Goal: Communication & Community: Answer question/provide support

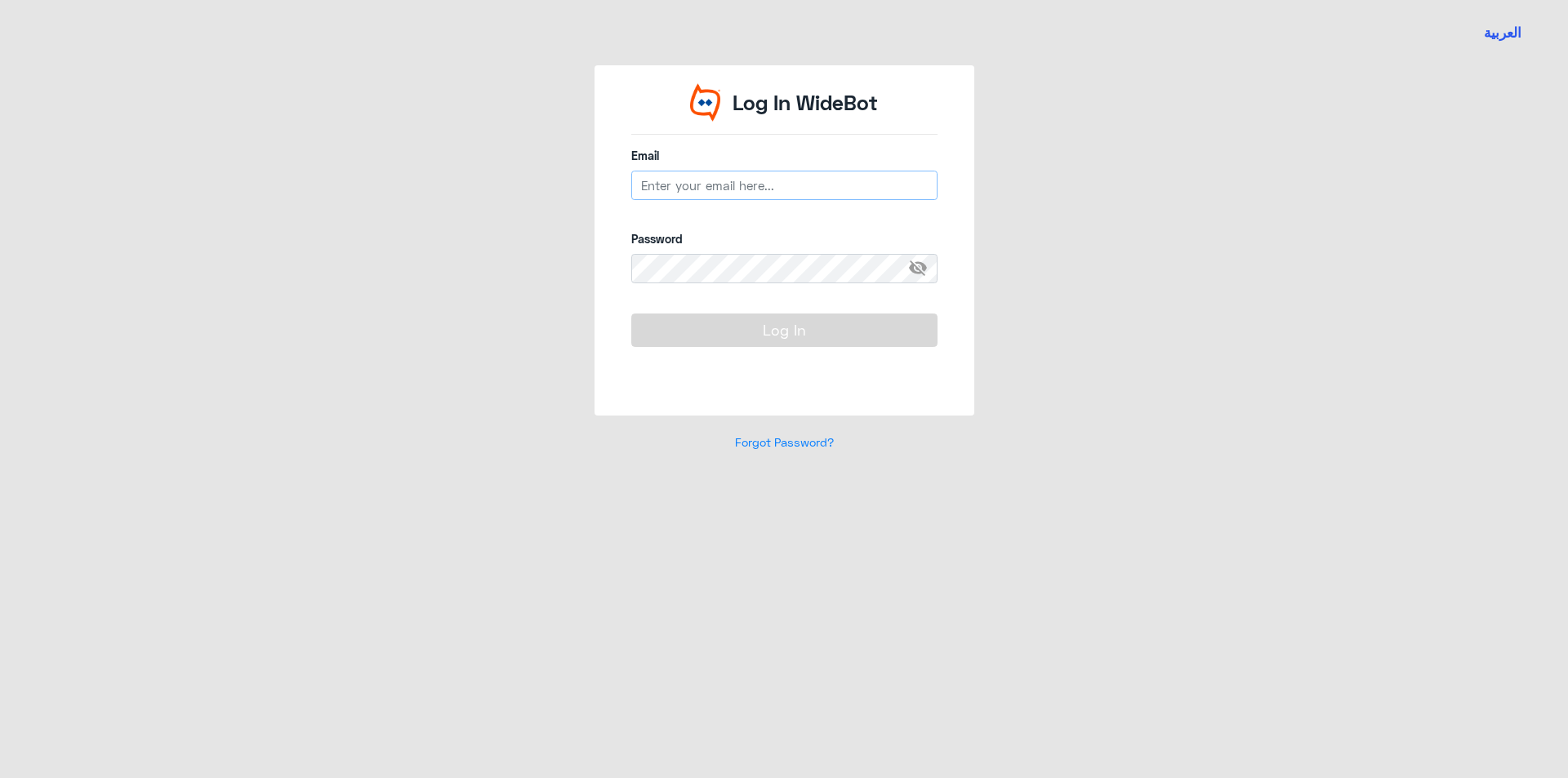
click at [689, 184] on input "email" at bounding box center [784, 185] width 306 height 30
click at [710, 170] on div "Email Email is required" at bounding box center [784, 183] width 306 height 71
click at [711, 181] on input "email" at bounding box center [784, 185] width 306 height 30
paste input "[EMAIL_ADDRESS][DOMAIN_NAME]"
type input "[EMAIL_ADDRESS][DOMAIN_NAME]"
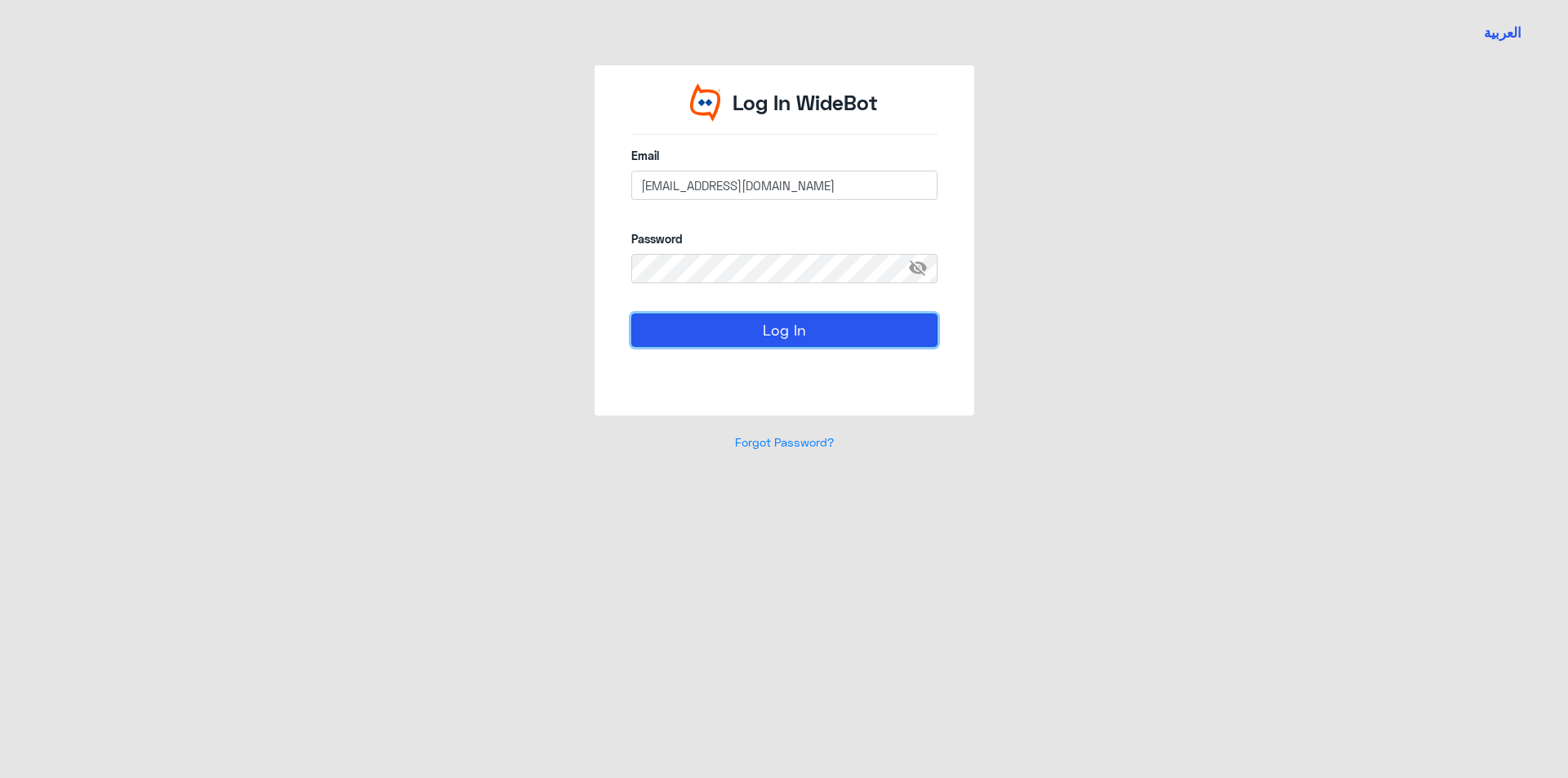
click at [761, 334] on button "Log In" at bounding box center [784, 330] width 306 height 33
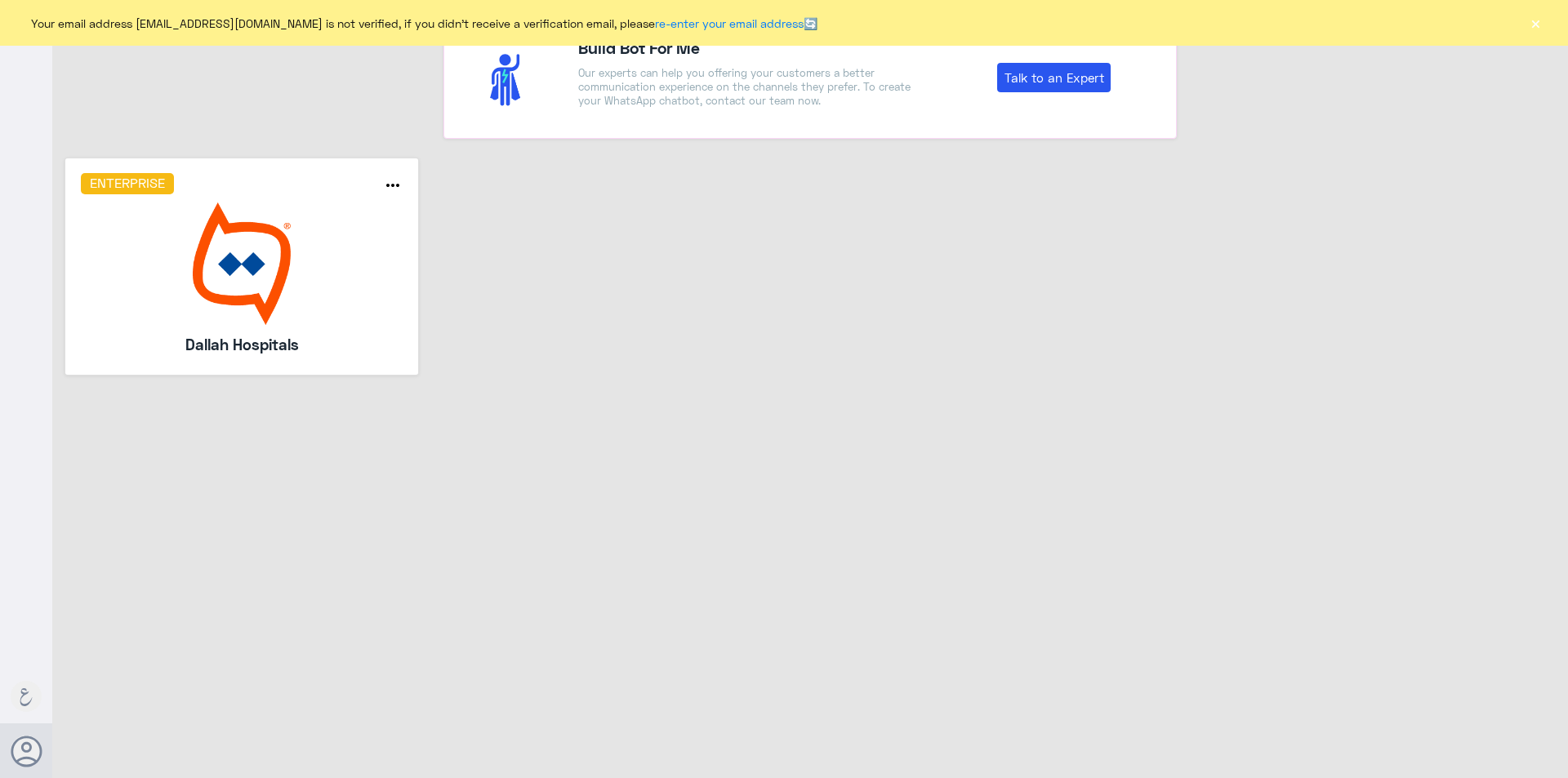
click at [1308, 293] on div "Enterprise more_horiz Dallah Hospitals" at bounding box center [810, 272] width 1516 height 230
click at [1533, 30] on button "×" at bounding box center [1534, 22] width 16 height 16
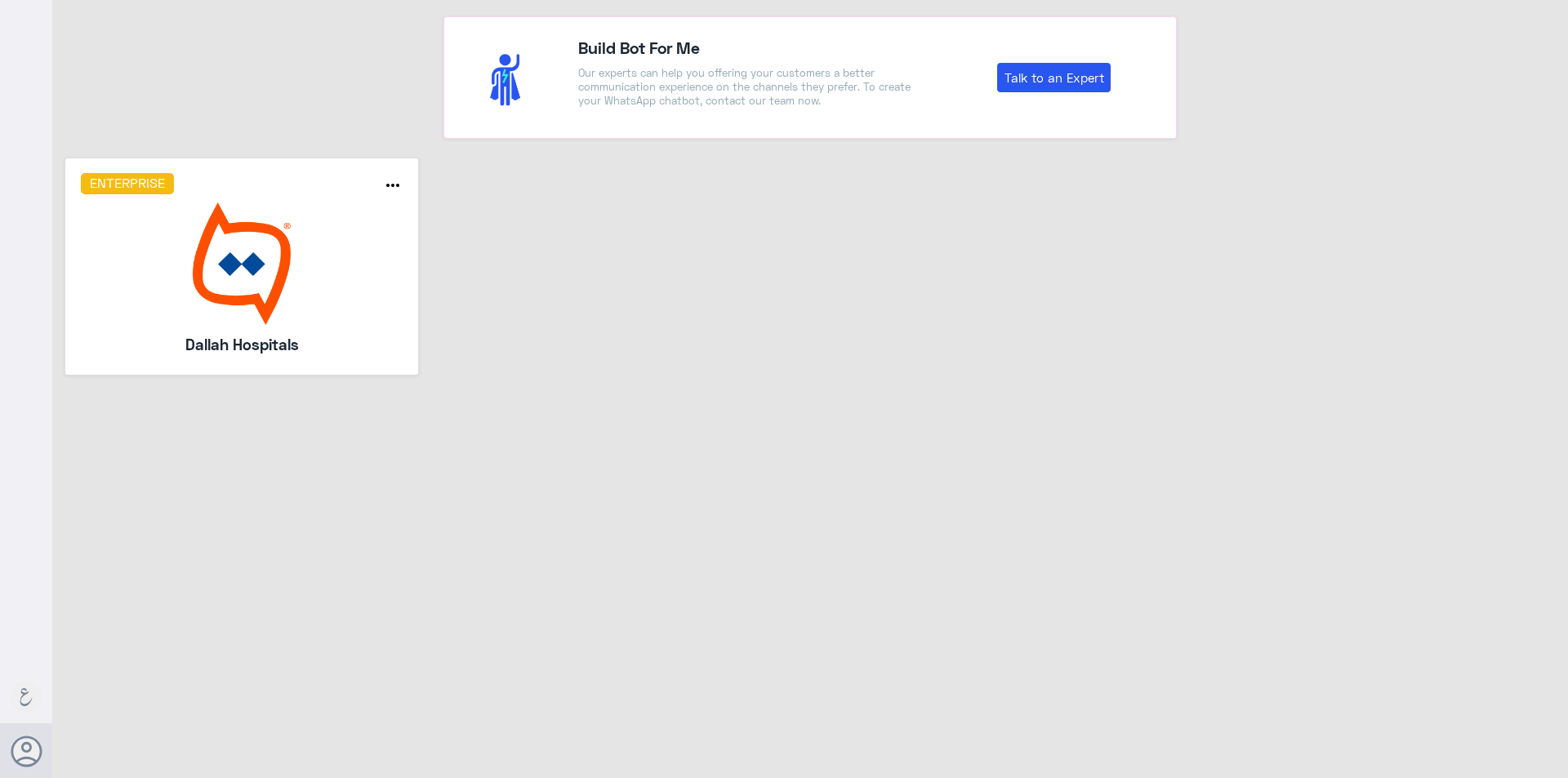
click at [220, 265] on img at bounding box center [241, 264] width 322 height 122
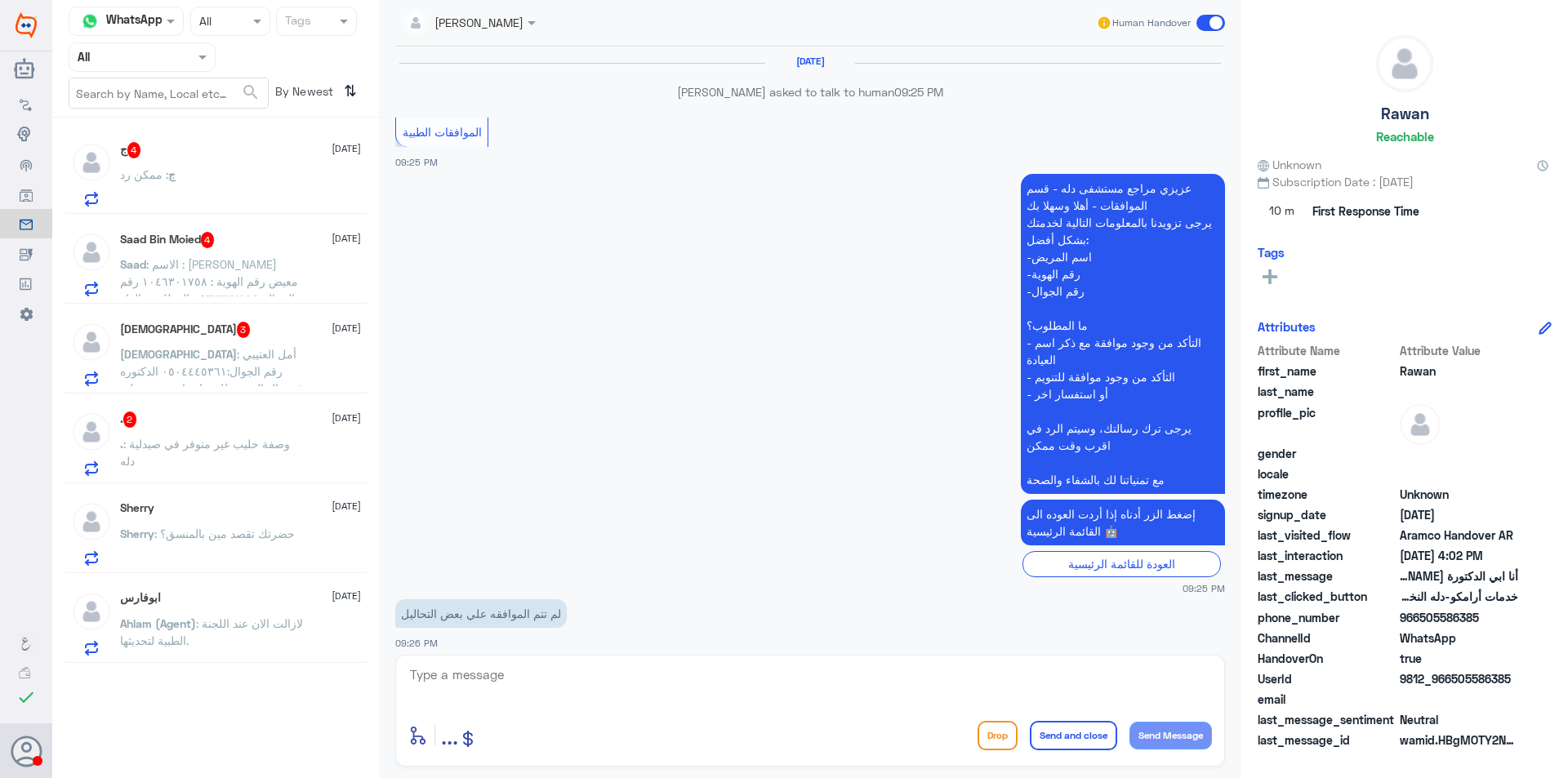
scroll to position [1305, 0]
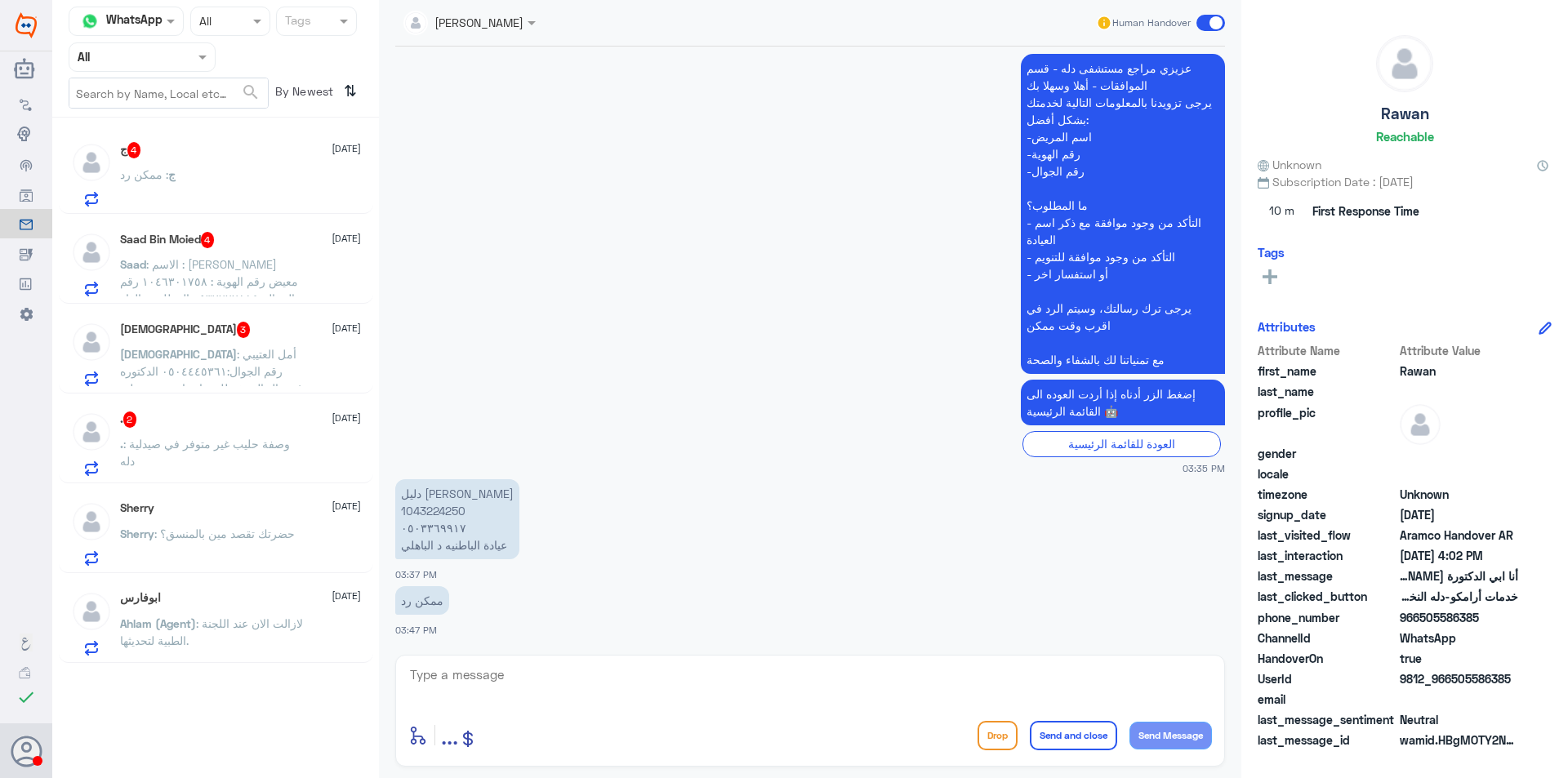
click at [173, 66] on div "Agent Filter All" at bounding box center [141, 57] width 147 height 30
click at [147, 187] on div "Your Team" at bounding box center [141, 204] width 147 height 38
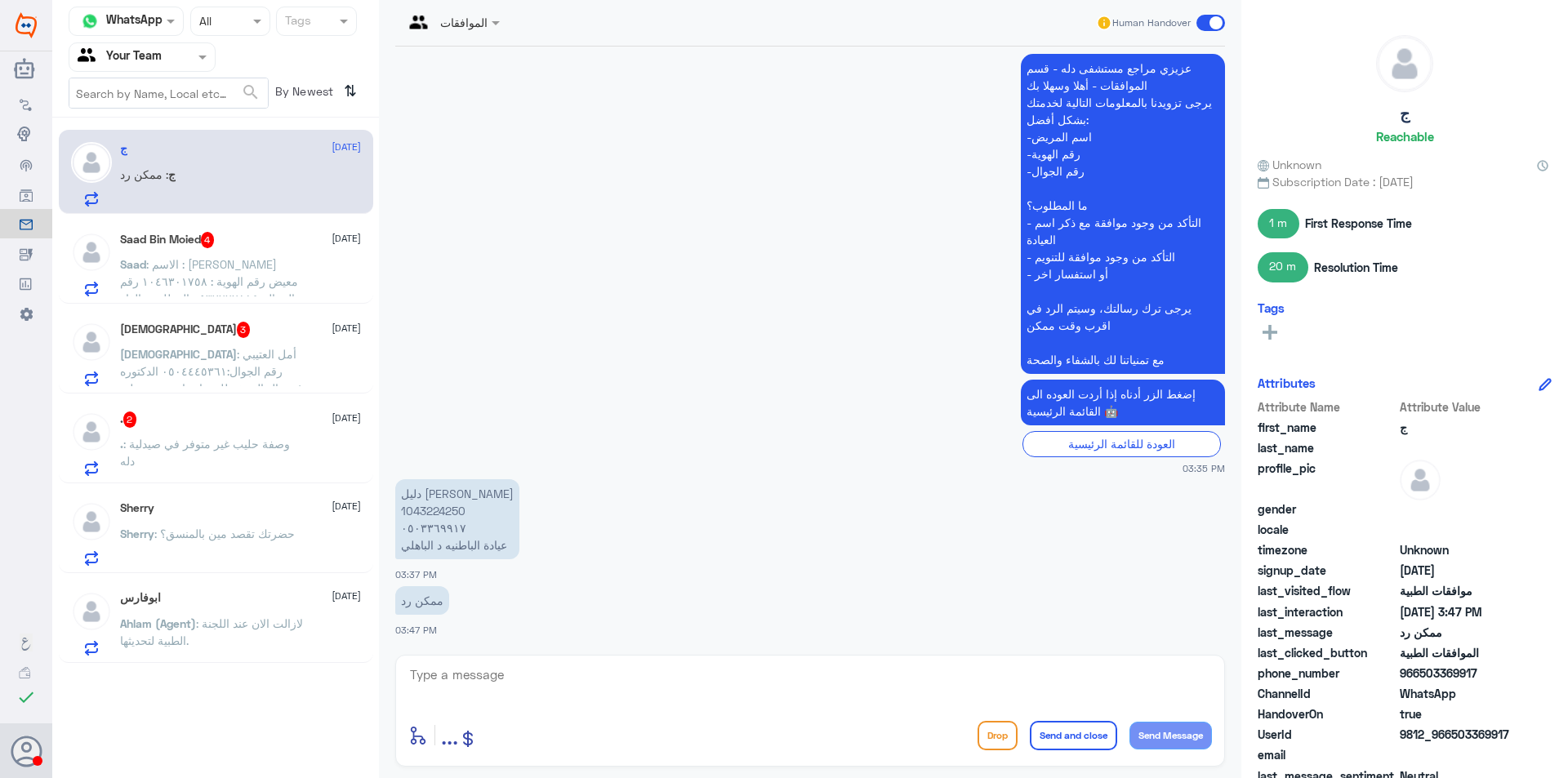
click at [446, 512] on p "دليل [PERSON_NAME] 1043224250 ٠٥٠٣٣٦٩٩١٧ عيادة الباطنيه د الباهلي" at bounding box center [457, 518] width 124 height 80
copy p "1043224250"
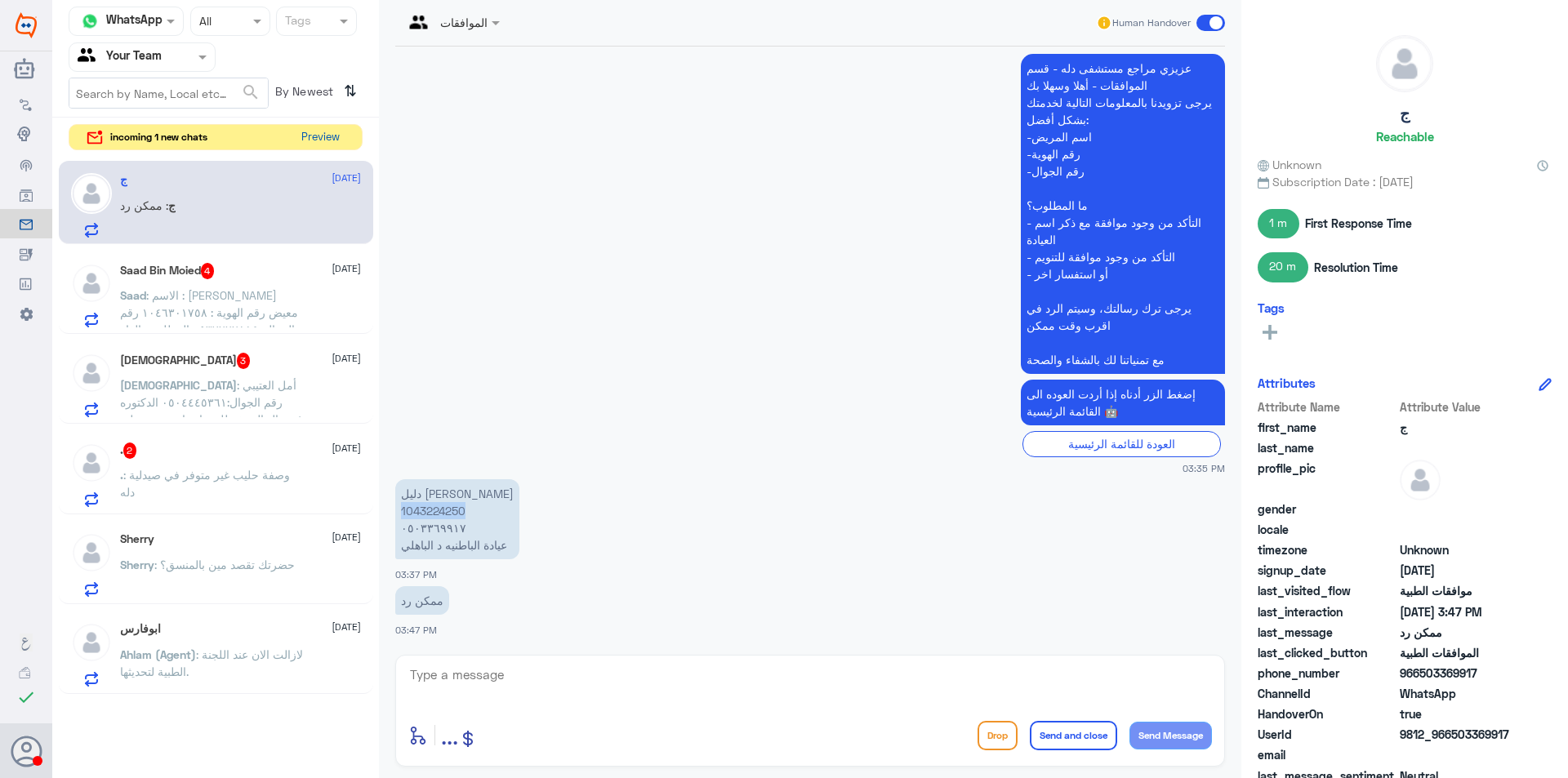
click at [316, 140] on button "Preview" at bounding box center [319, 138] width 51 height 25
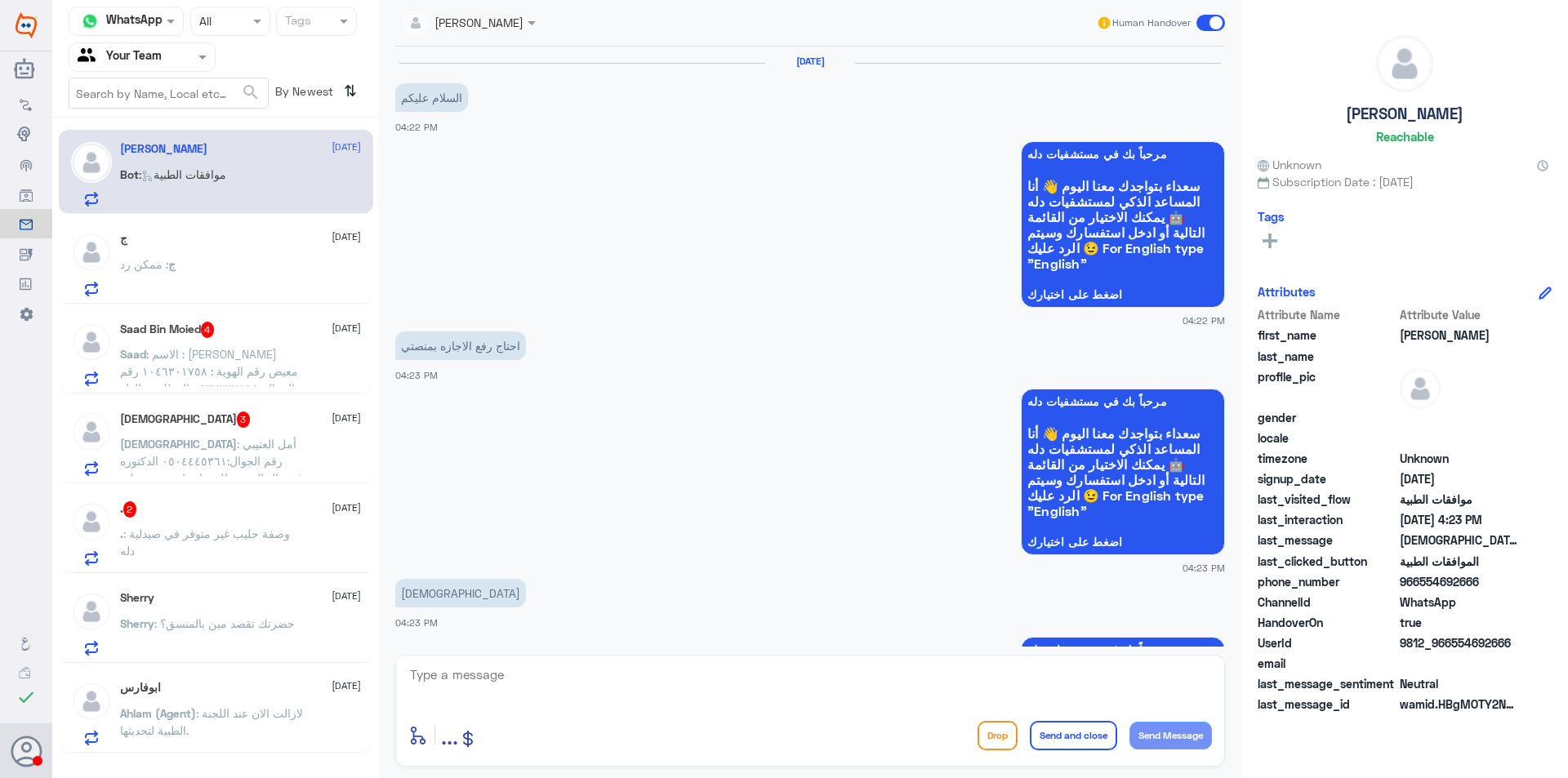
scroll to position [695, 0]
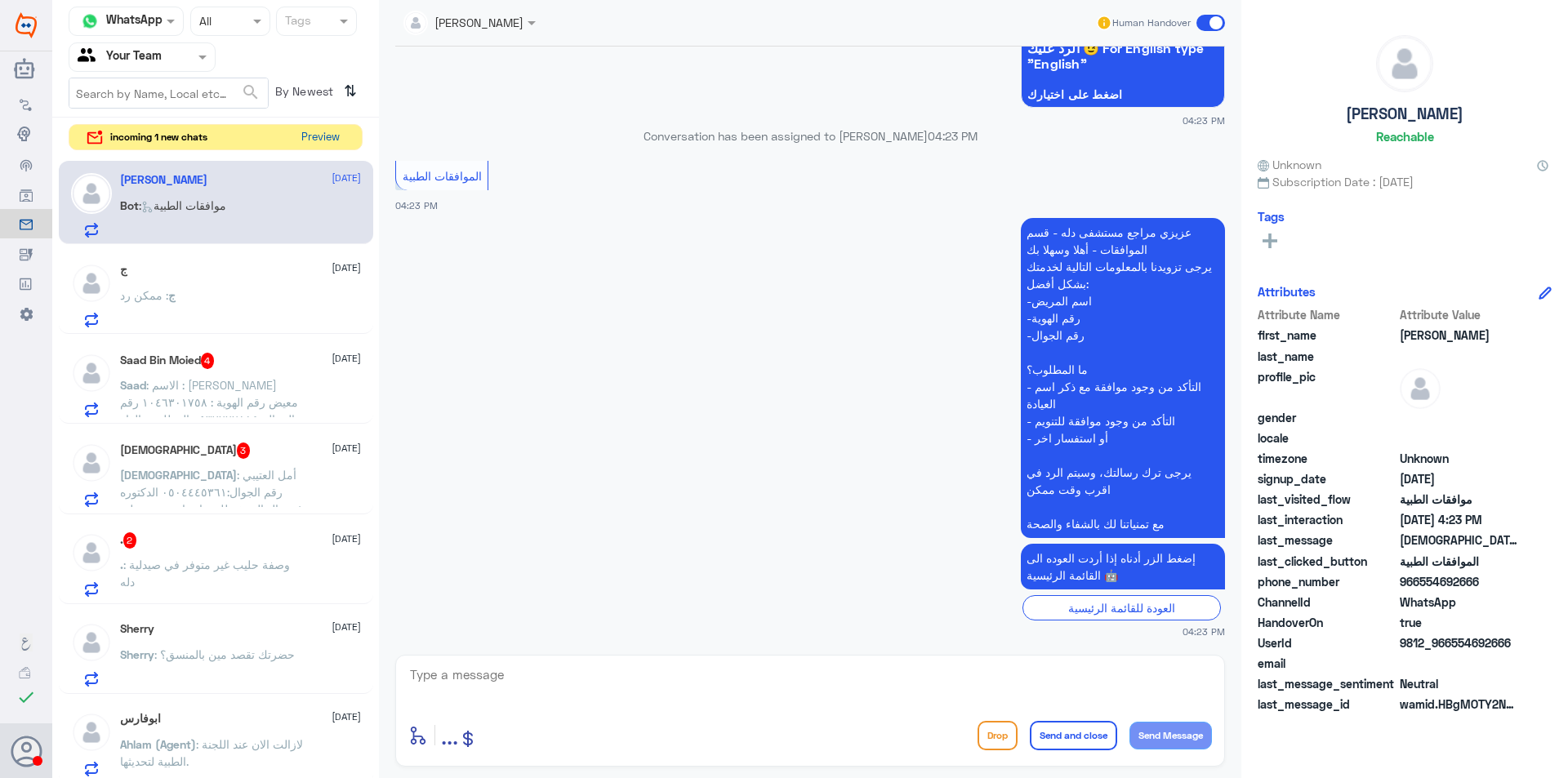
click at [312, 133] on button "Preview" at bounding box center [319, 138] width 51 height 25
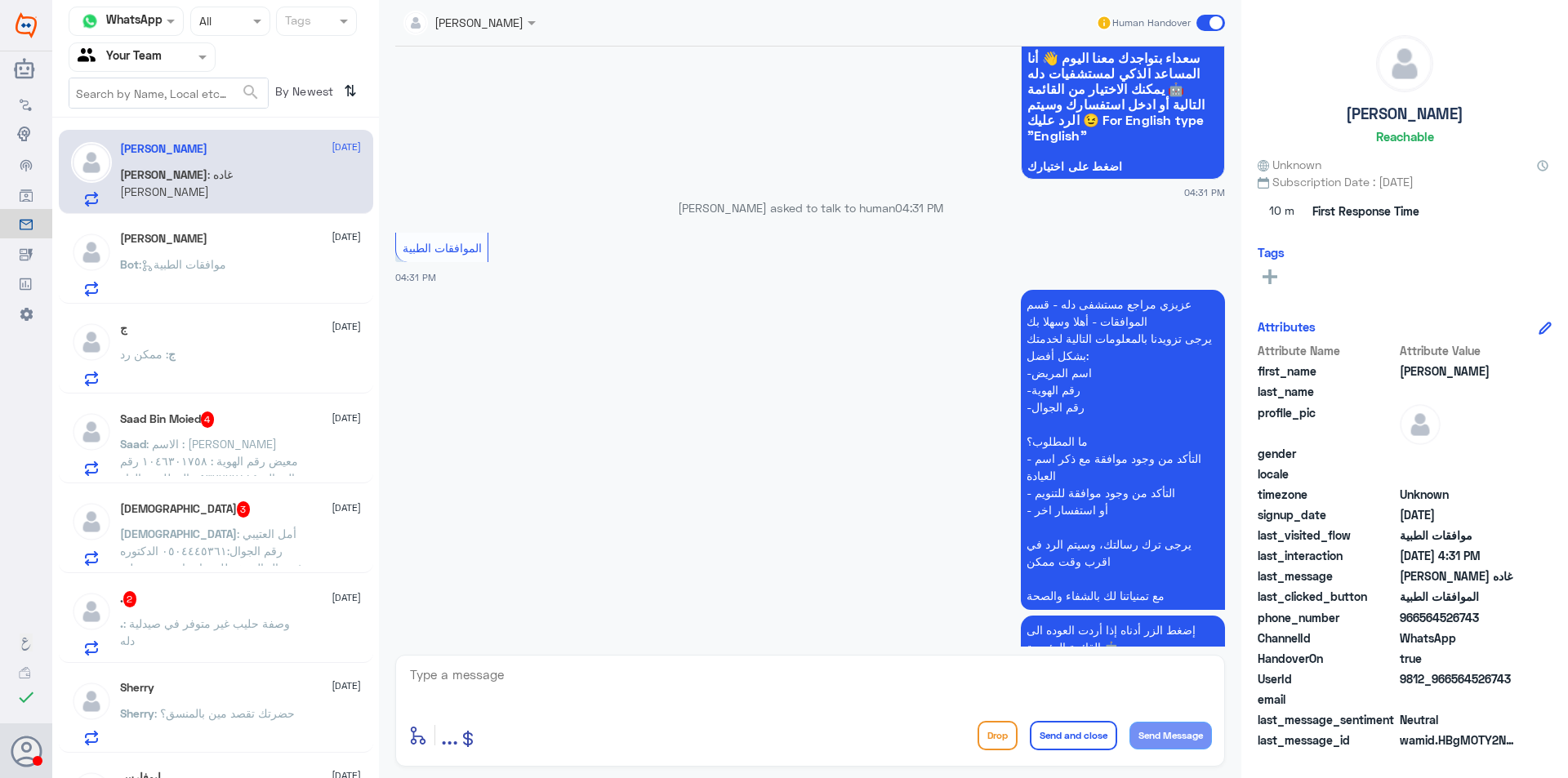
scroll to position [256, 0]
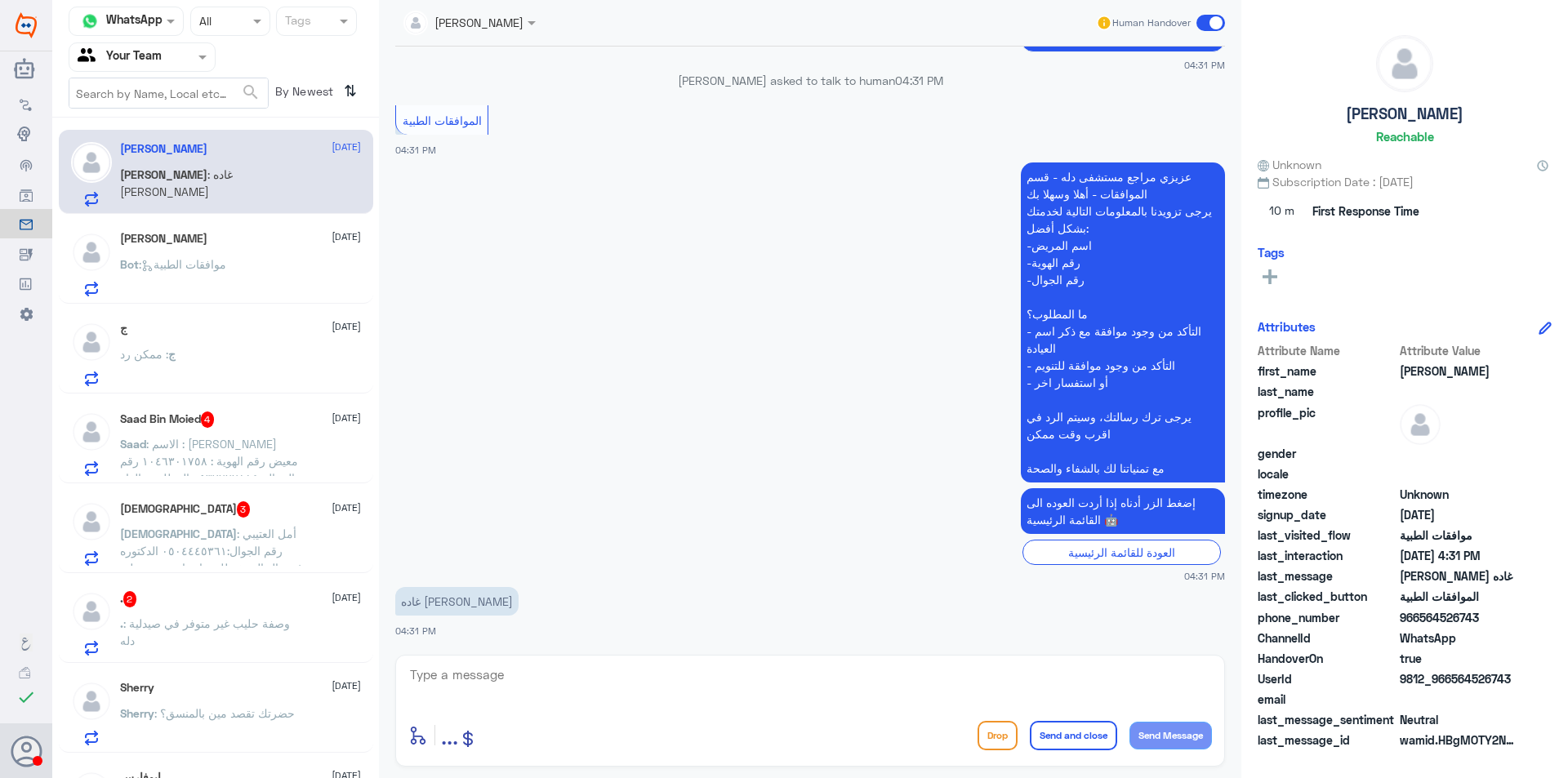
click at [216, 251] on div "Channel WhatsApp Status × All Tags Agent Filter Your Team search By Newest ⇅ [P…" at bounding box center [215, 391] width 327 height 783
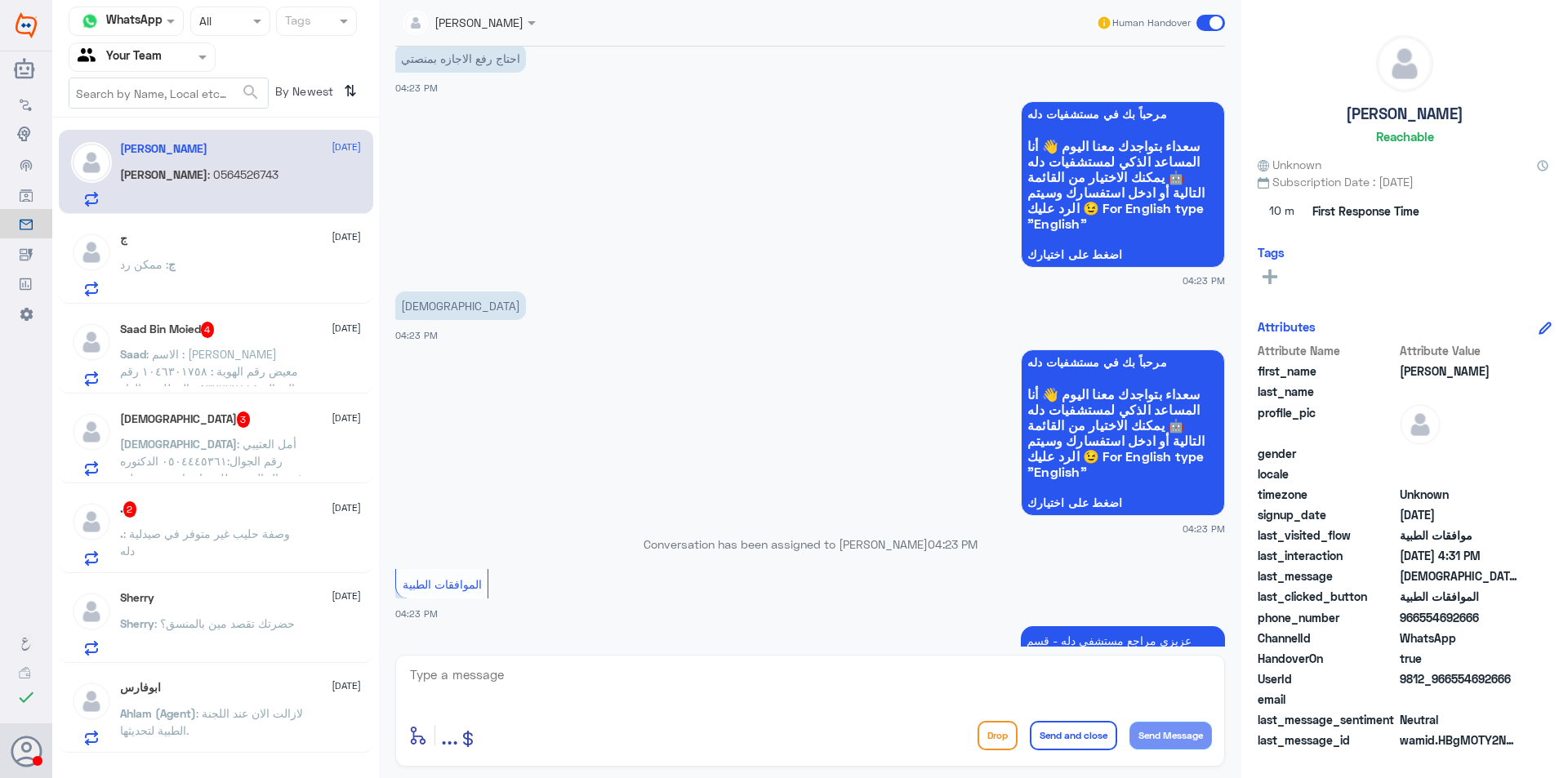
scroll to position [695, 0]
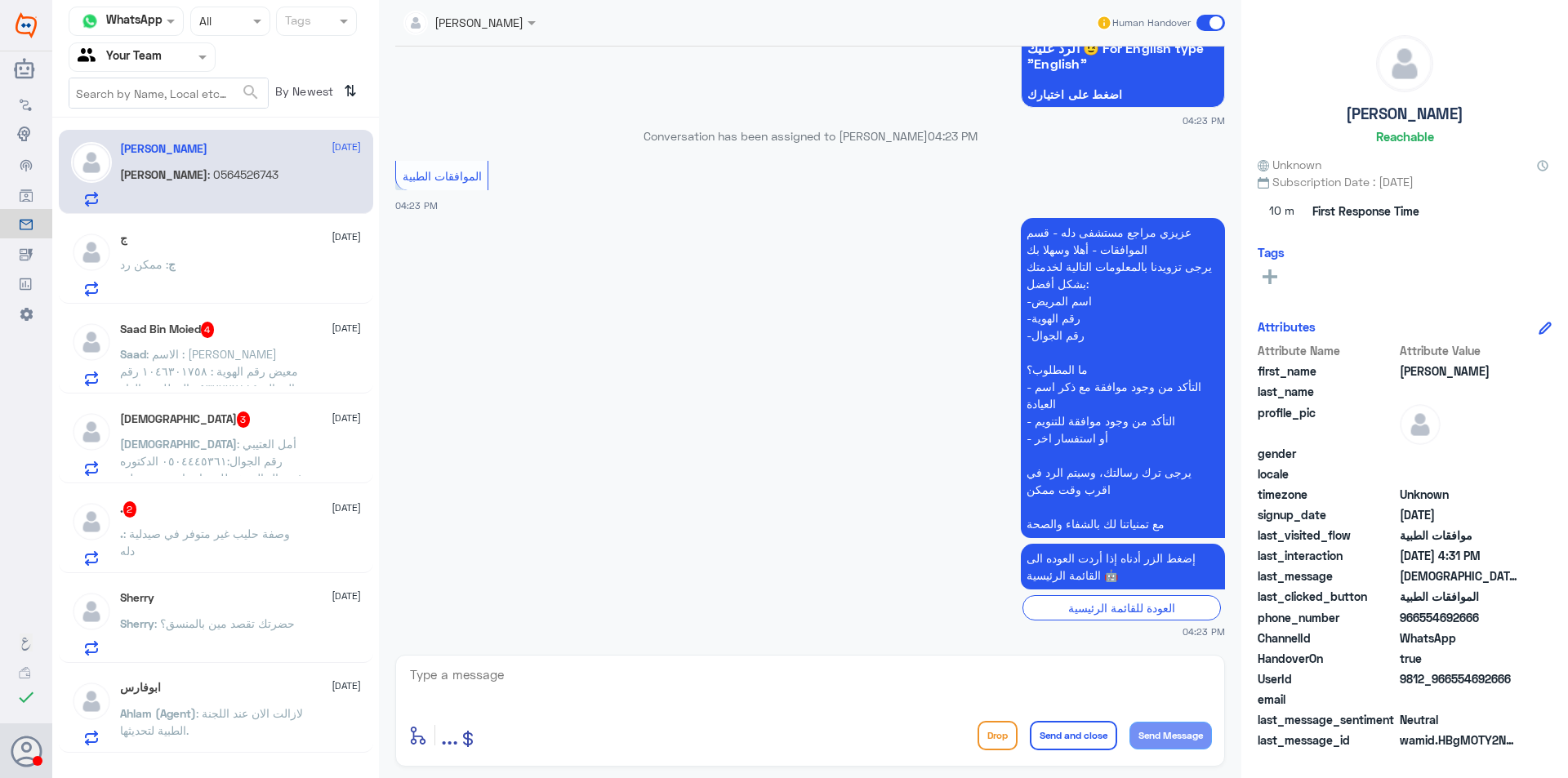
click at [170, 270] on span "ج" at bounding box center [172, 264] width 8 height 13
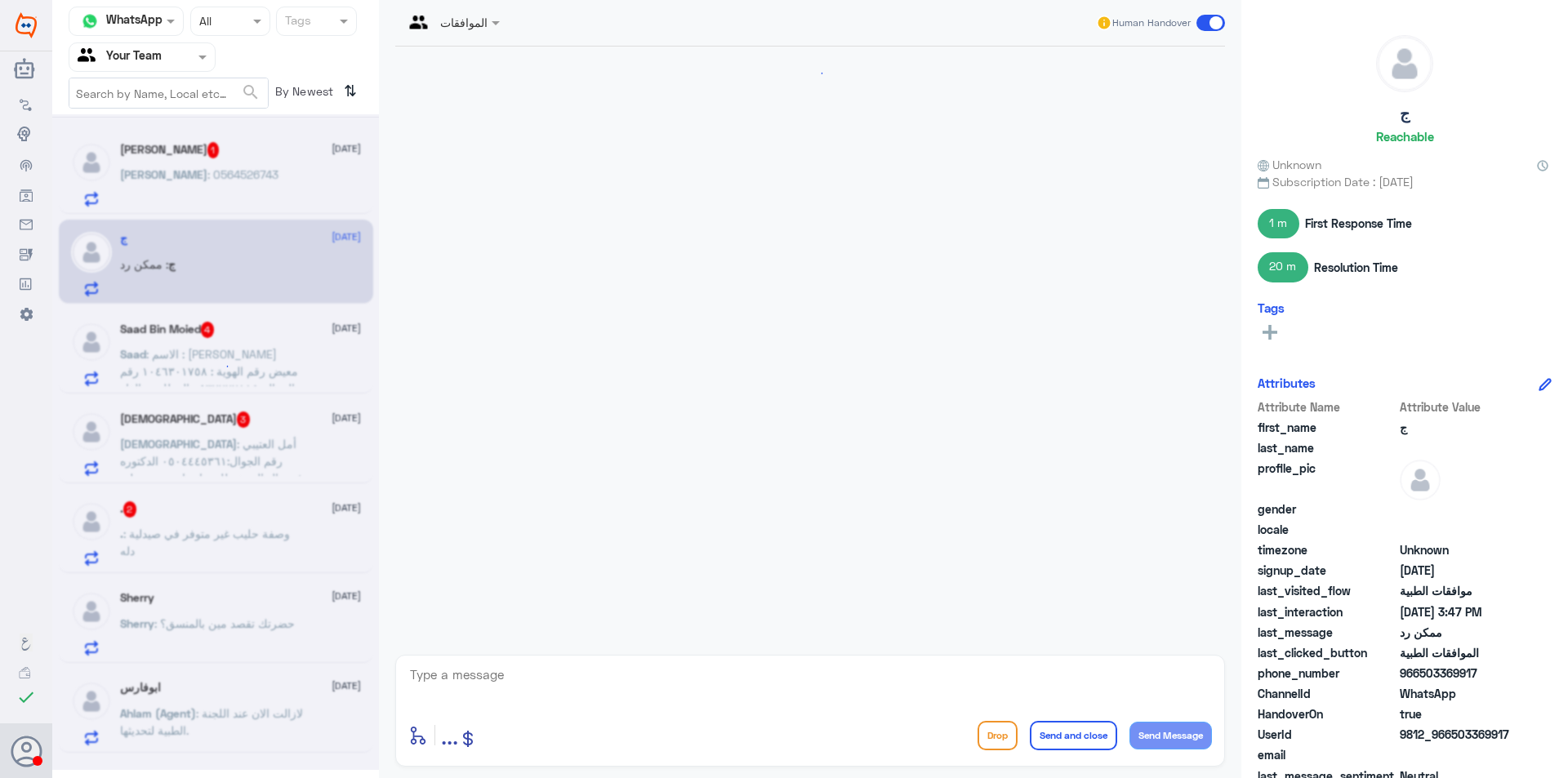
scroll to position [1305, 0]
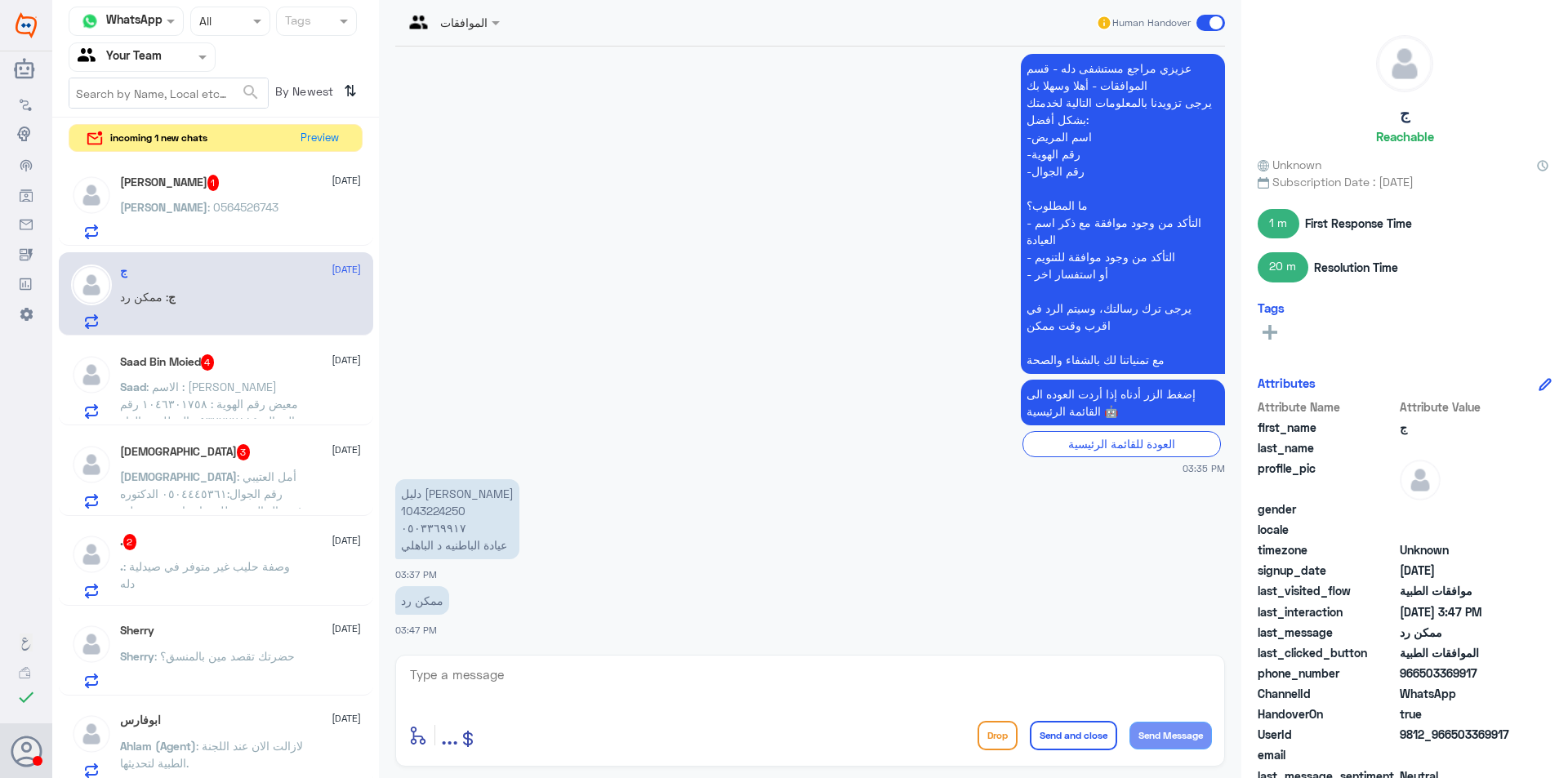
click at [452, 512] on p "دليل [PERSON_NAME] 1043224250 ٠٥٠٣٣٦٩٩١٧ عيادة الباطنيه د الباهلي" at bounding box center [457, 518] width 124 height 80
copy p "1043224250"
click at [599, 675] on textarea at bounding box center [809, 684] width 803 height 40
click at [190, 223] on p "[PERSON_NAME] : 0564526743" at bounding box center [199, 218] width 159 height 40
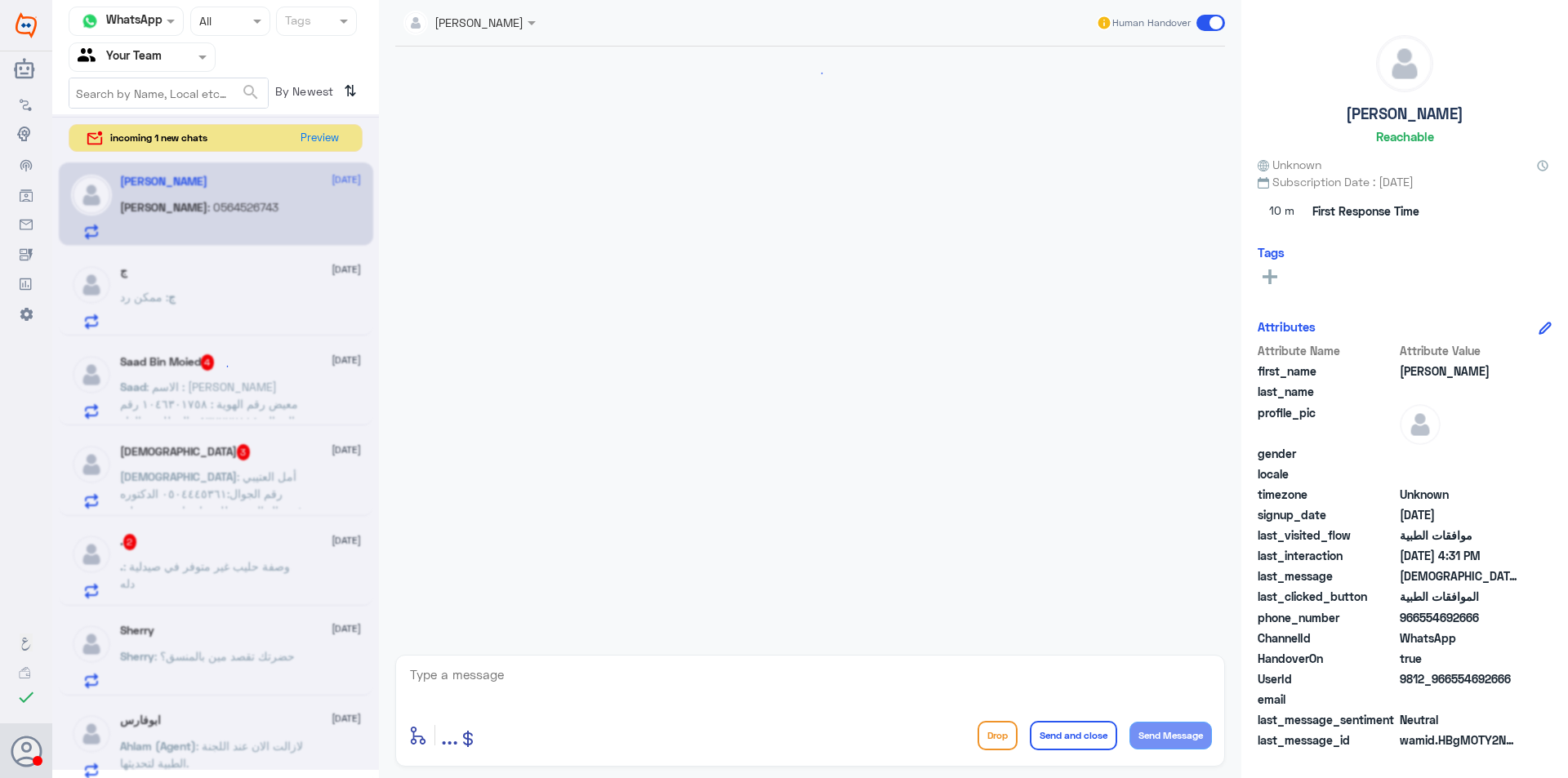
scroll to position [695, 0]
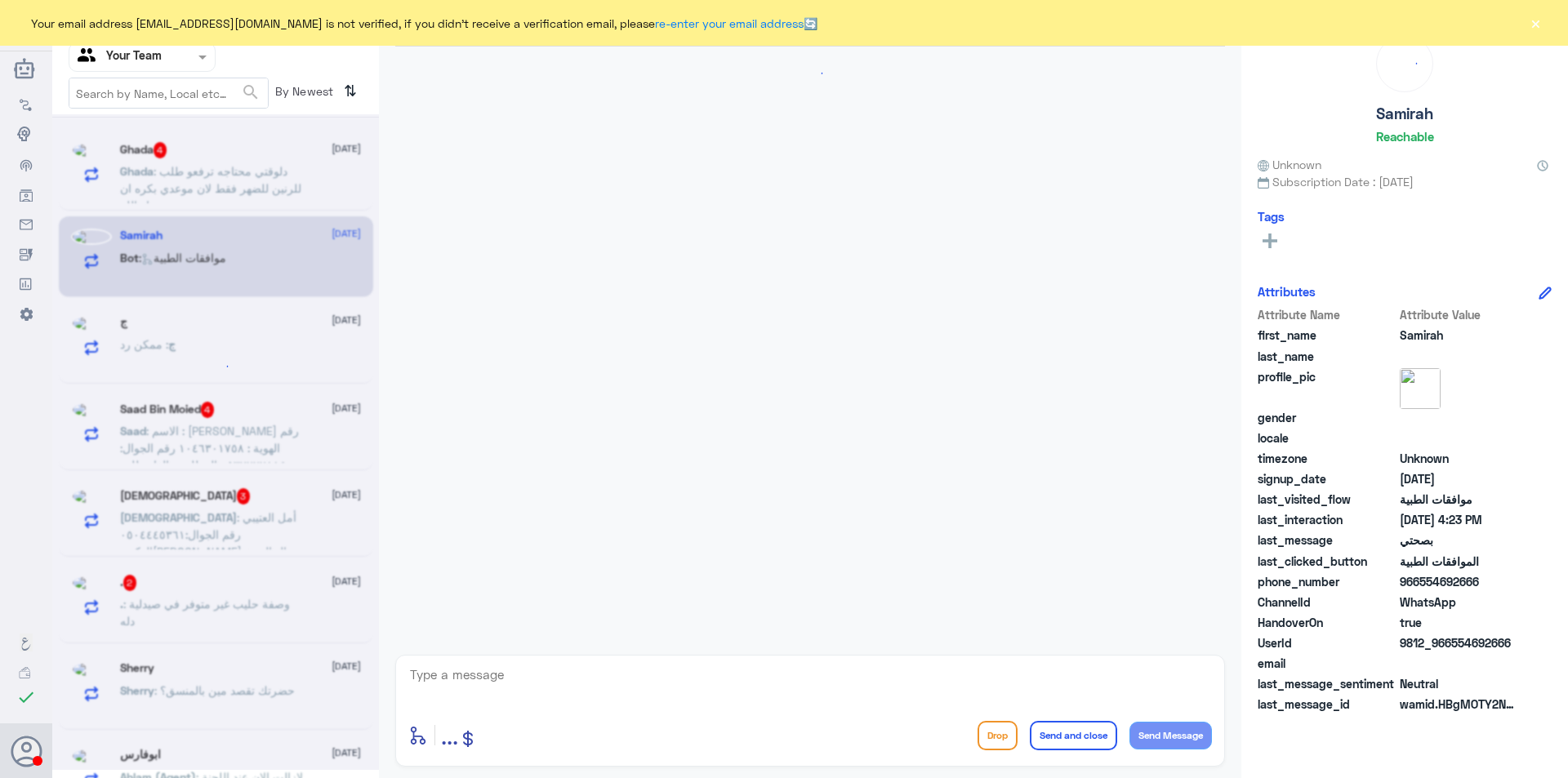
scroll to position [695, 0]
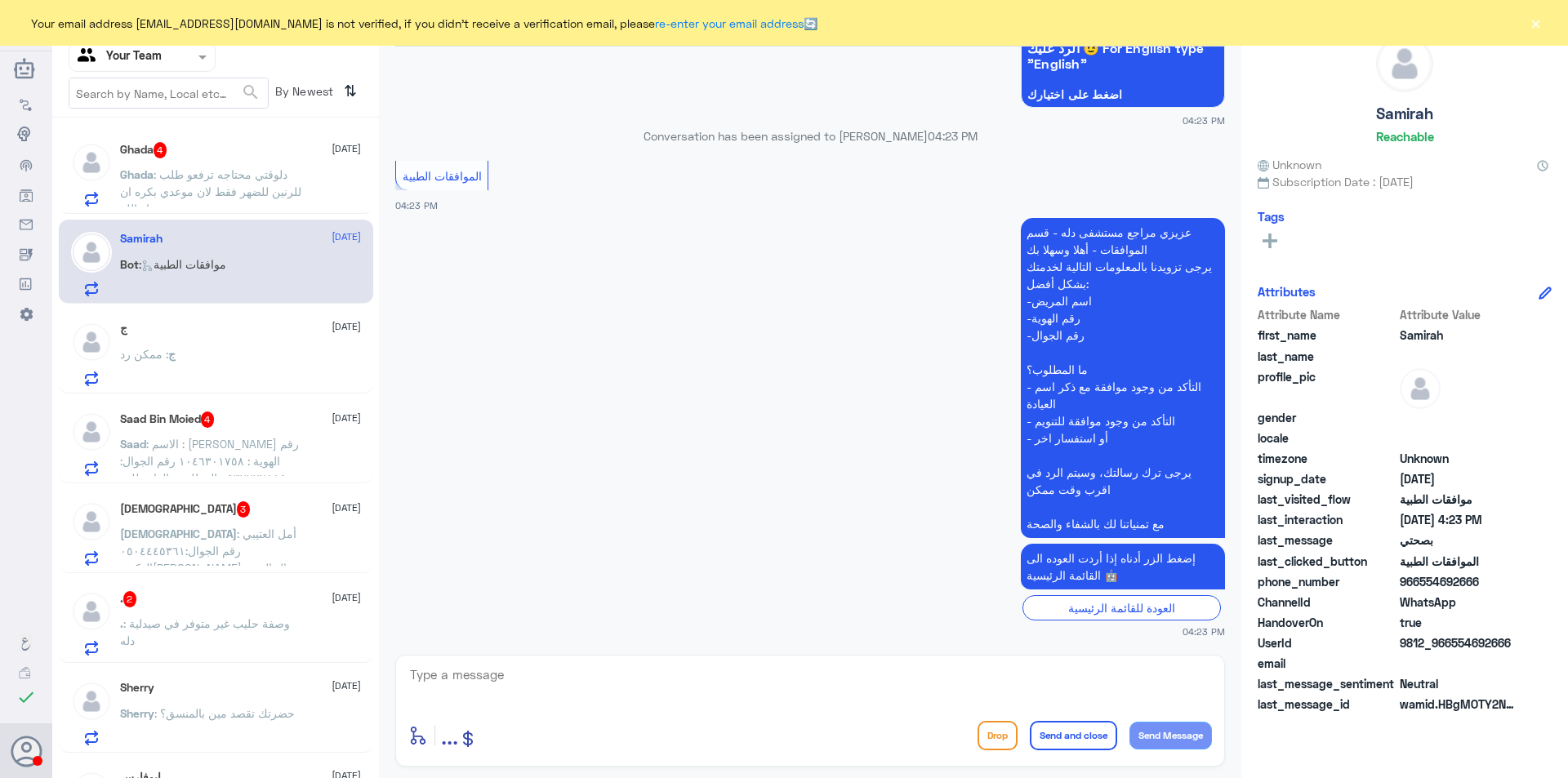
click at [239, 182] on p "Ghada : دلوقتي محتاجه ترفعو طلب للرنين للضهر فقط لان موعدي بكره ان شاء الله" at bounding box center [212, 186] width 184 height 40
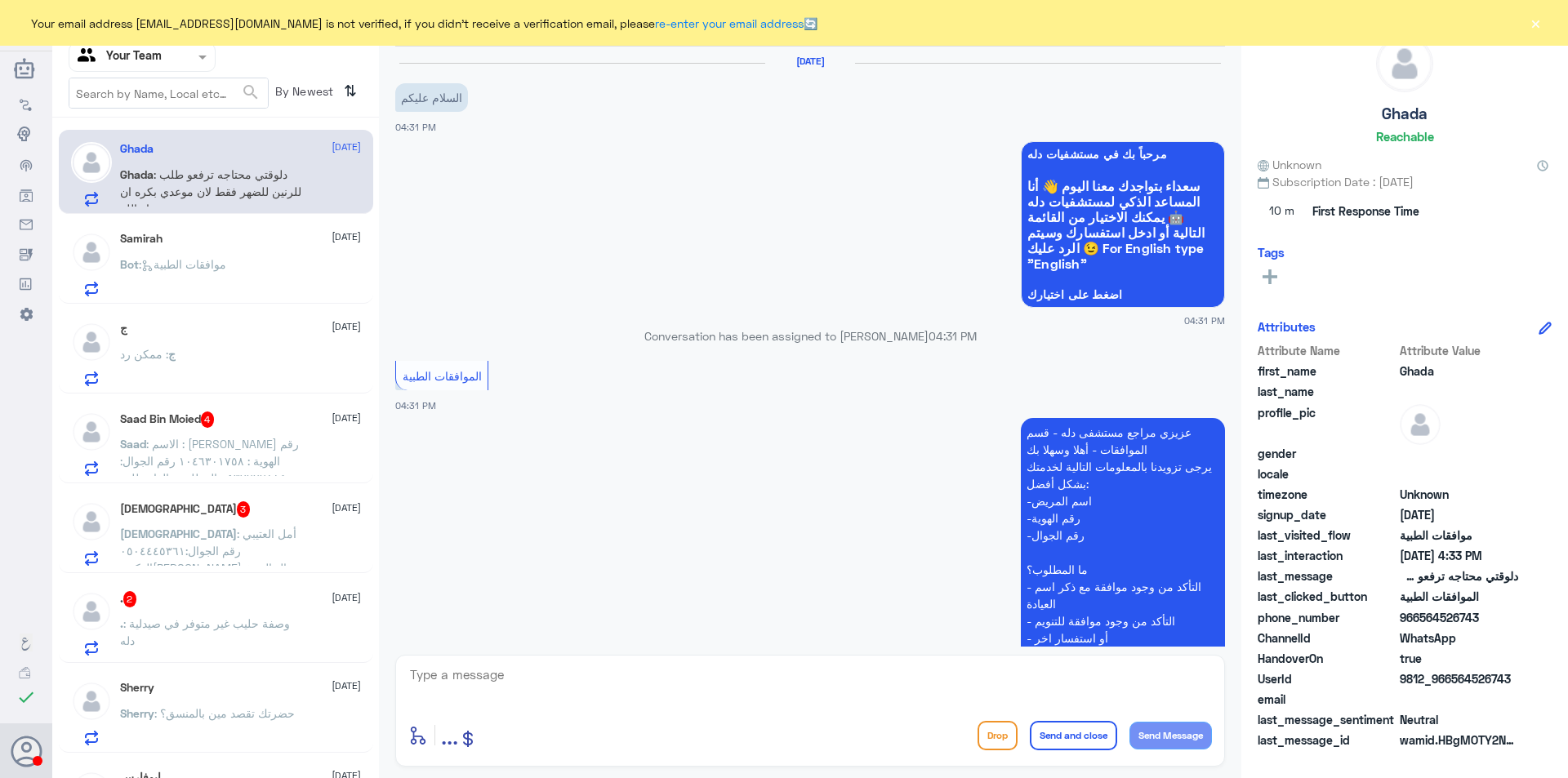
scroll to position [496, 0]
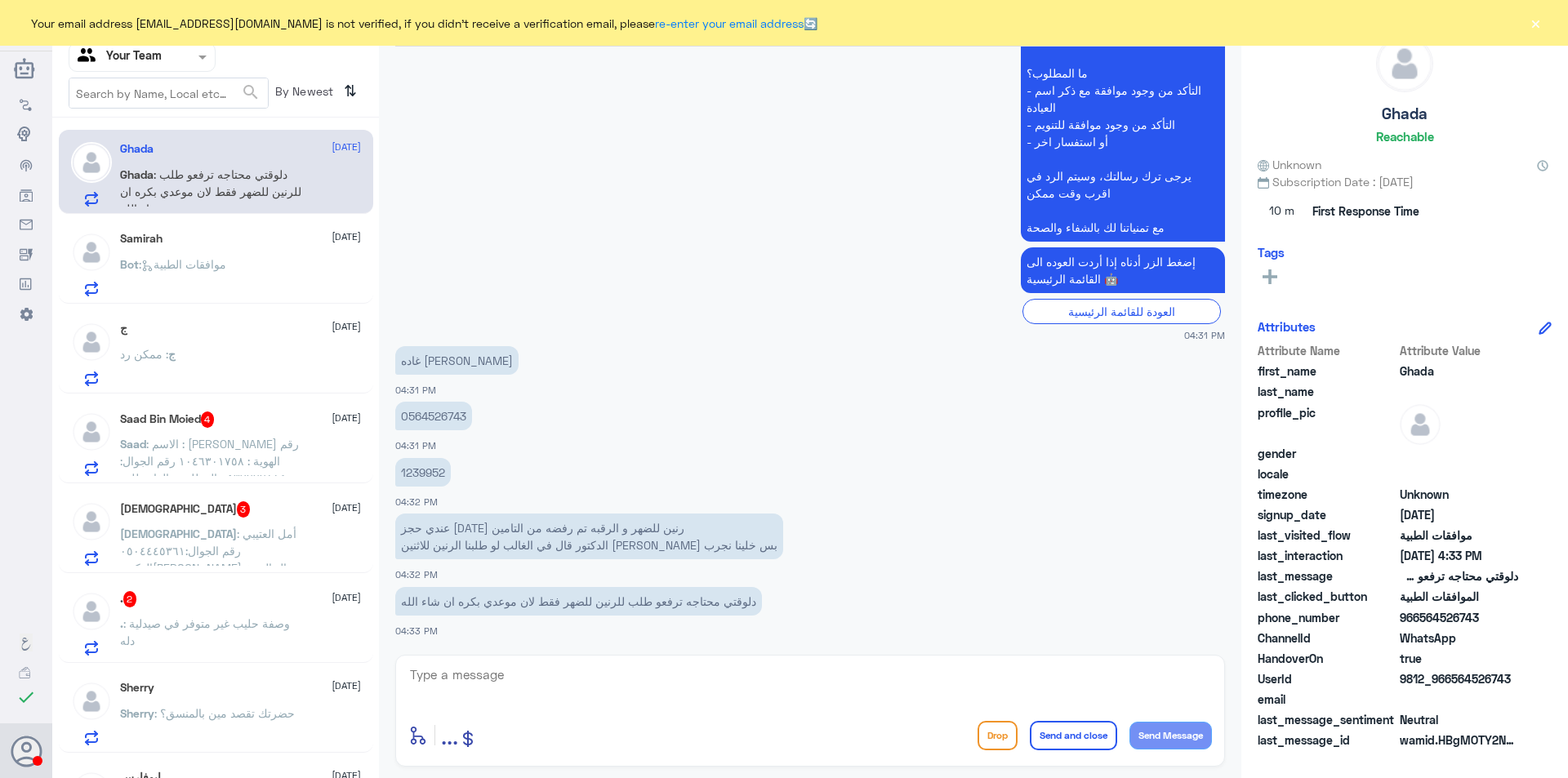
click at [226, 269] on span ": موافقات الطبية" at bounding box center [182, 264] width 88 height 13
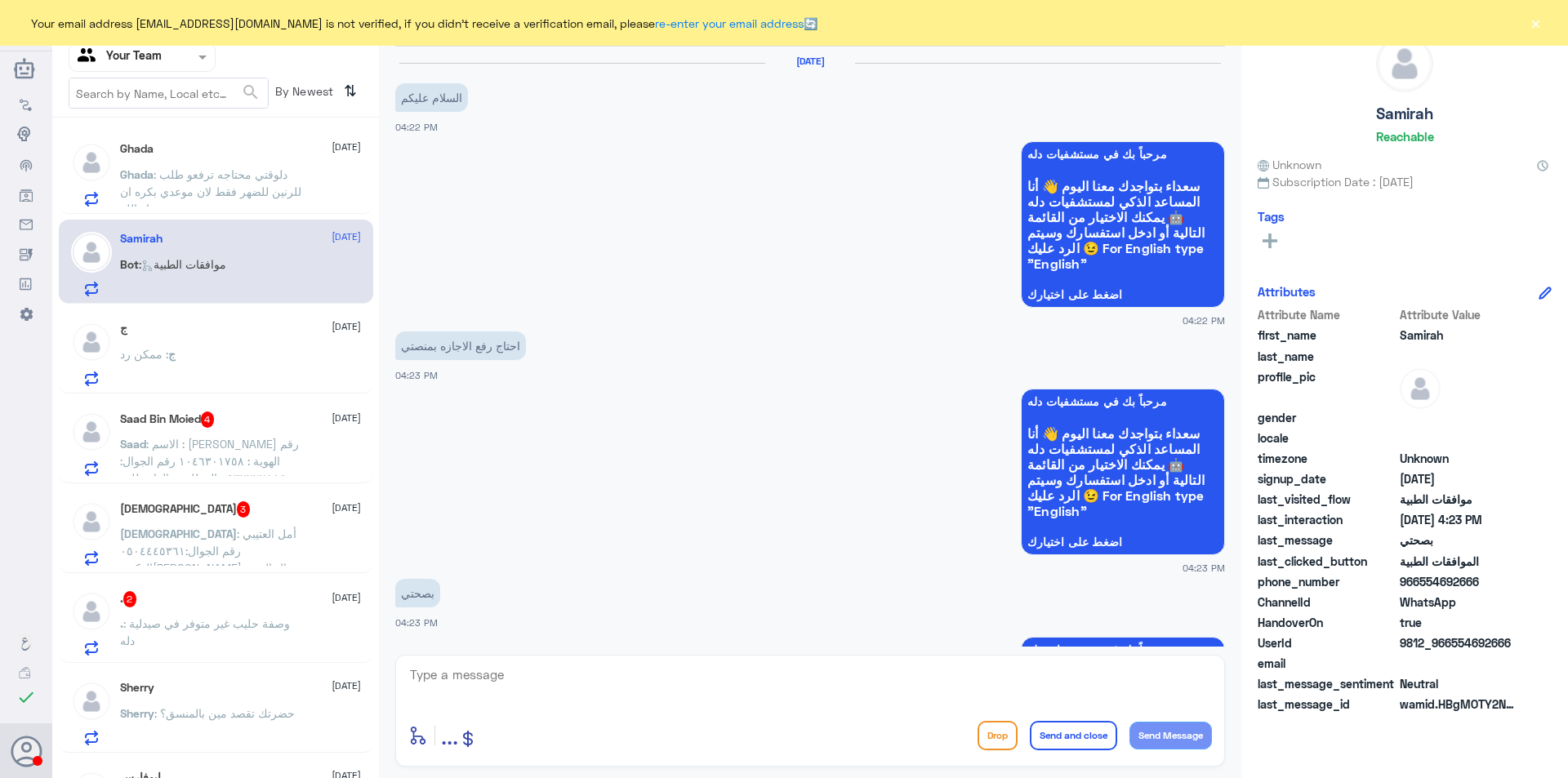
scroll to position [695, 0]
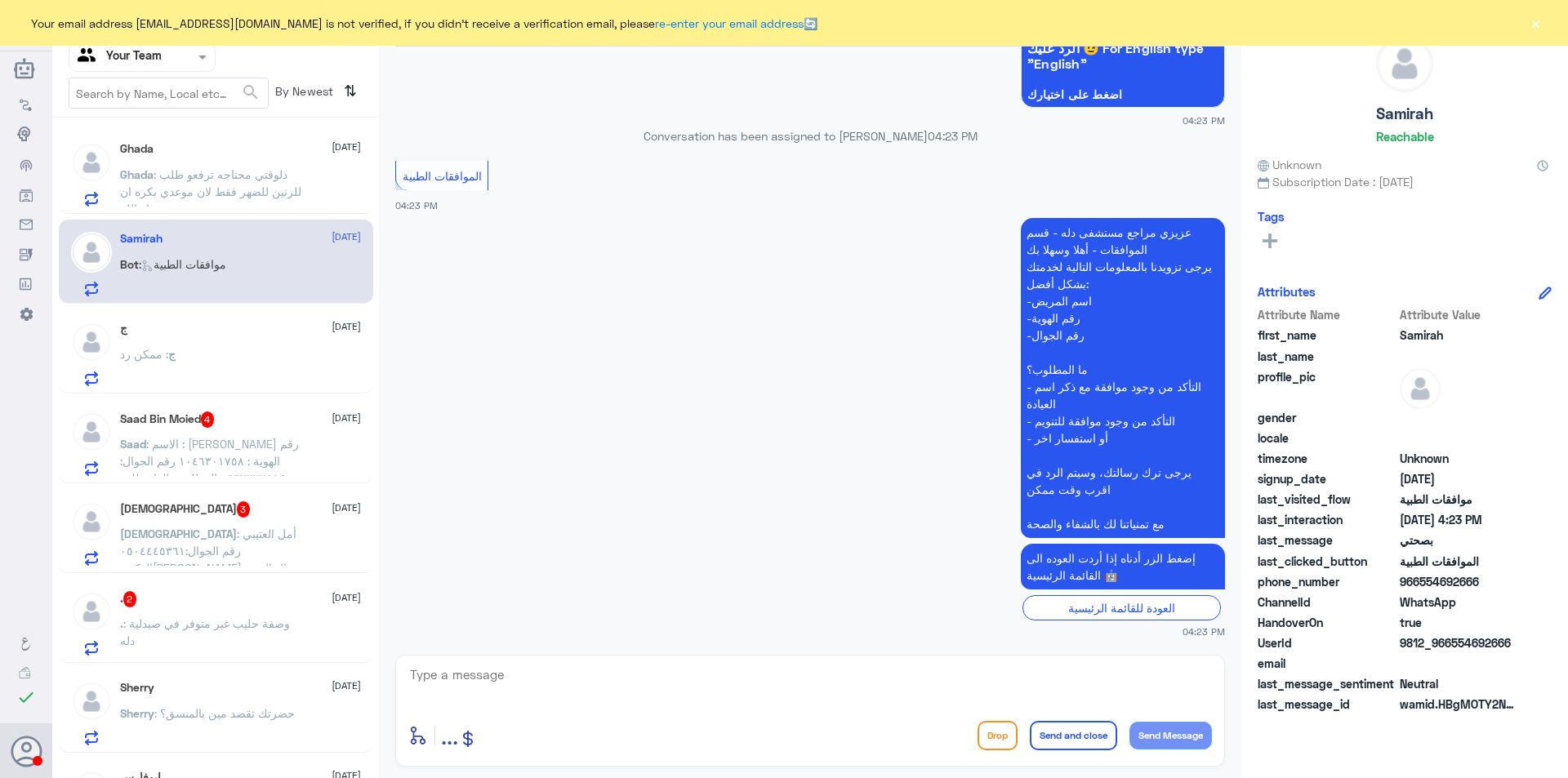
click at [222, 348] on div "ج [DATE] ج : ممكن رد" at bounding box center [240, 353] width 240 height 64
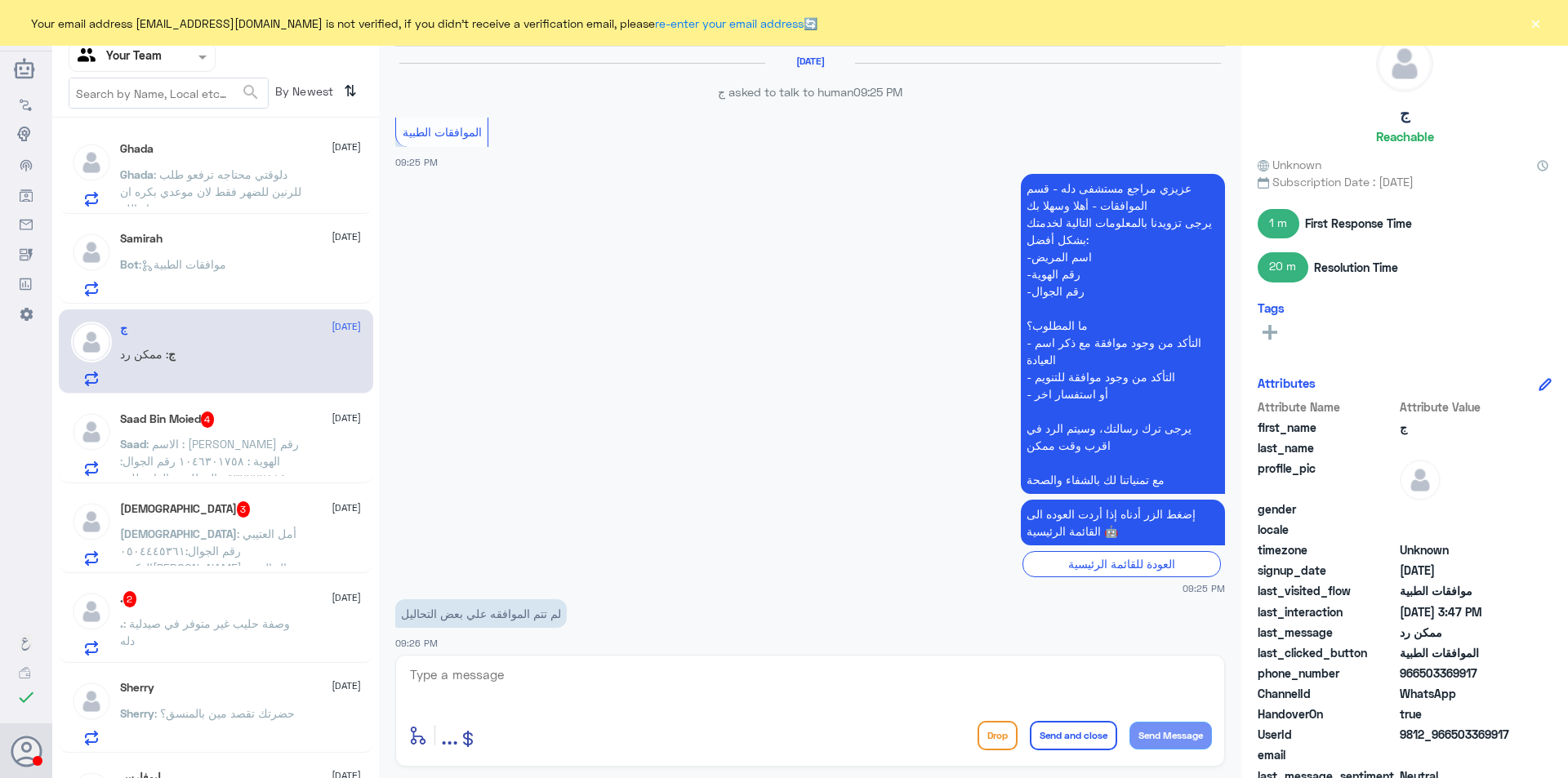
scroll to position [1305, 0]
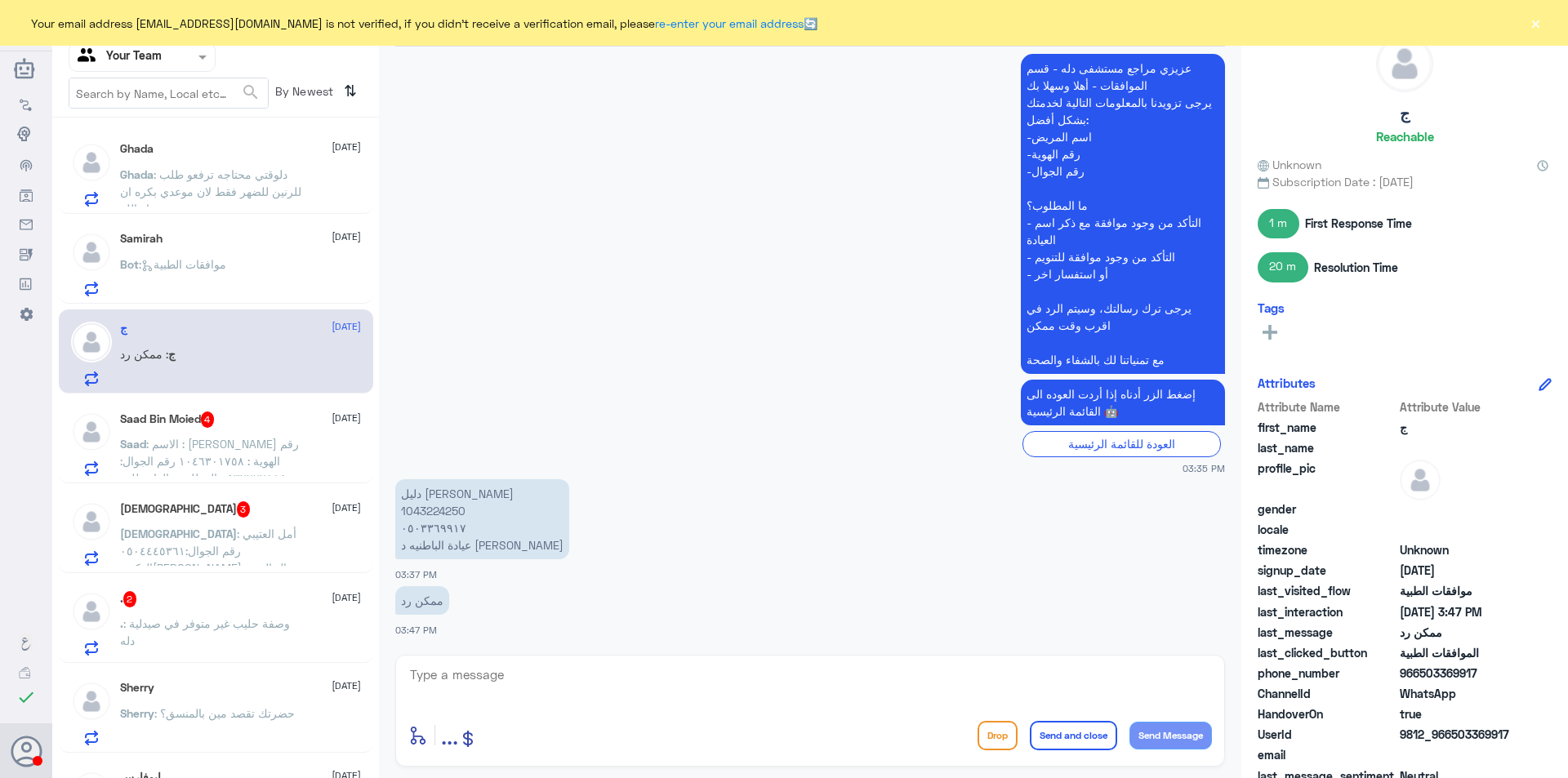
click at [459, 507] on p "دليل [PERSON_NAME] 1043224250 ٠٥٠٣٣٦٩٩١٧ عيادة الباطنيه د [PERSON_NAME]" at bounding box center [482, 518] width 174 height 80
copy p "1043224250"
click at [544, 670] on textarea at bounding box center [809, 684] width 803 height 40
type textarea "h"
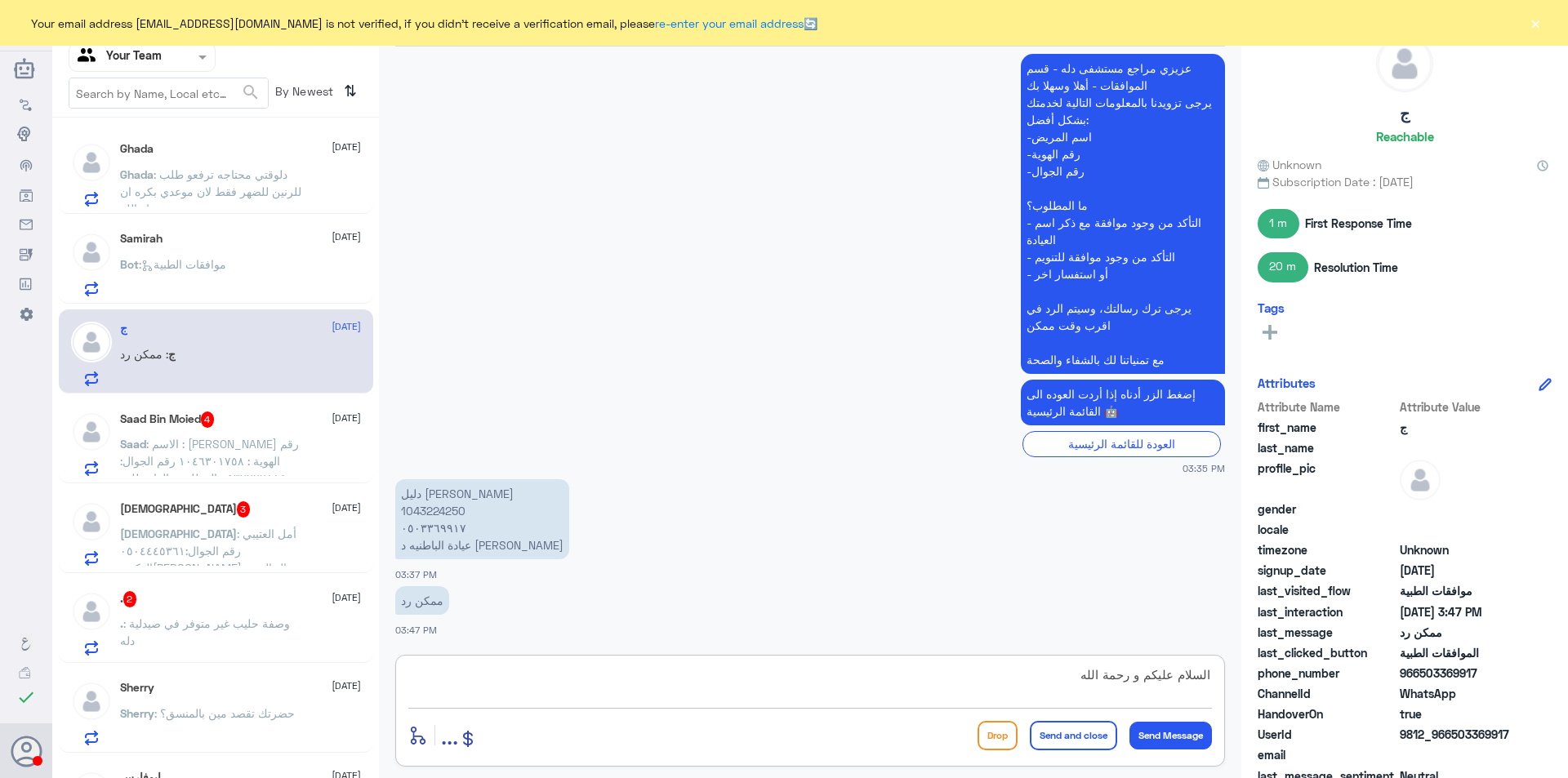
type textarea "السلام عليكم و رحمة الله"
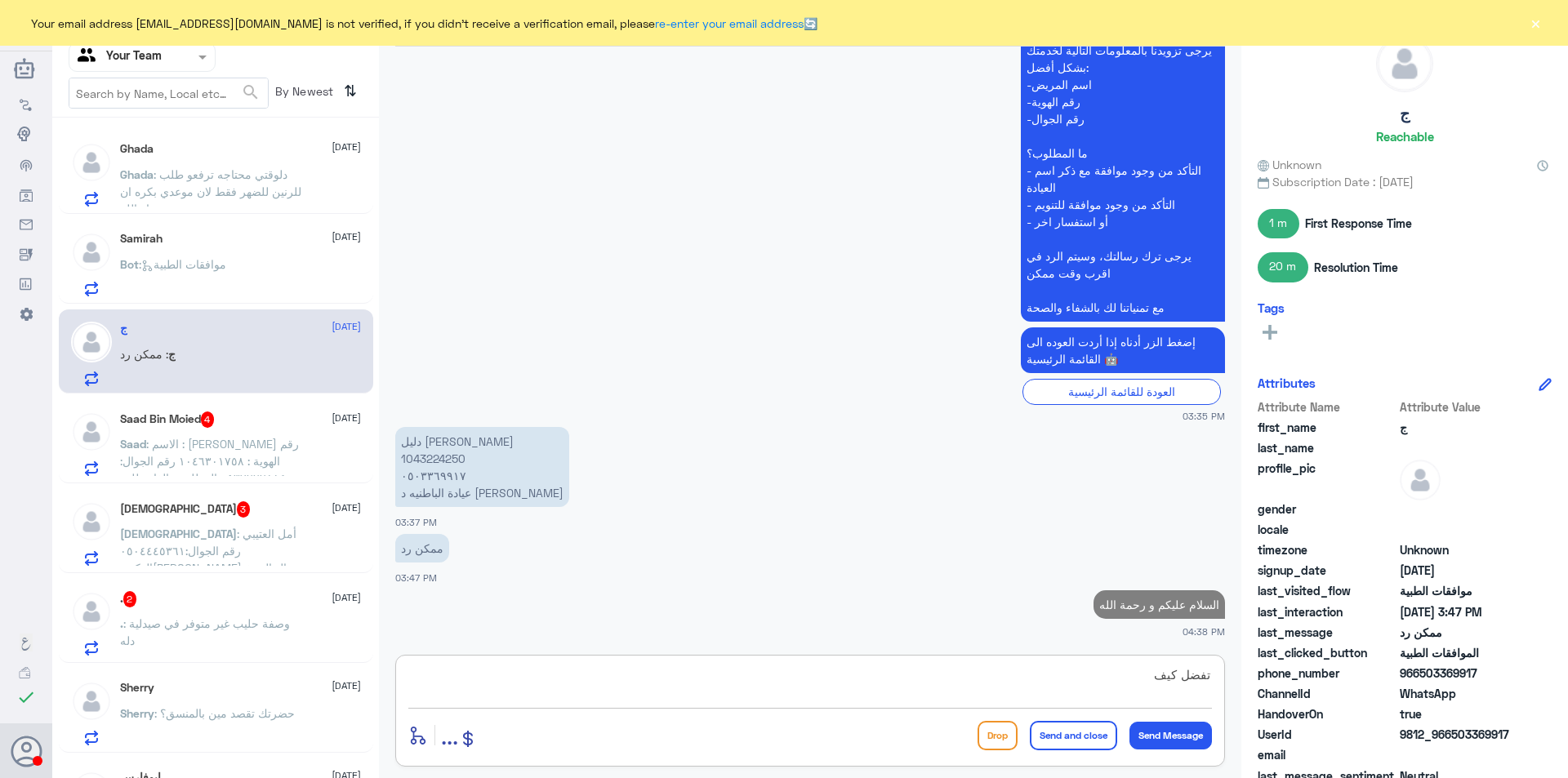
scroll to position [1353, 0]
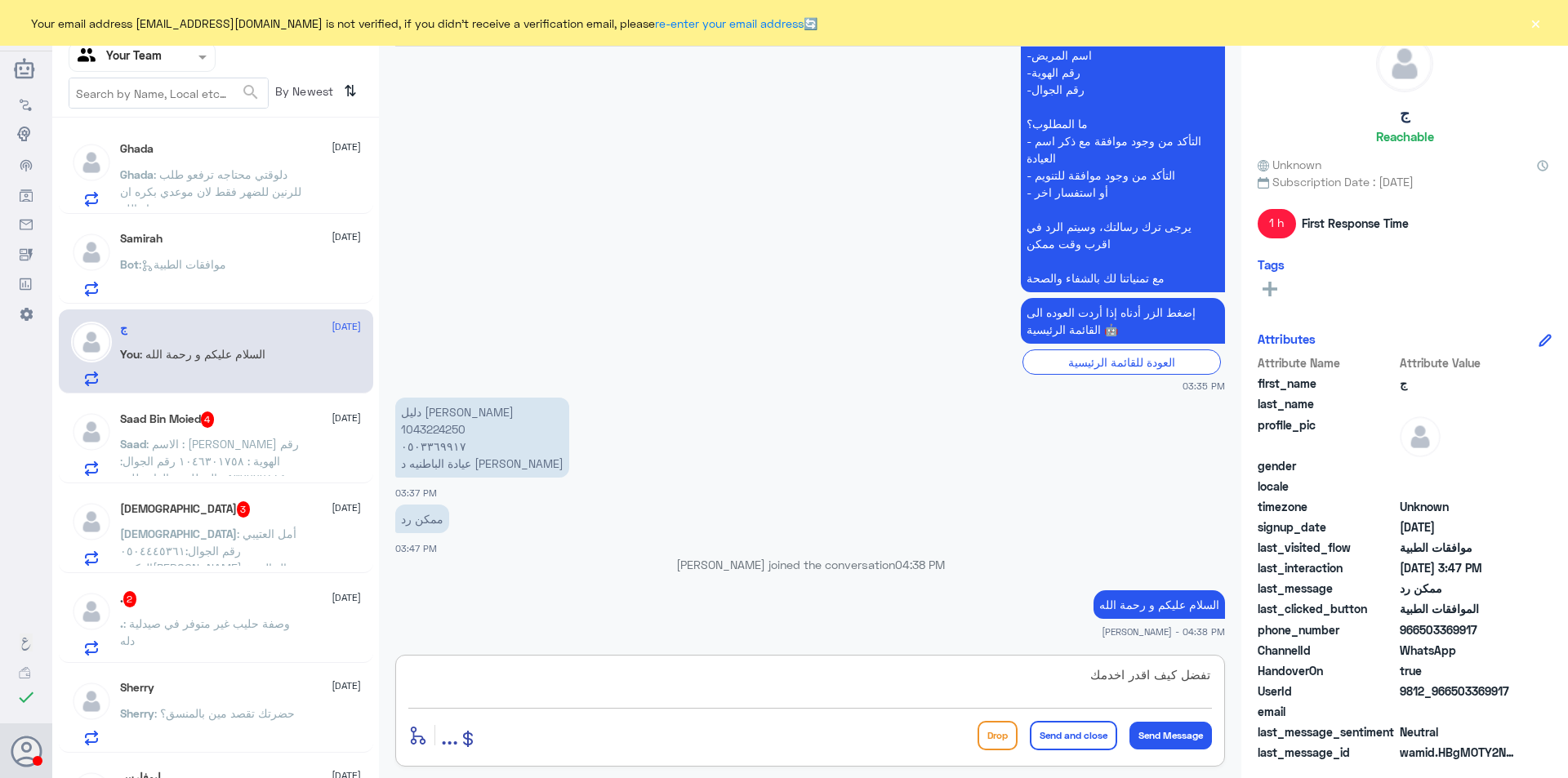
type textarea "تفضل كيف اقدر اخدمك؟"
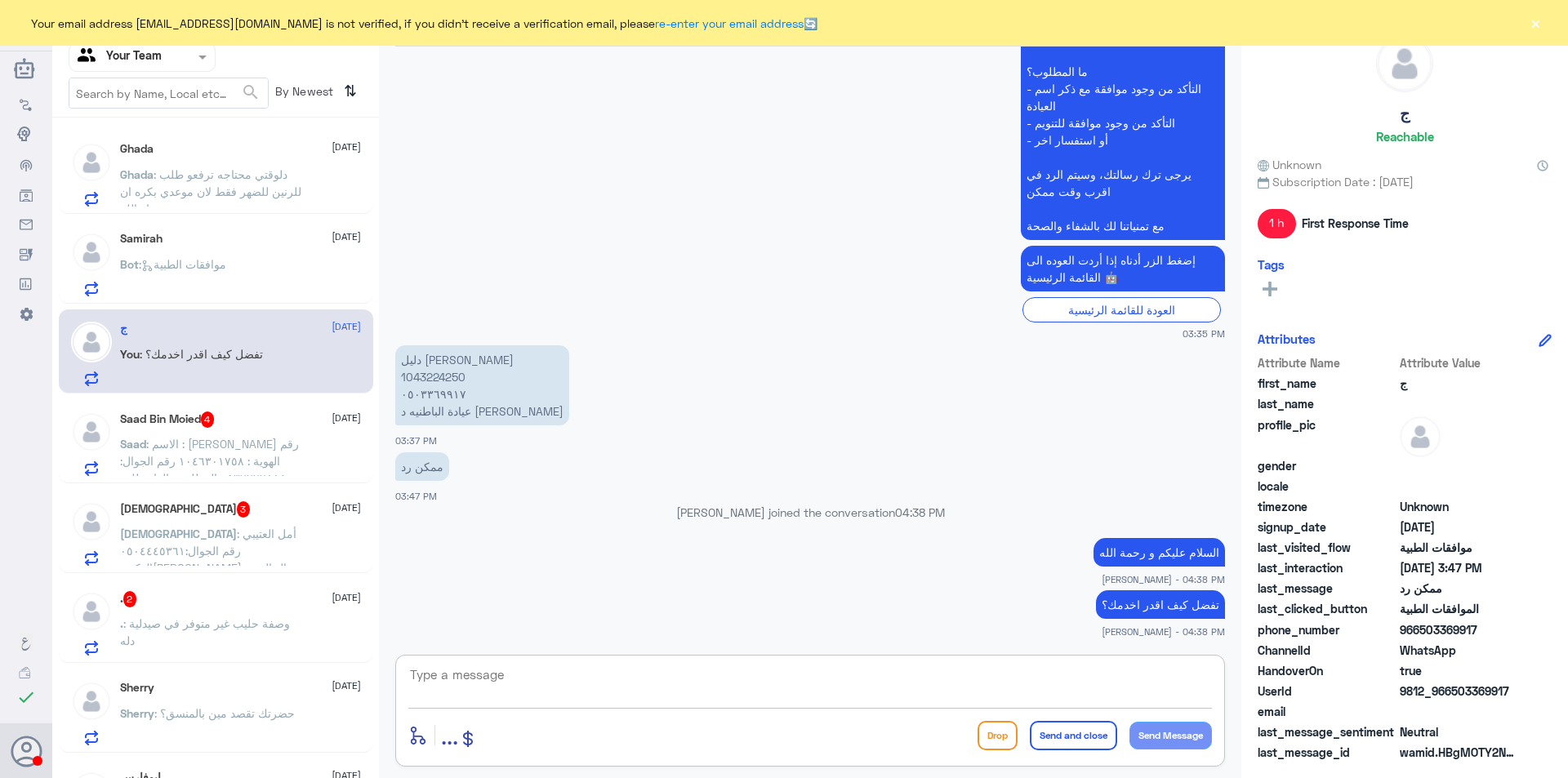
click at [217, 631] on p ". : وصفة حليب غير متوفر في صيدلية دله" at bounding box center [212, 635] width 184 height 40
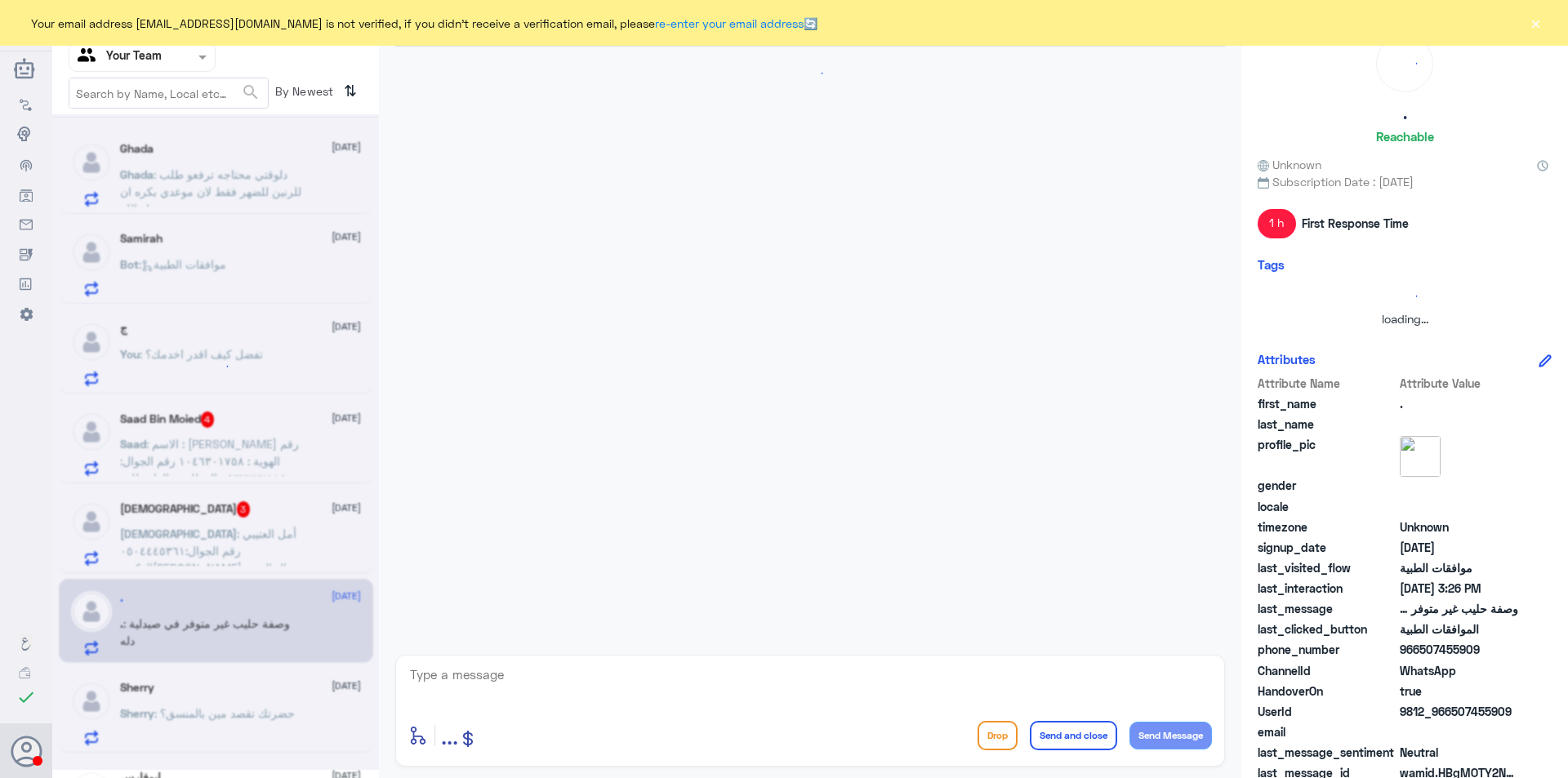
scroll to position [364, 0]
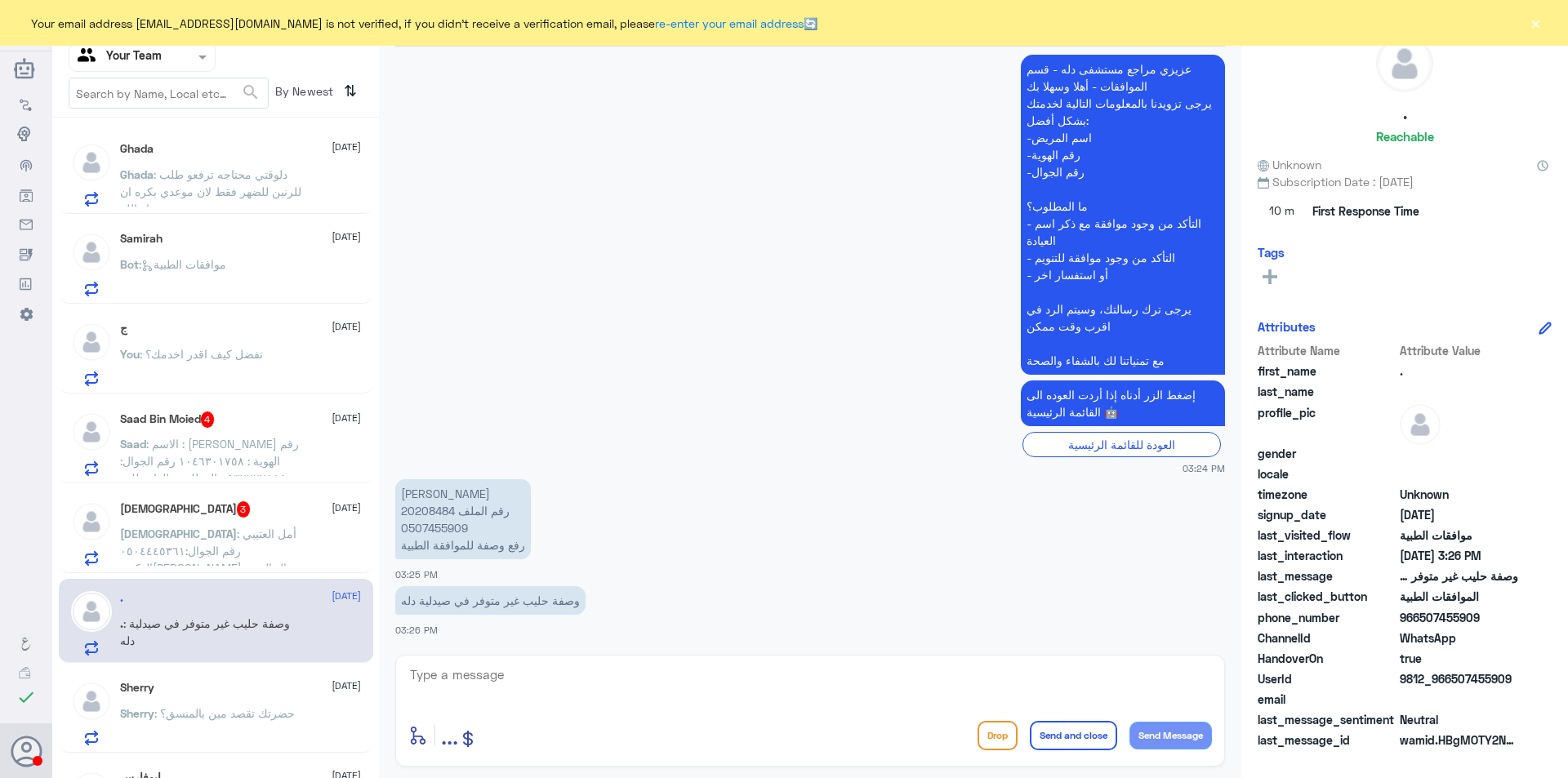
click at [435, 509] on p "عبدالله عبدالعزيز القحطاني رقم الملف 20208484 0507455909 رفع وصفة للموافقة الطب…" at bounding box center [463, 518] width 136 height 80
copy p "20208484"
click at [197, 181] on span "ج" at bounding box center [196, 174] width 8 height 13
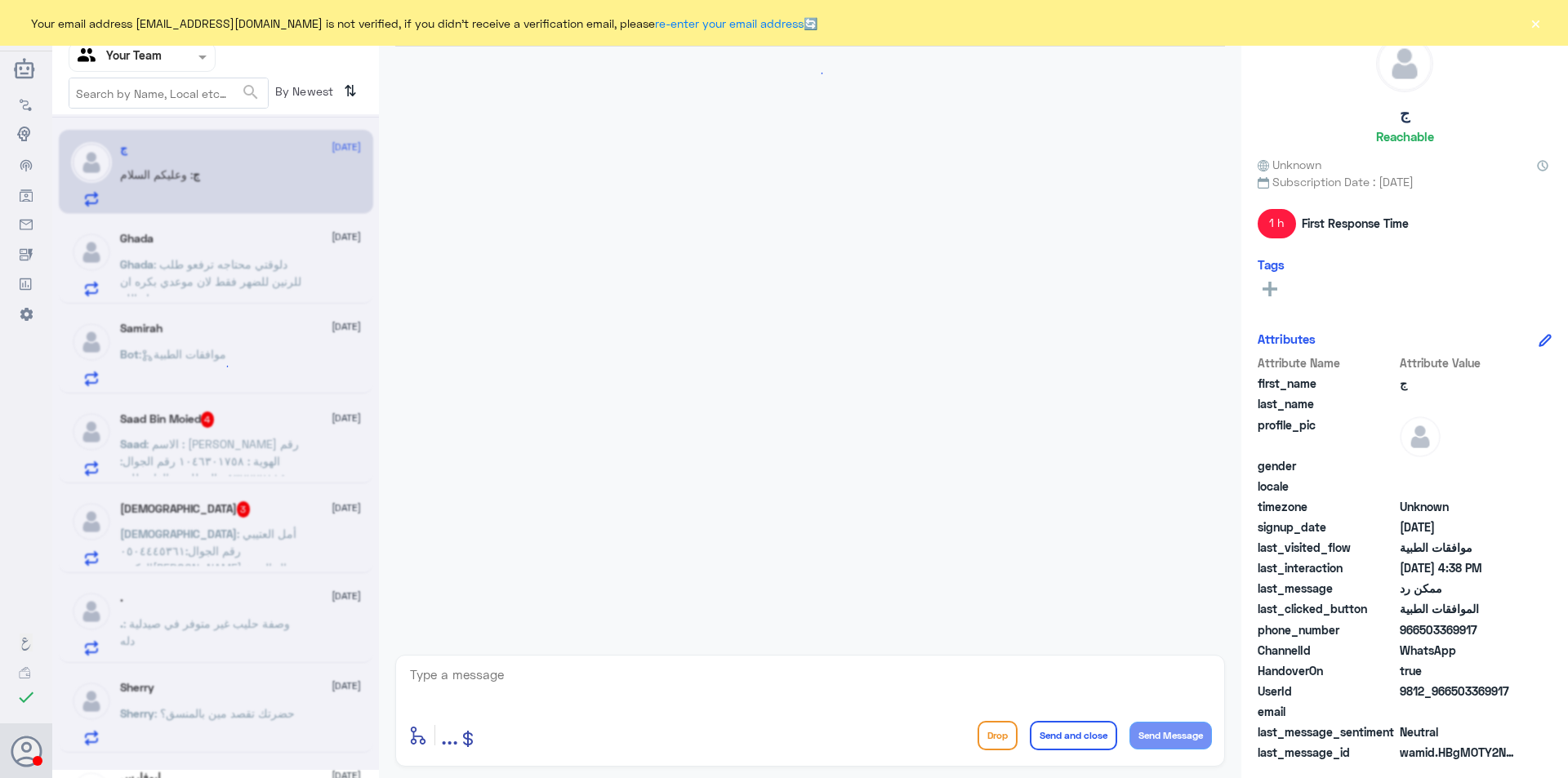
scroll to position [979, 0]
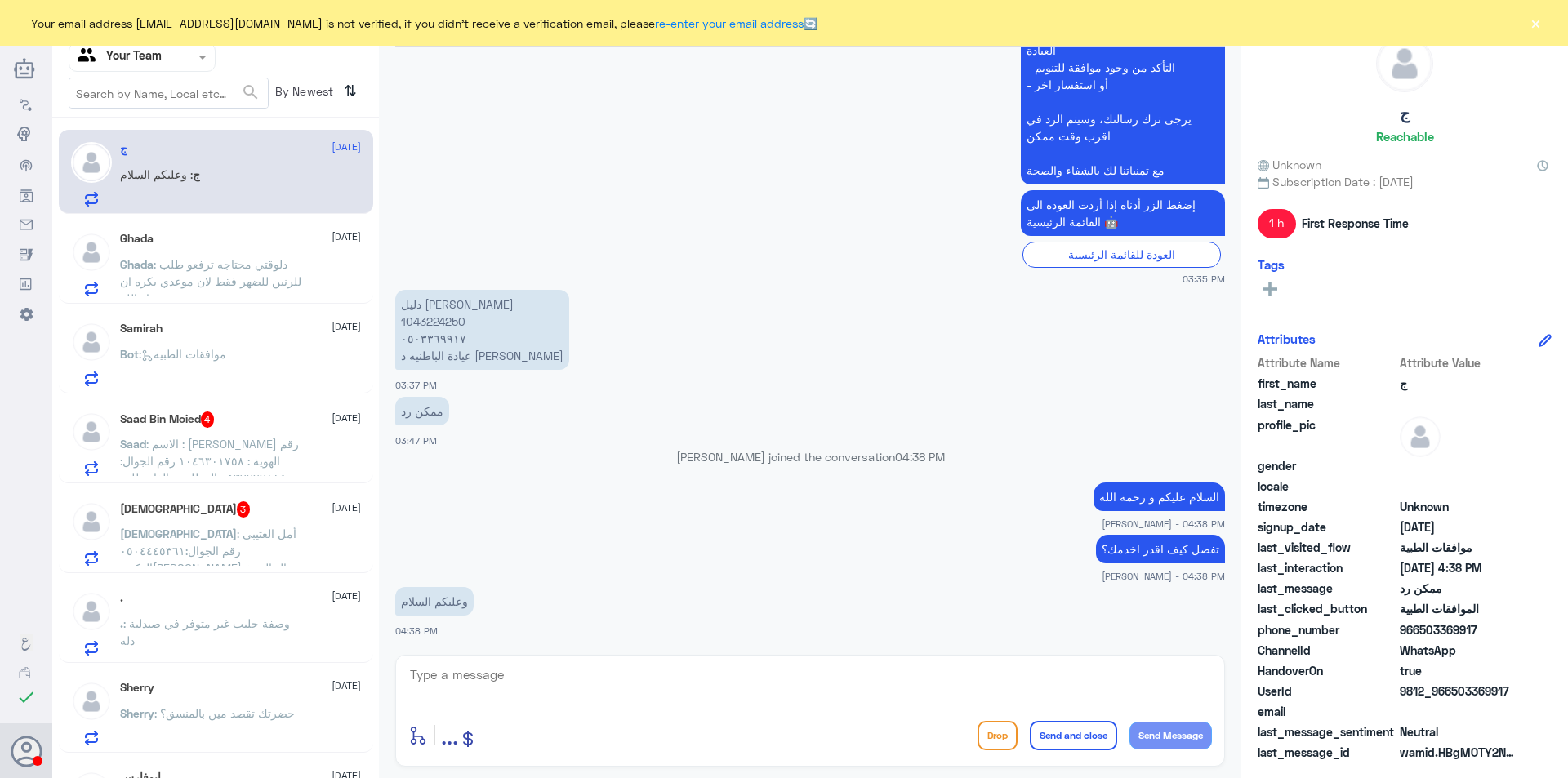
click at [162, 266] on span ": دلوقتي محتاجه ترفعو طلب للرنين للضهر فقط لان موعدي بكره ان شاء الله" at bounding box center [211, 281] width 181 height 48
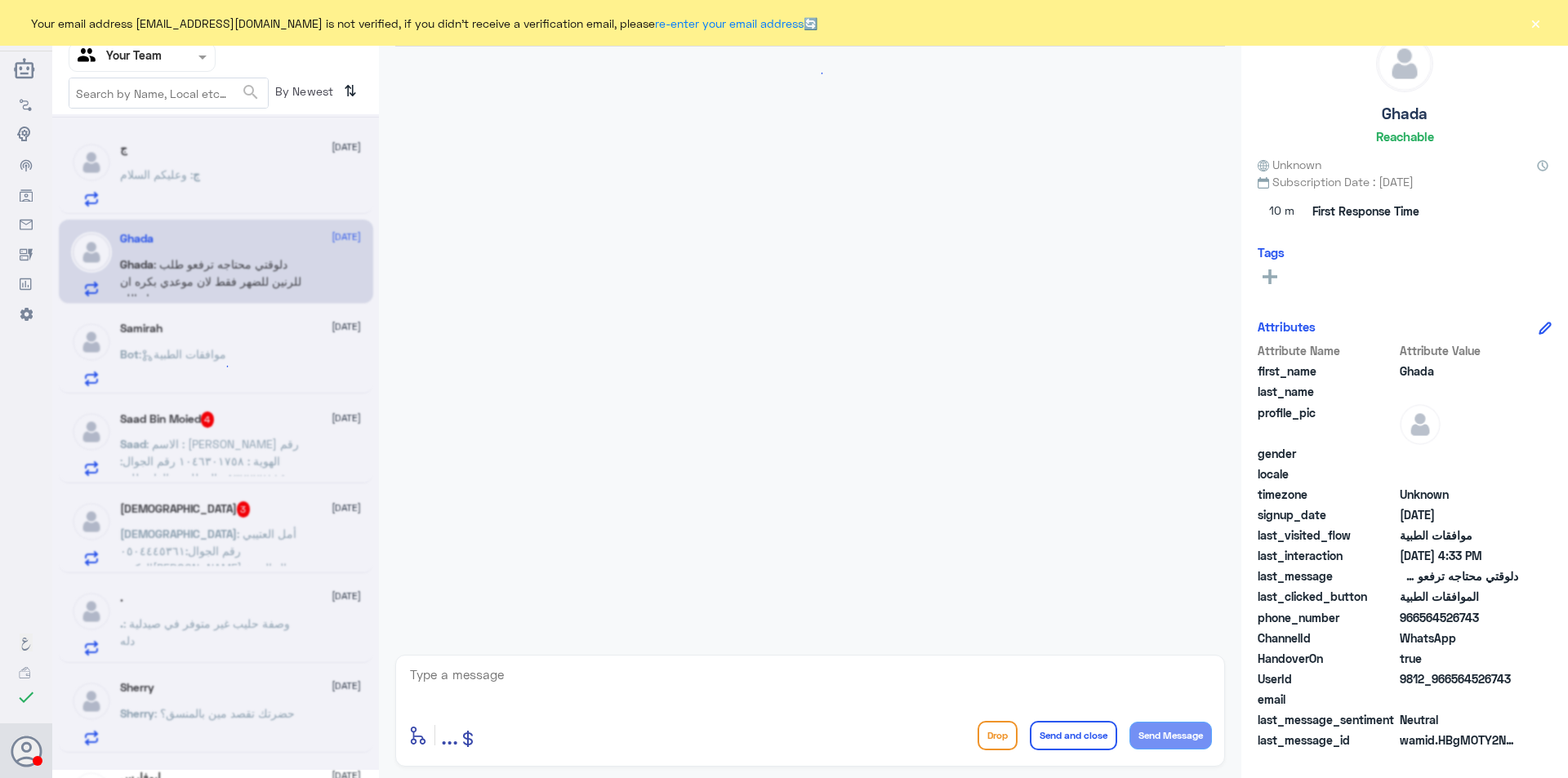
scroll to position [496, 0]
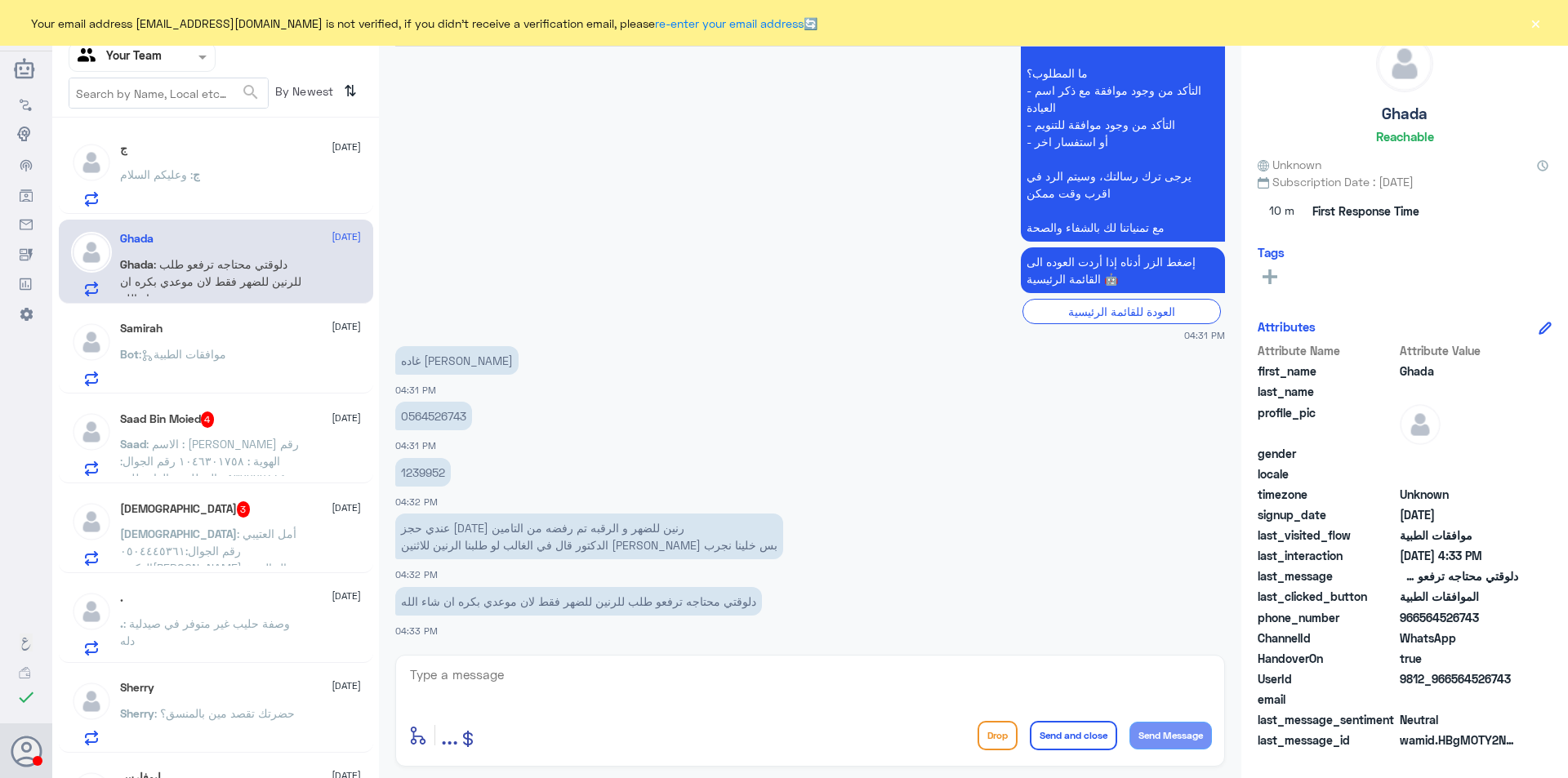
click at [211, 364] on p "Bot : موافقات الطبية" at bounding box center [173, 365] width 106 height 40
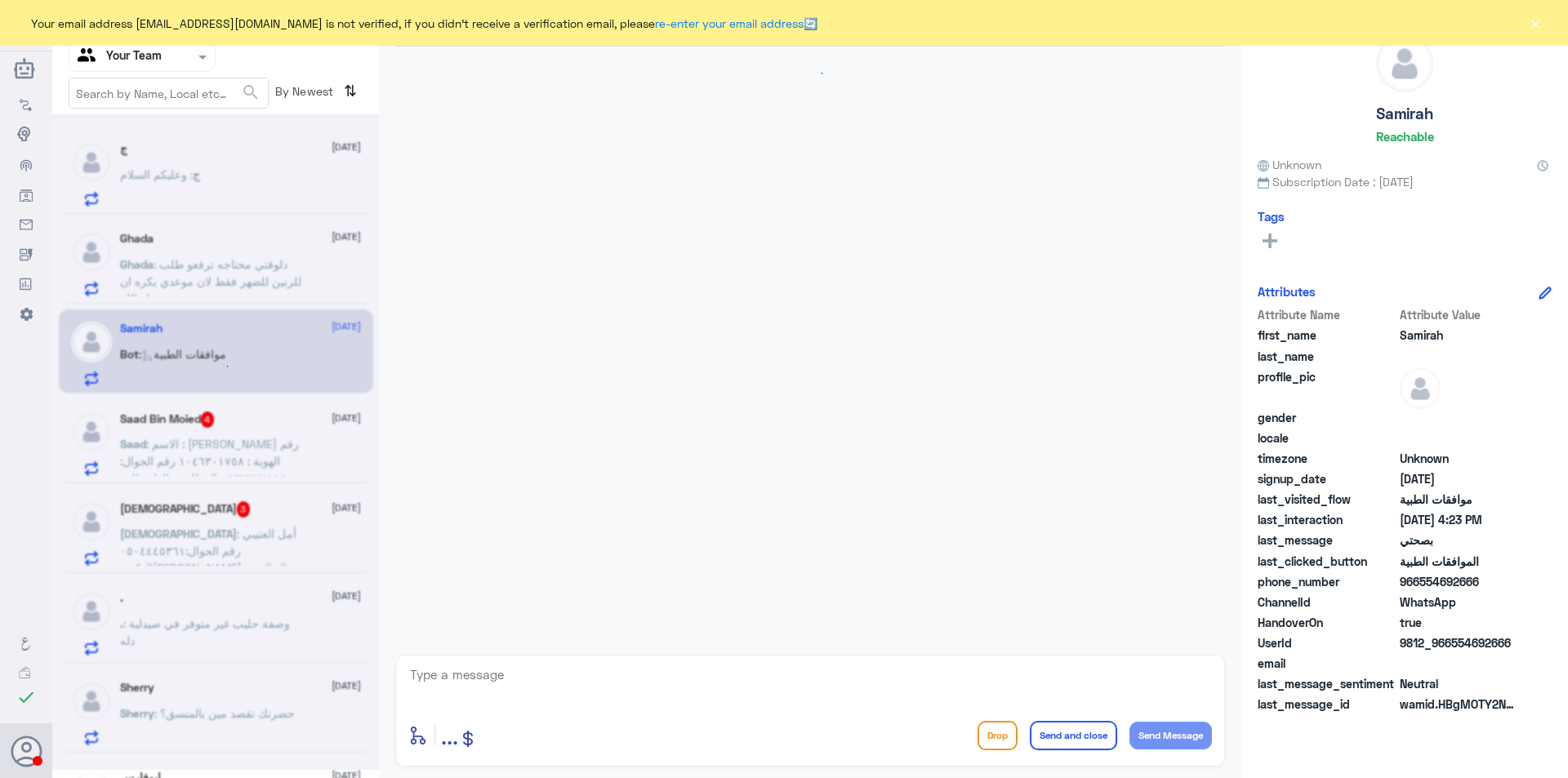
scroll to position [695, 0]
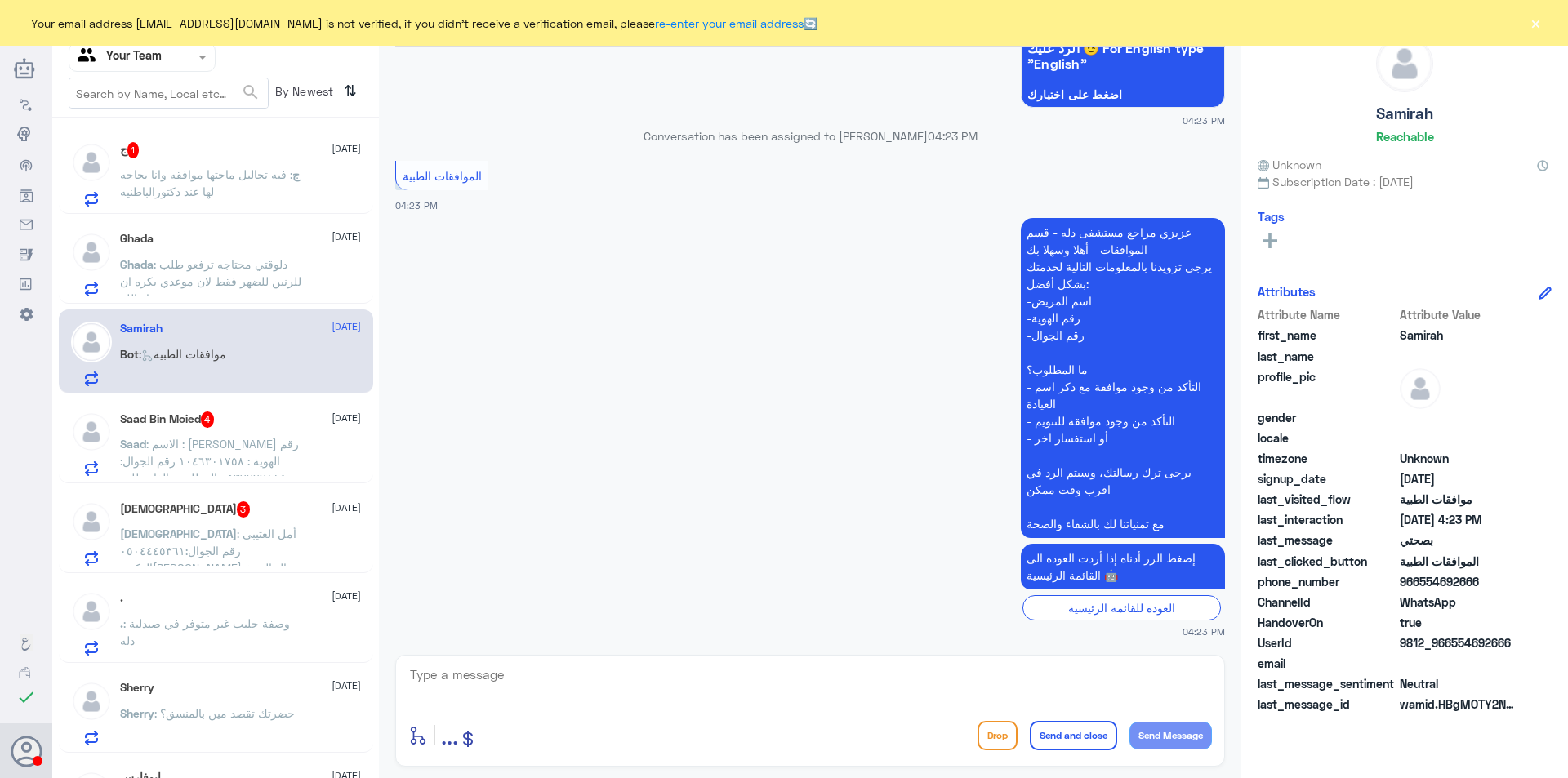
click at [240, 439] on span ": الاسم : [PERSON_NAME] معيض رقم الهوية : ١٠٤٦٣٠١٧٥٨ رقم الجوال: ٠٥٣٧٢٢٢٨٨٤ الم…" at bounding box center [210, 494] width 179 height 116
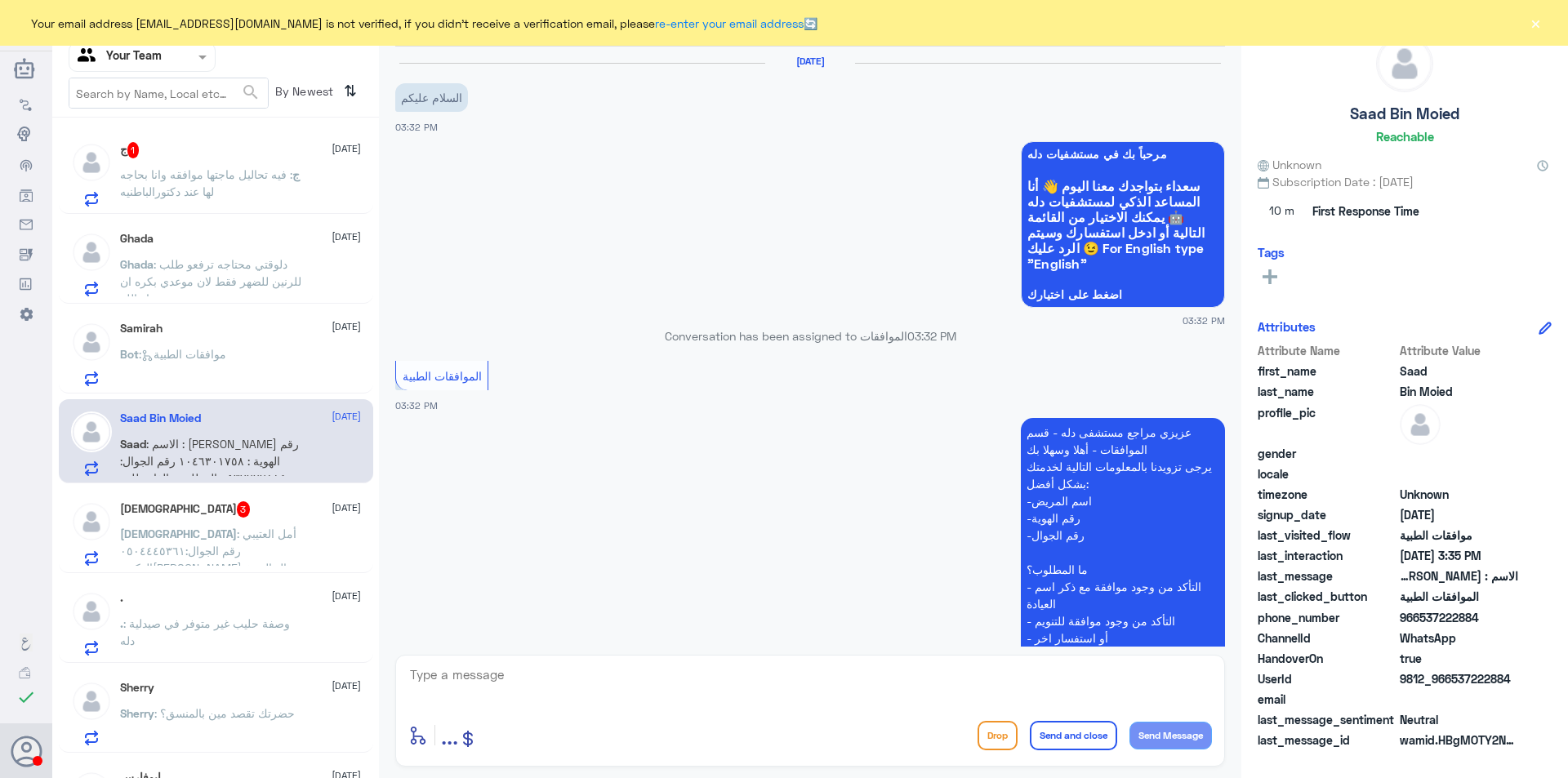
scroll to position [449, 0]
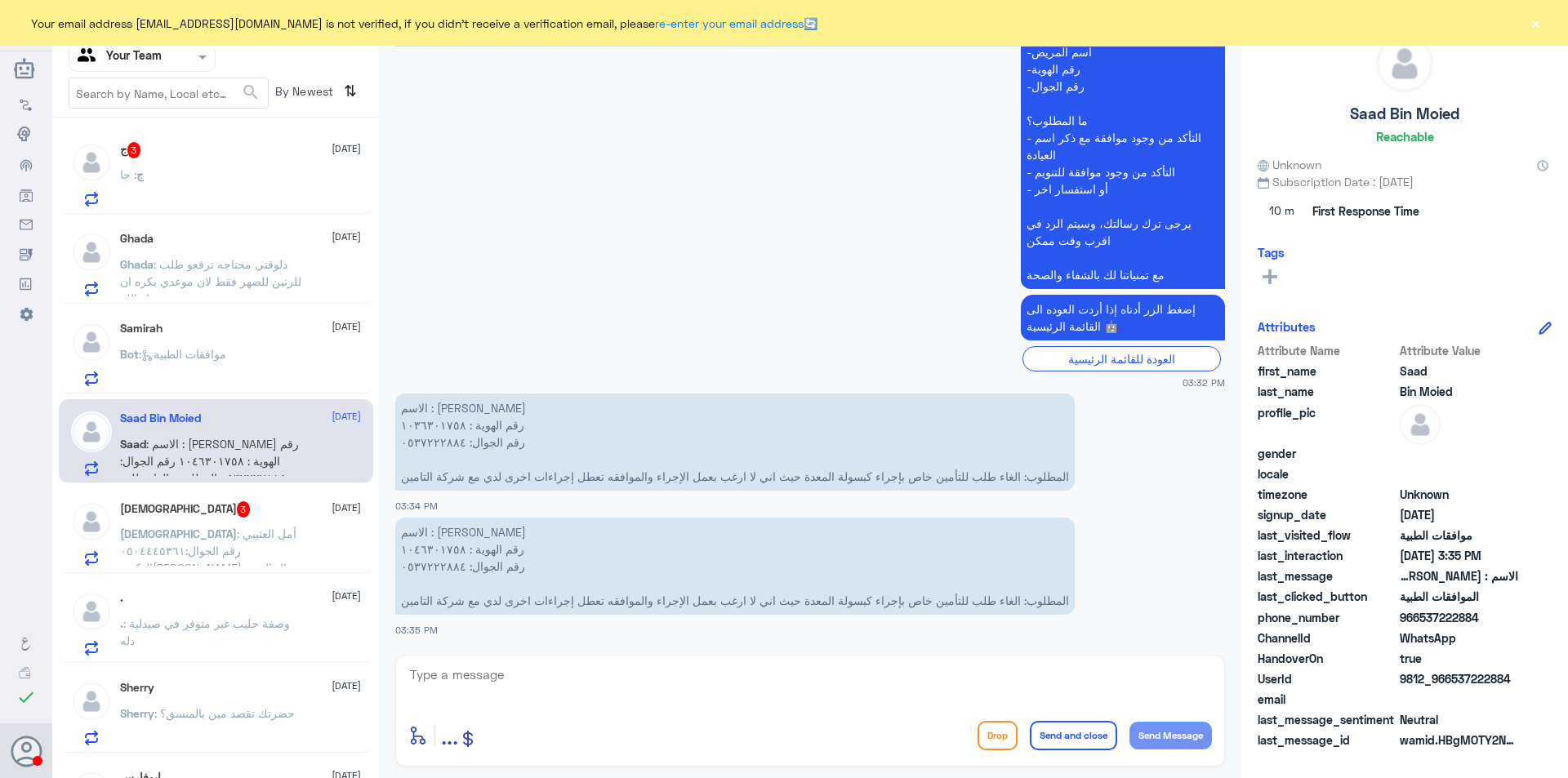
click at [155, 66] on div "Your Team" at bounding box center [119, 57] width 84 height 24
click at [149, 155] on div "Your Inbox" at bounding box center [141, 166] width 147 height 38
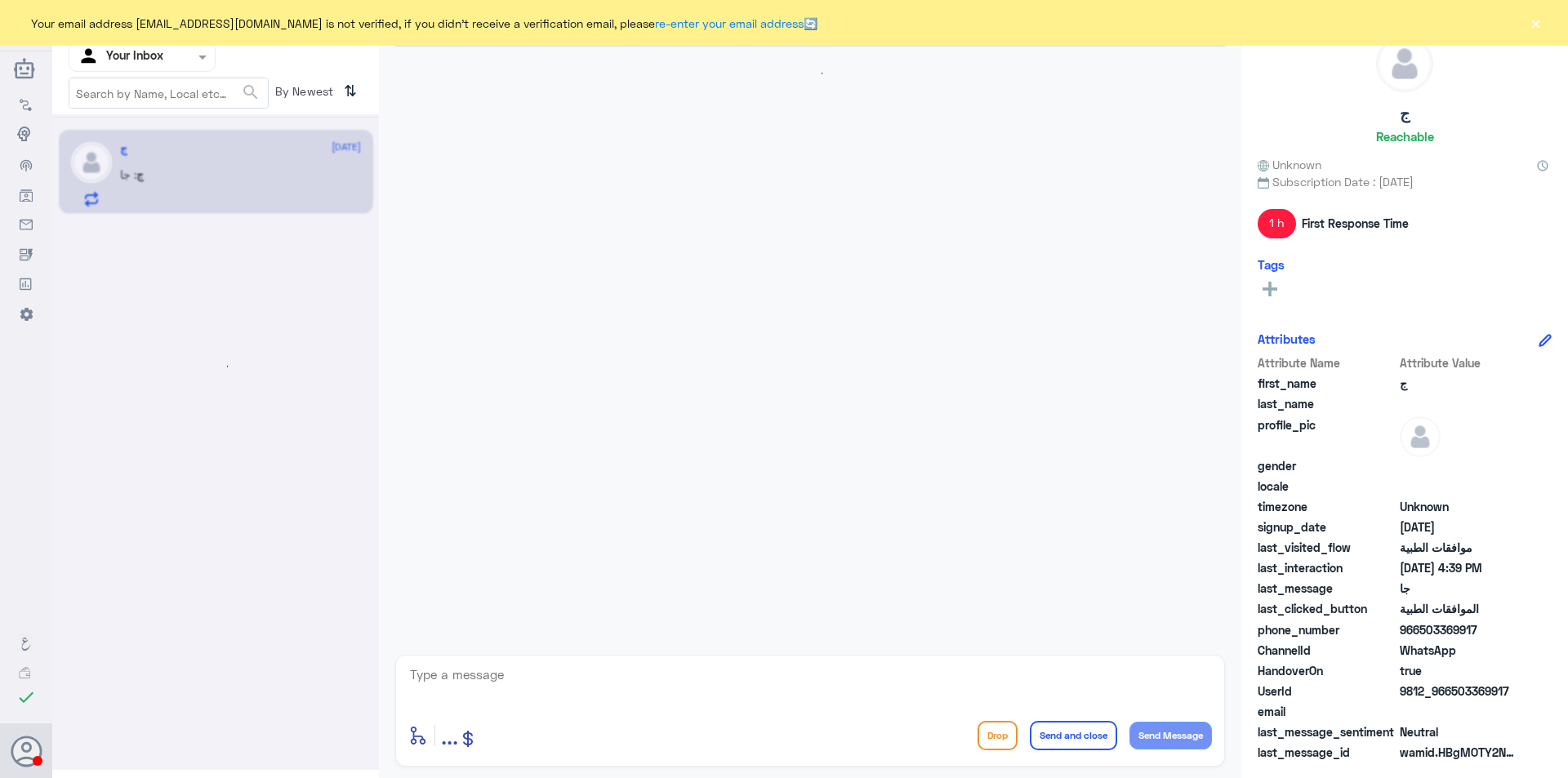
scroll to position [1009, 0]
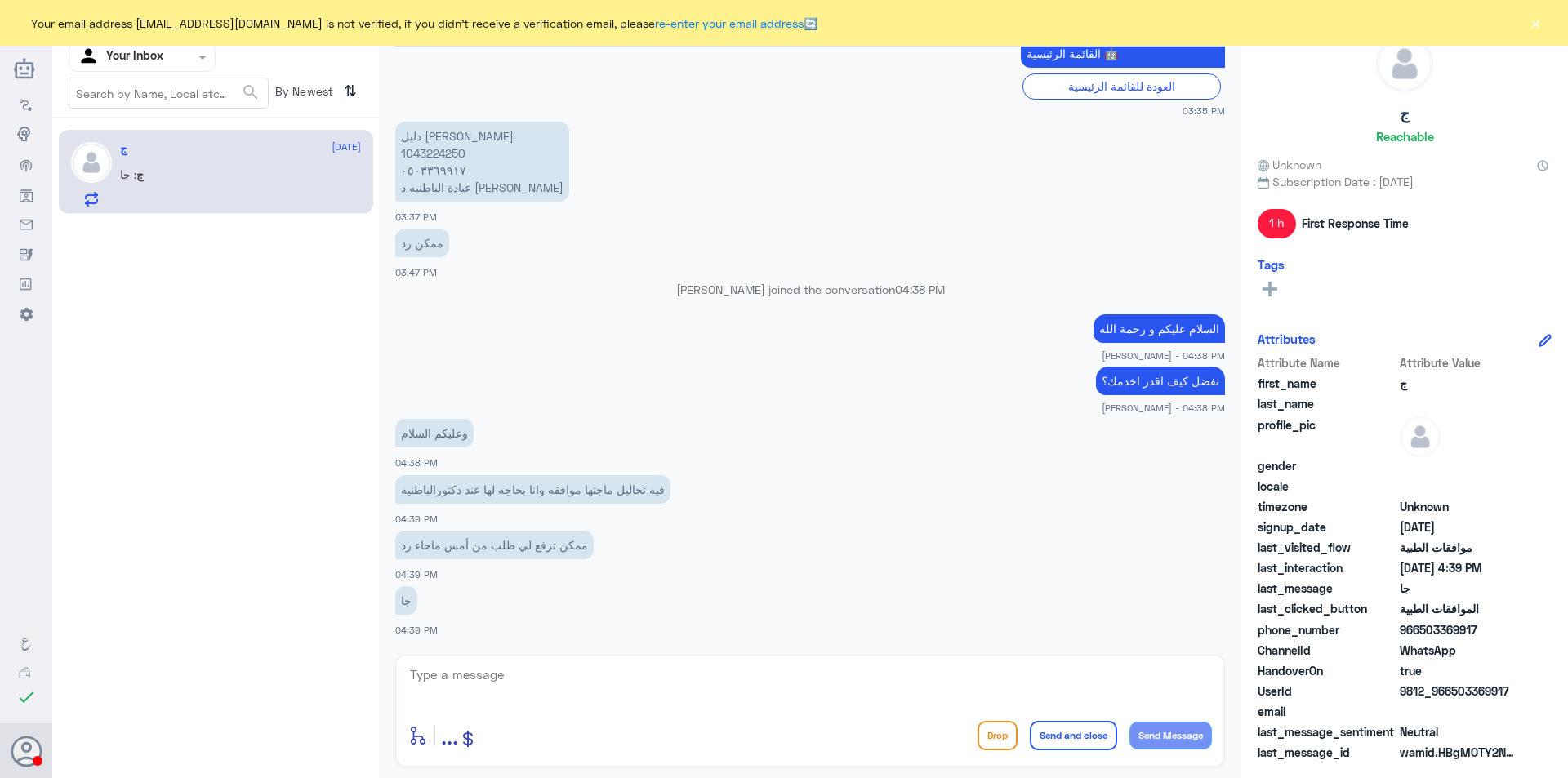
click at [538, 684] on textarea at bounding box center [809, 684] width 803 height 40
click at [443, 153] on p "دليل [PERSON_NAME] 1043224250 ٠٥٠٣٣٦٩٩١٧ عيادة الباطنيه د الباهلي" at bounding box center [482, 161] width 174 height 80
copy p "1043224250"
click at [653, 680] on textarea at bounding box center [809, 684] width 803 height 40
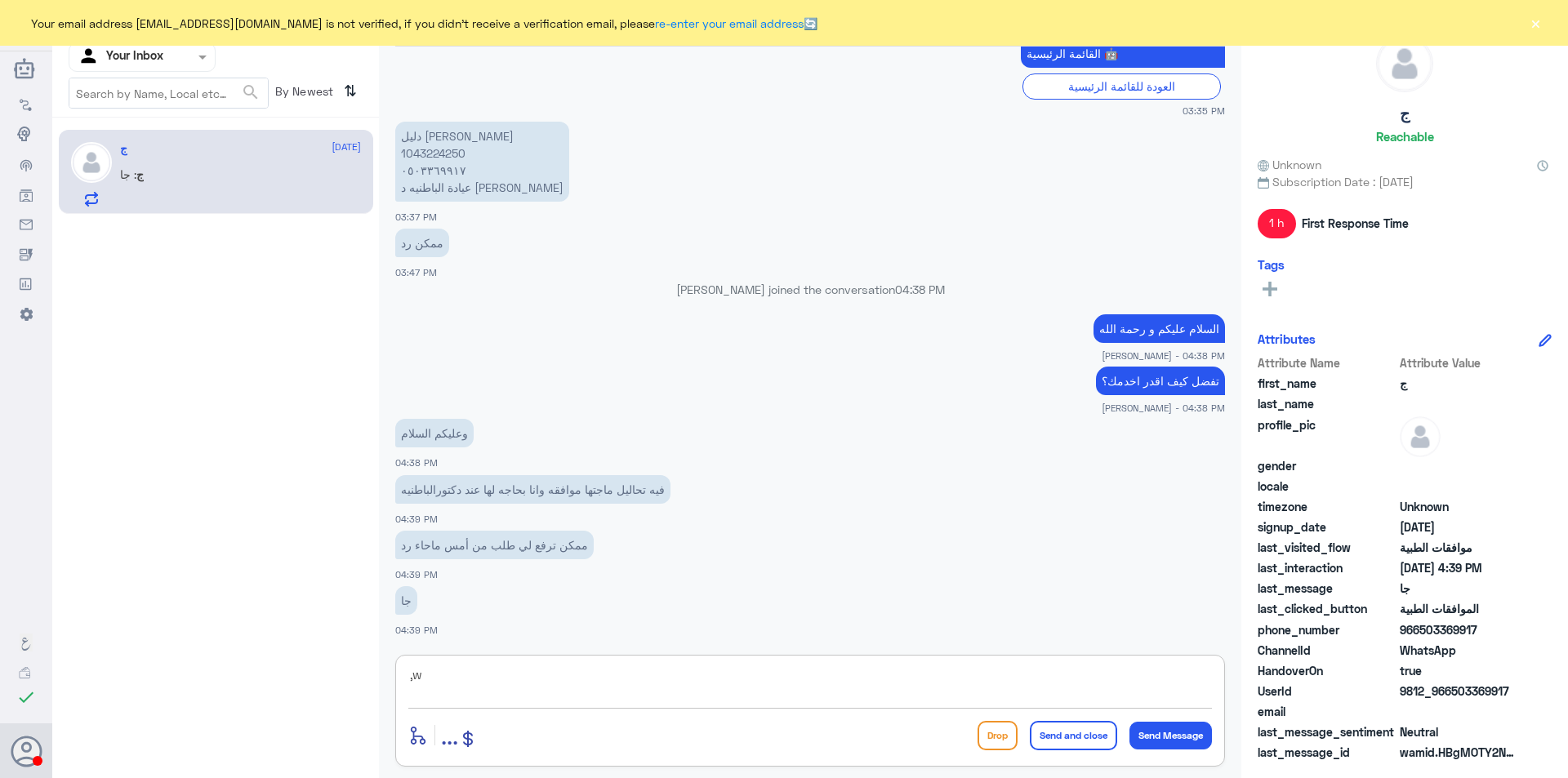
type textarea ","
type textarea "وصلت موافقه جزئية حيث رفض تحليل: الحديد و تحليل الفيتامين دال و فيتامين ب 12"
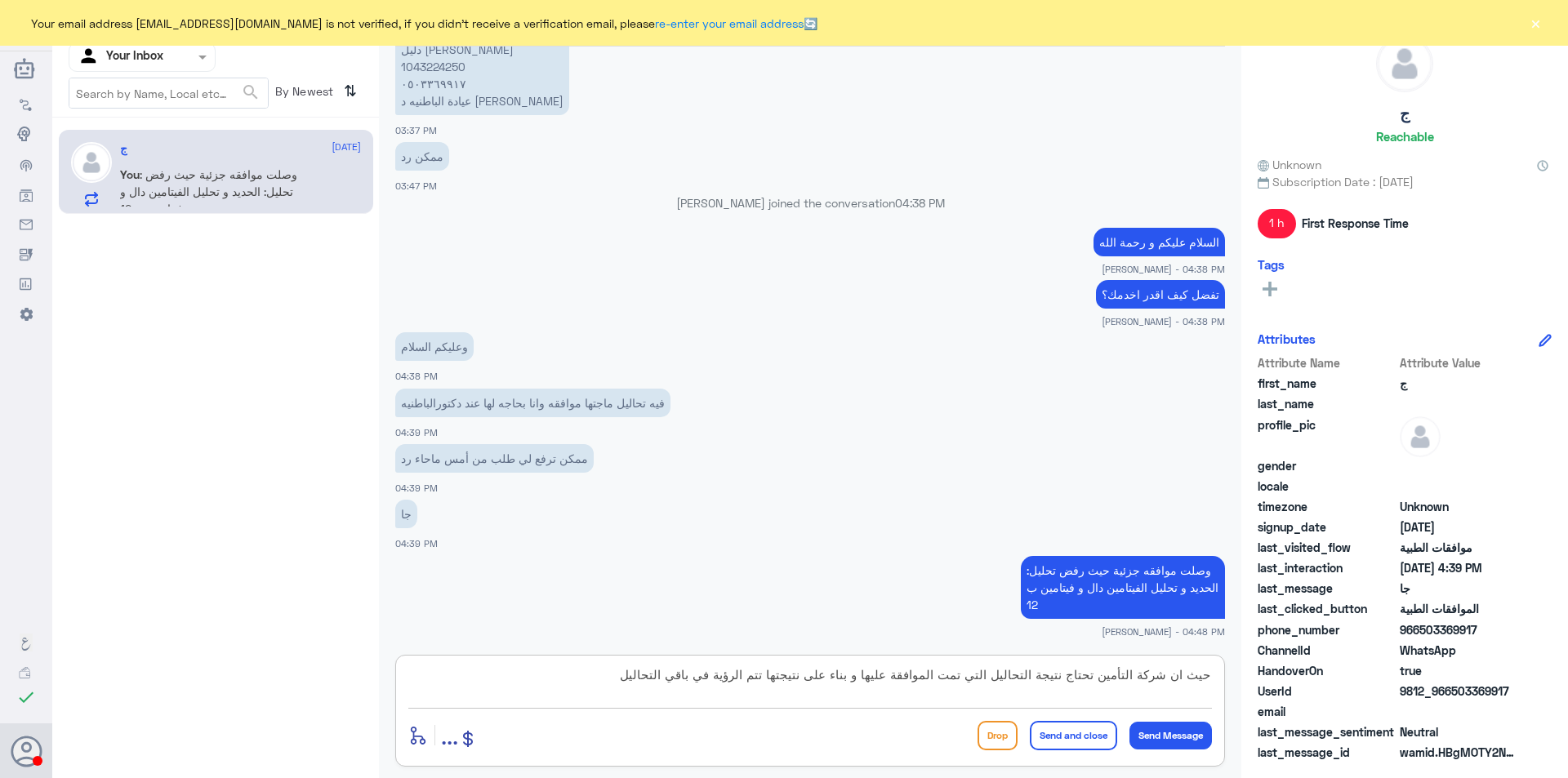
type textarea "حيث ان شركة التأمين تحتاج نتيجة التحاليل التي تمت الموافقة عليها و بناء على نتي…"
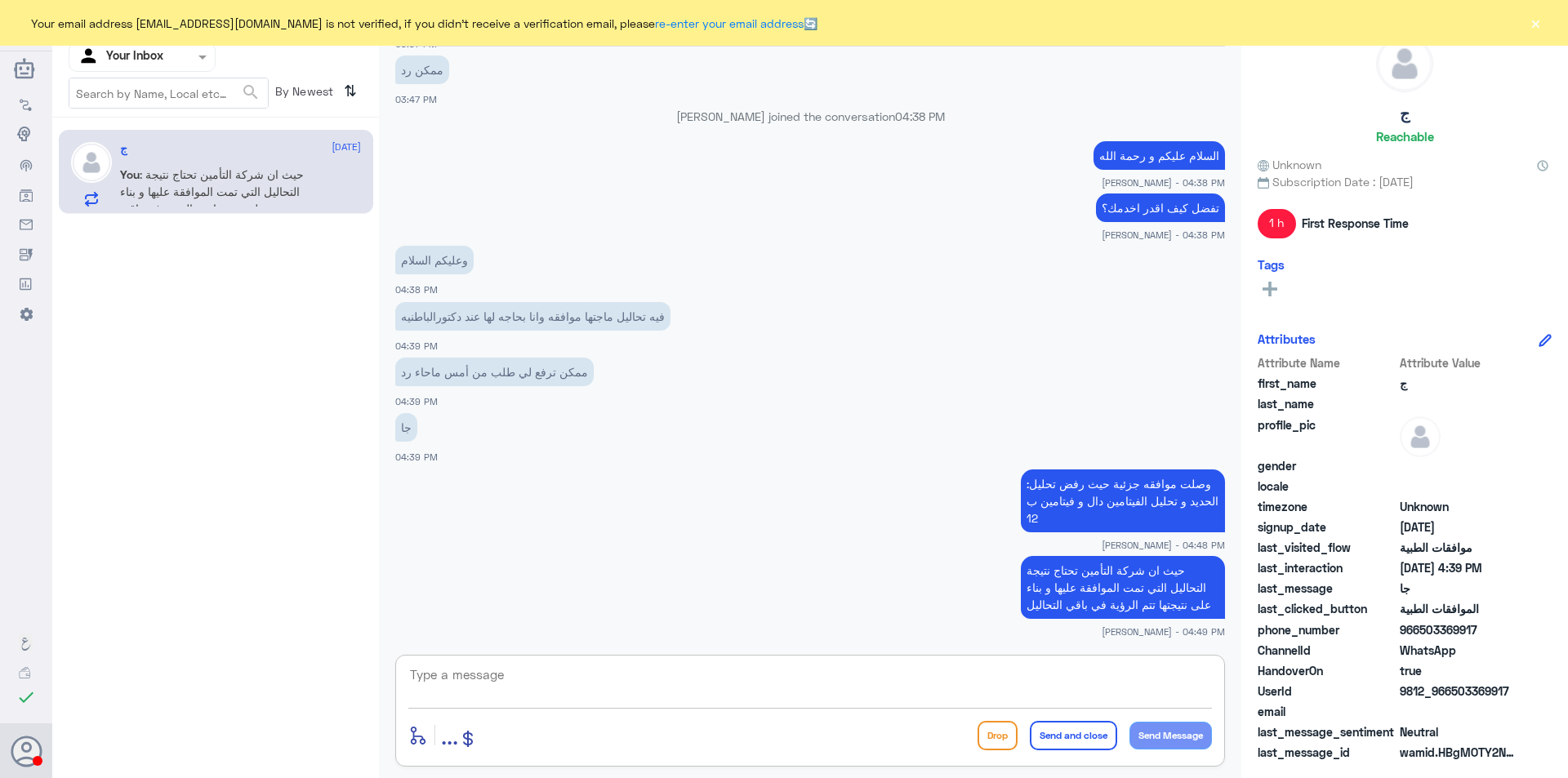
click at [712, 690] on textarea at bounding box center [809, 684] width 803 height 40
type textarea "hd o]lm ehkdm hsjh`d?"
type textarea "اي خدمة ثانية استاذي؟"
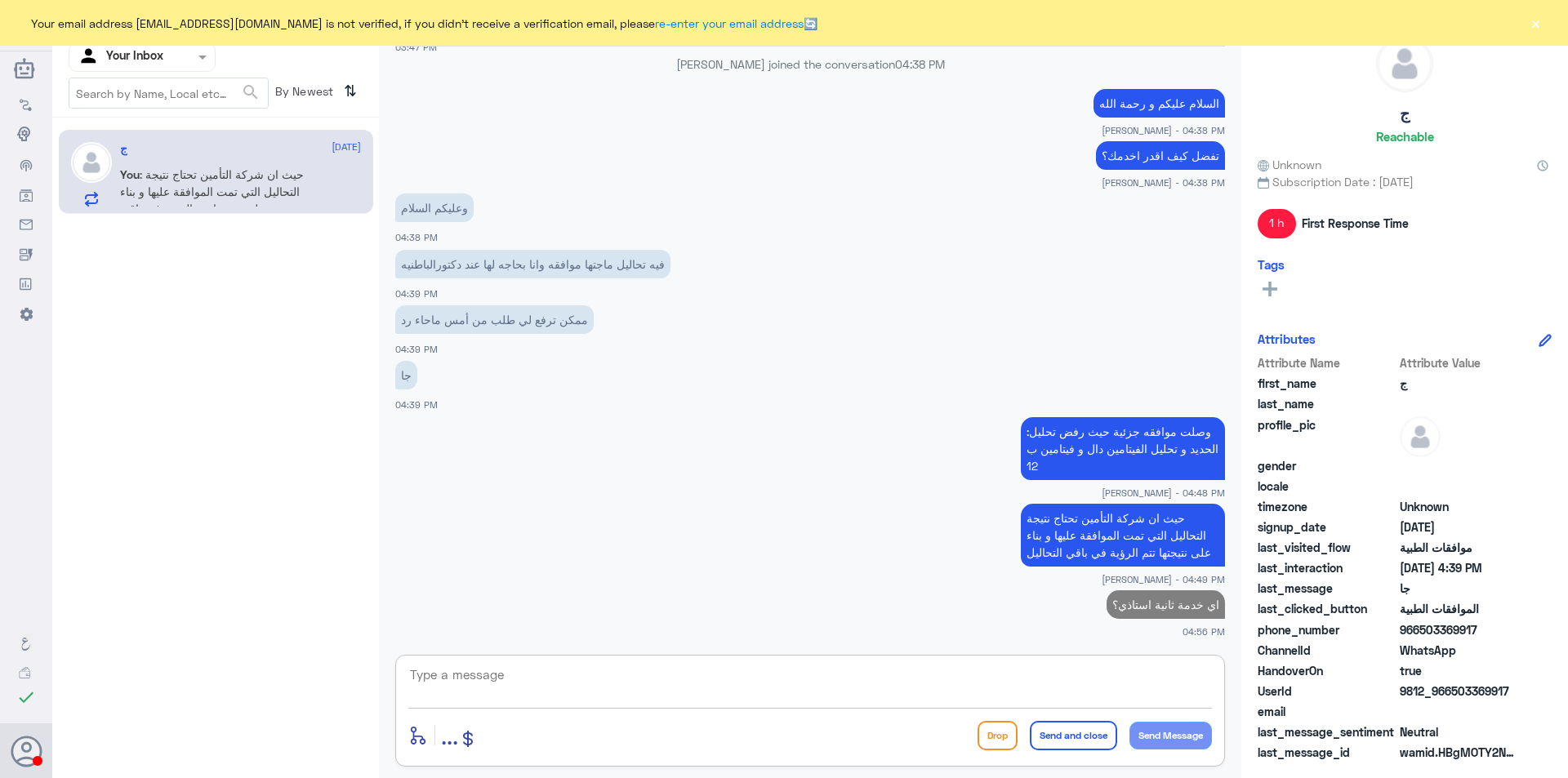
click at [180, 61] on div at bounding box center [141, 57] width 145 height 19
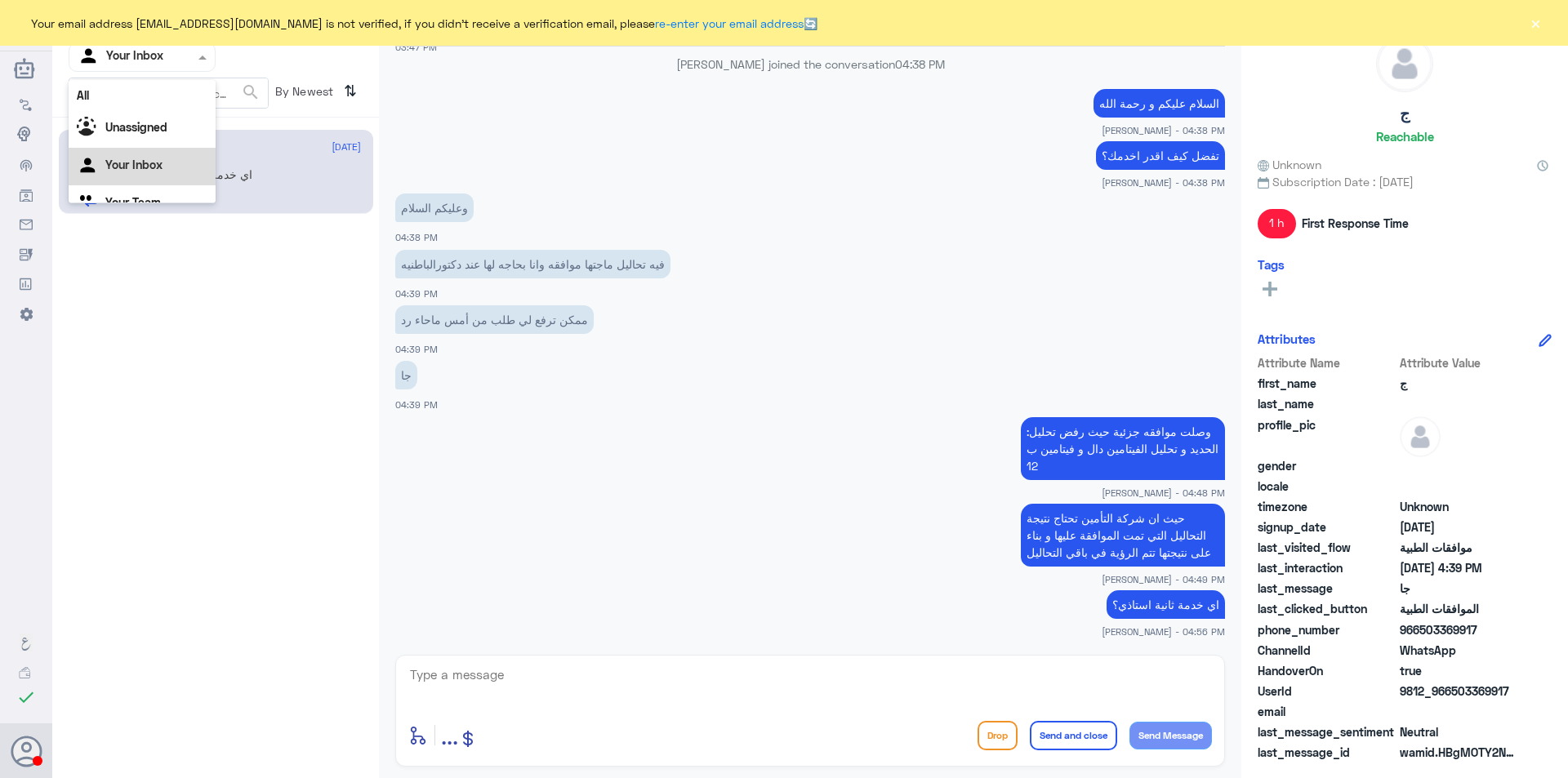
scroll to position [20, 0]
click at [170, 185] on div "Your Team" at bounding box center [141, 183] width 147 height 38
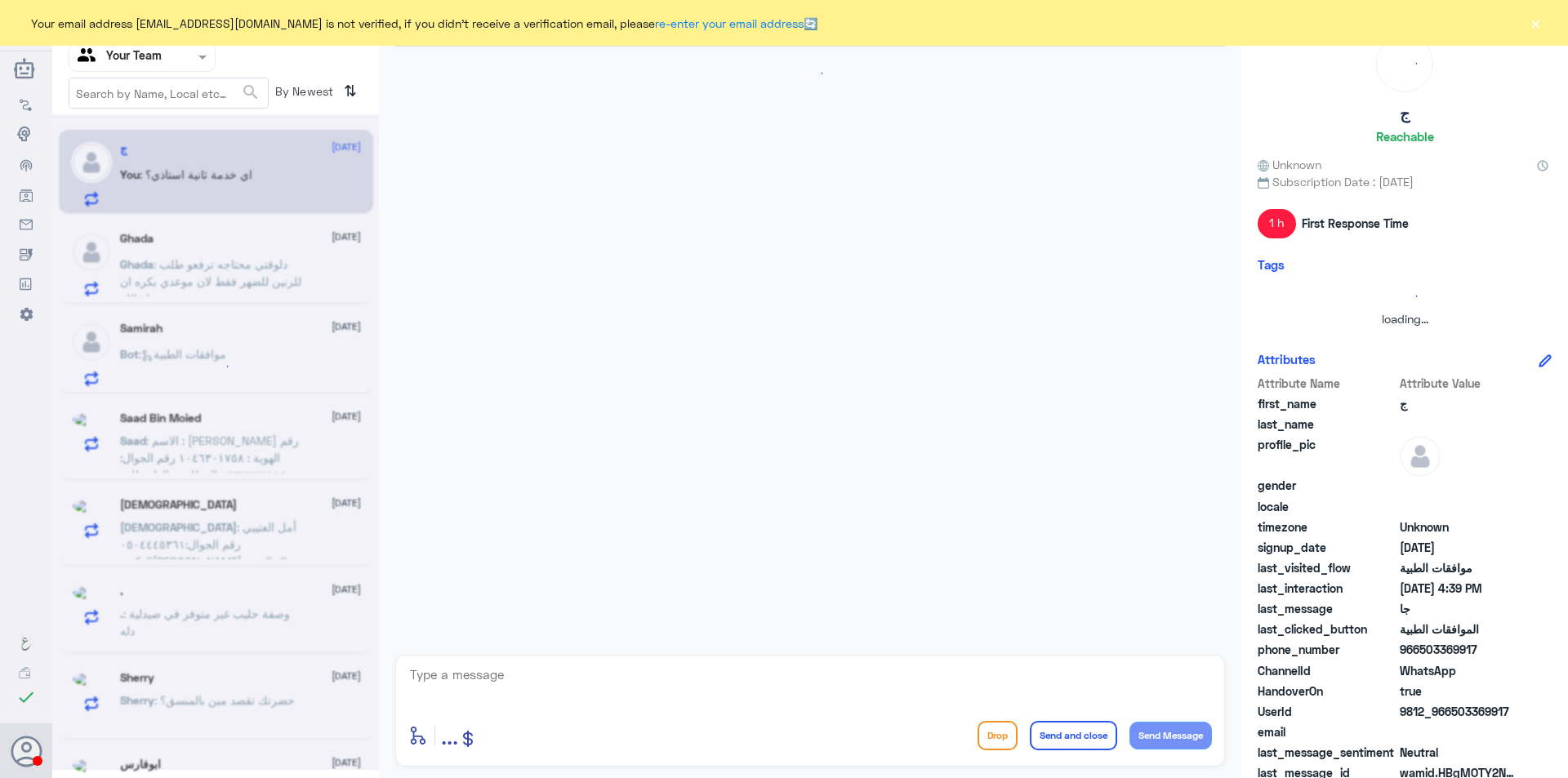
scroll to position [1074, 0]
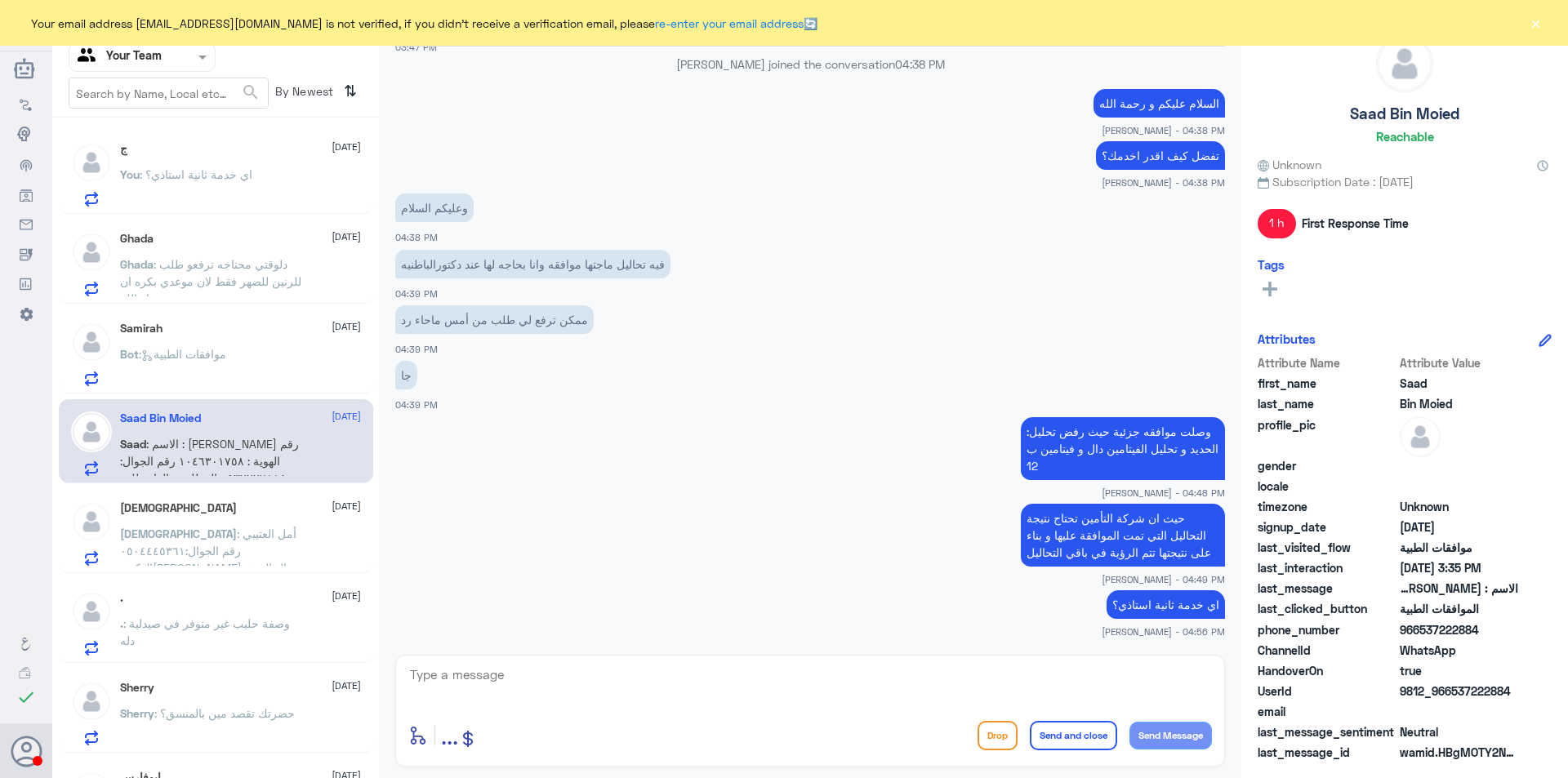
click at [199, 281] on span ": دلوقتي محتاجه ترفعو طلب للرنين للضهر فقط لان موعدي بكره ان شاء الله" at bounding box center [211, 281] width 181 height 48
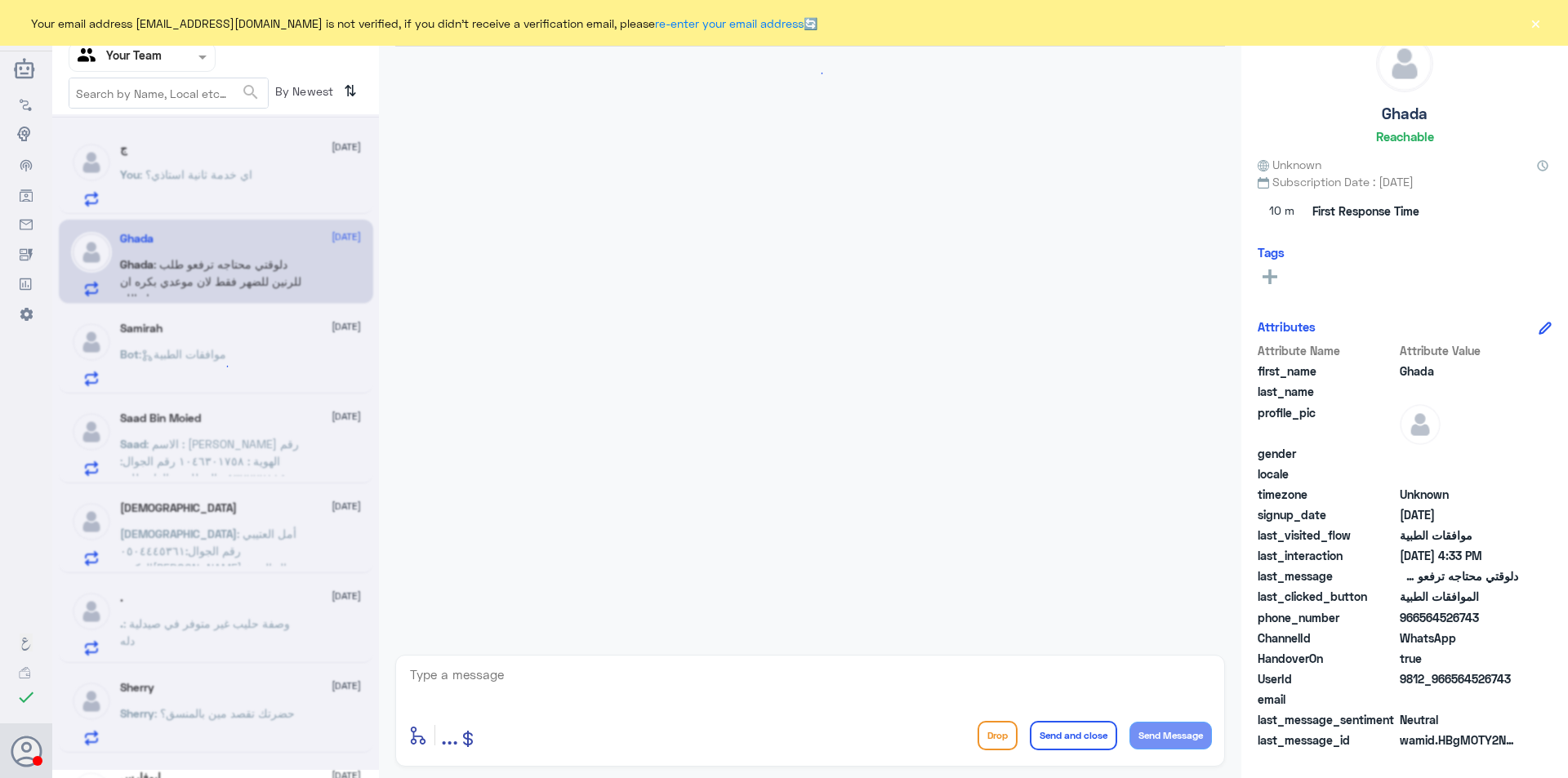
scroll to position [496, 0]
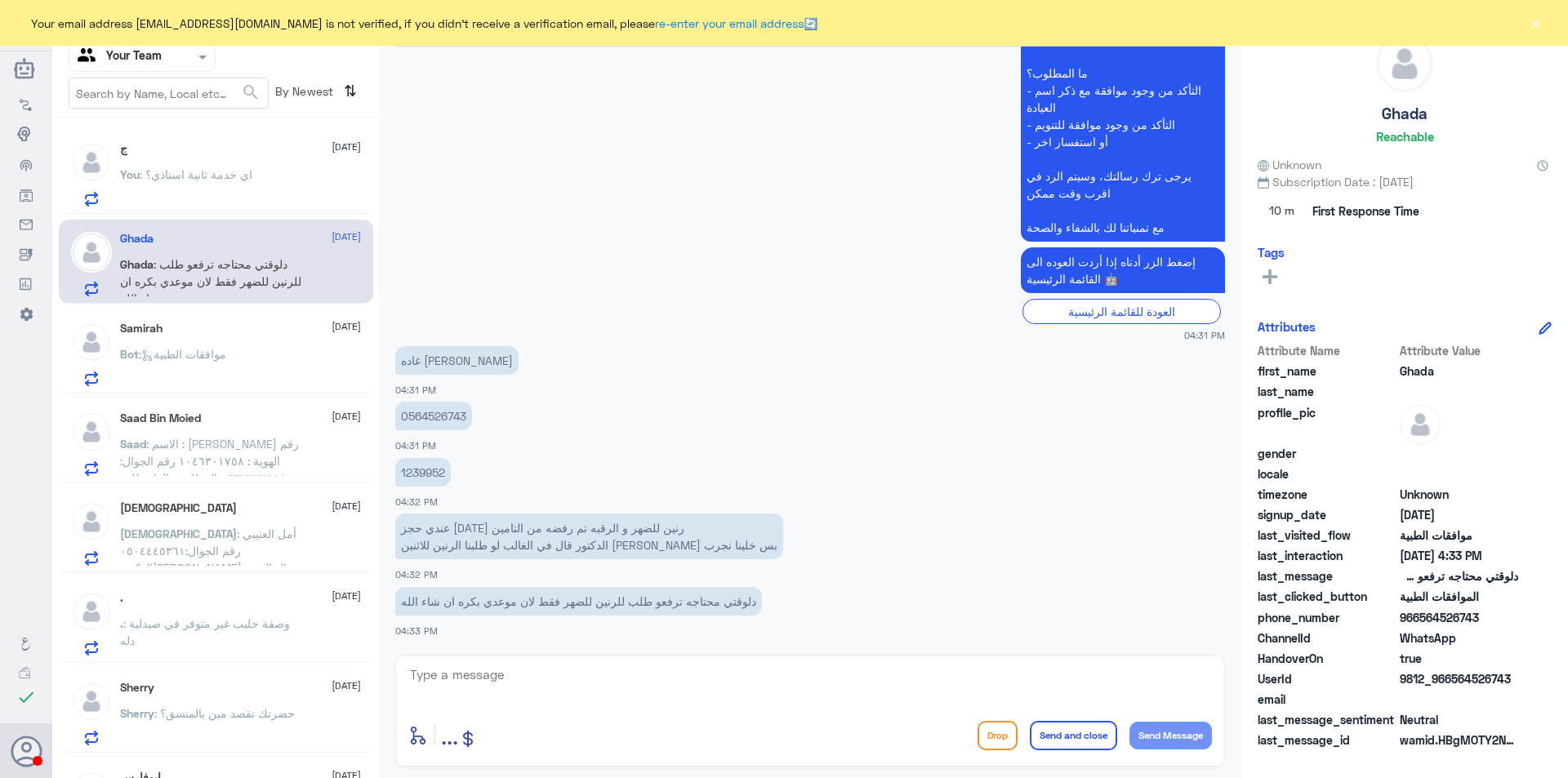
click at [225, 351] on span ": موافقات الطبية" at bounding box center [182, 354] width 88 height 13
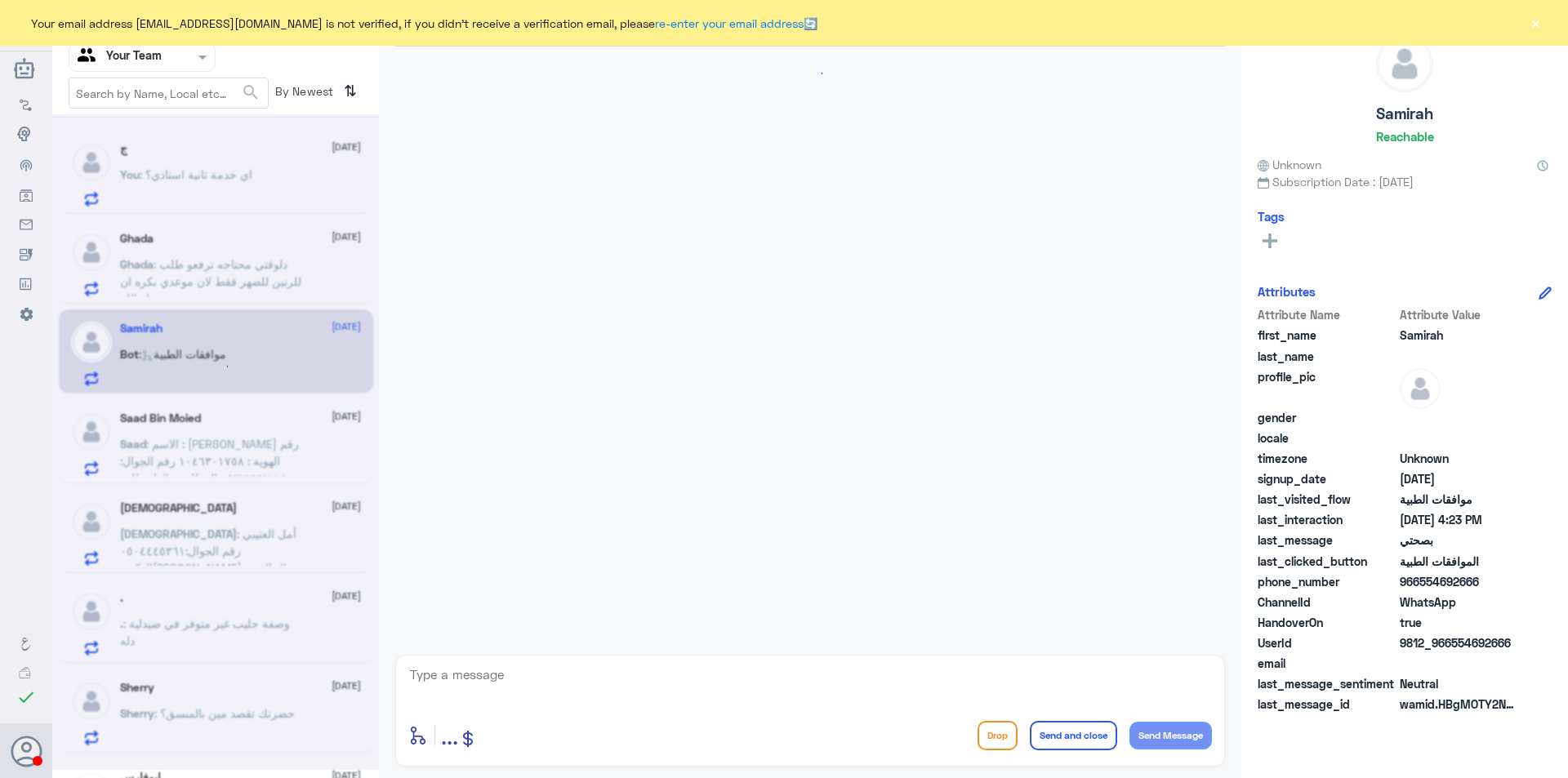
scroll to position [695, 0]
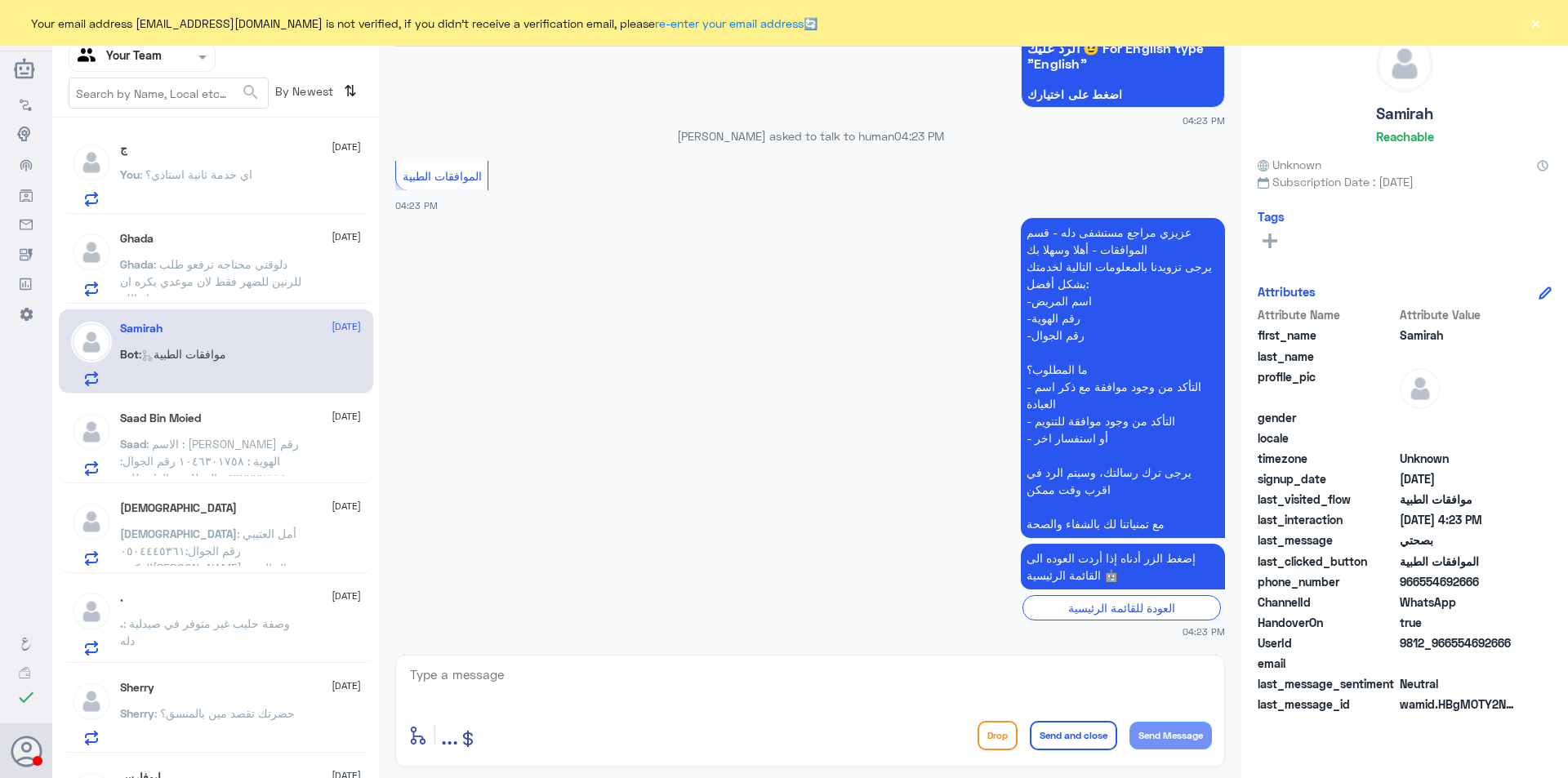
click at [167, 188] on p "You : اي خدمة ثانية استاذي؟" at bounding box center [187, 186] width 133 height 40
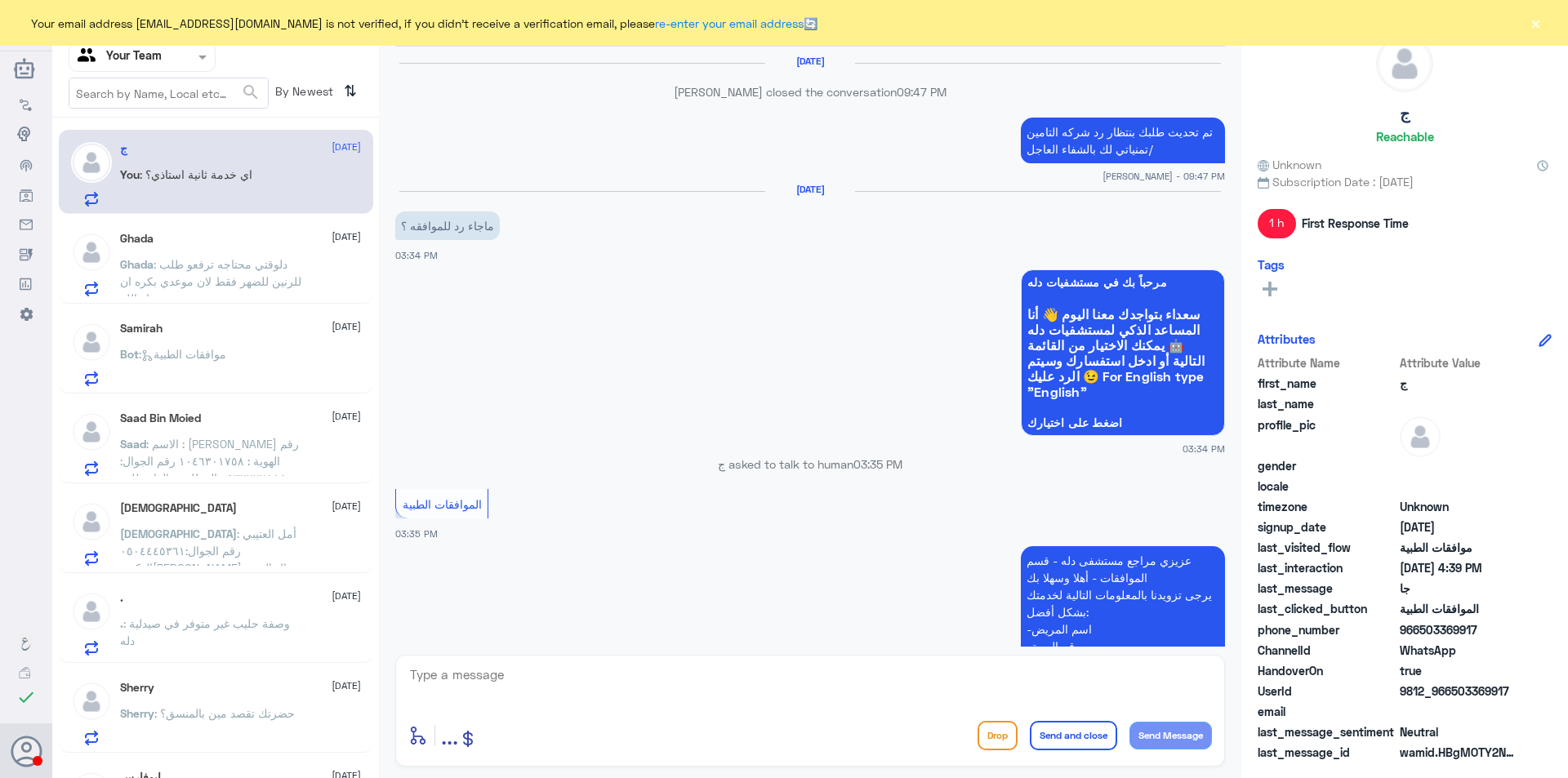
scroll to position [1074, 0]
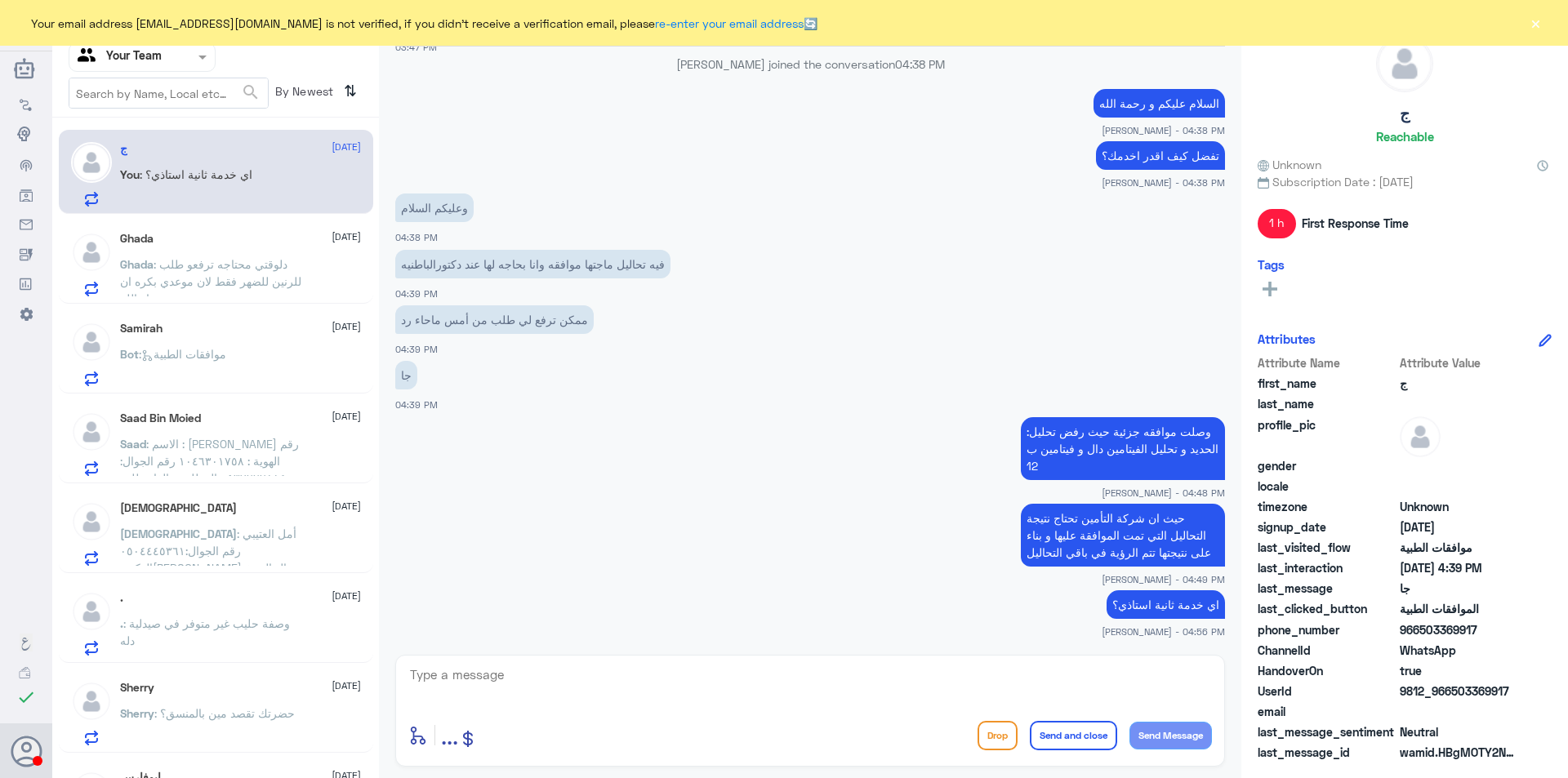
click at [181, 451] on span ": الاسم : [PERSON_NAME] معيض رقم الهوية : ١٠٤٦٣٠١٧٥٨ رقم الجوال: ٠٥٣٧٢٢٢٨٨٤ الم…" at bounding box center [210, 494] width 179 height 116
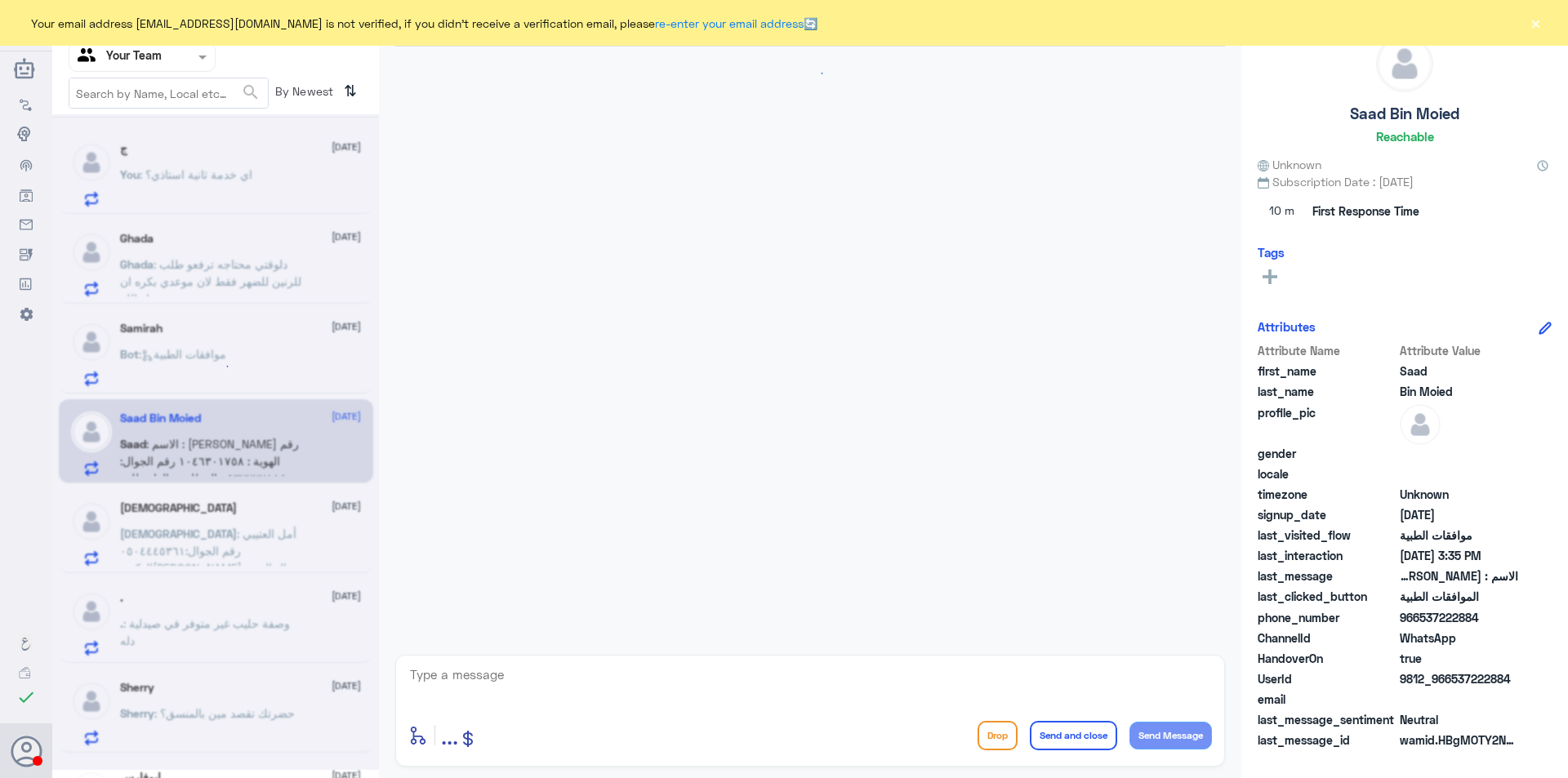
scroll to position [449, 0]
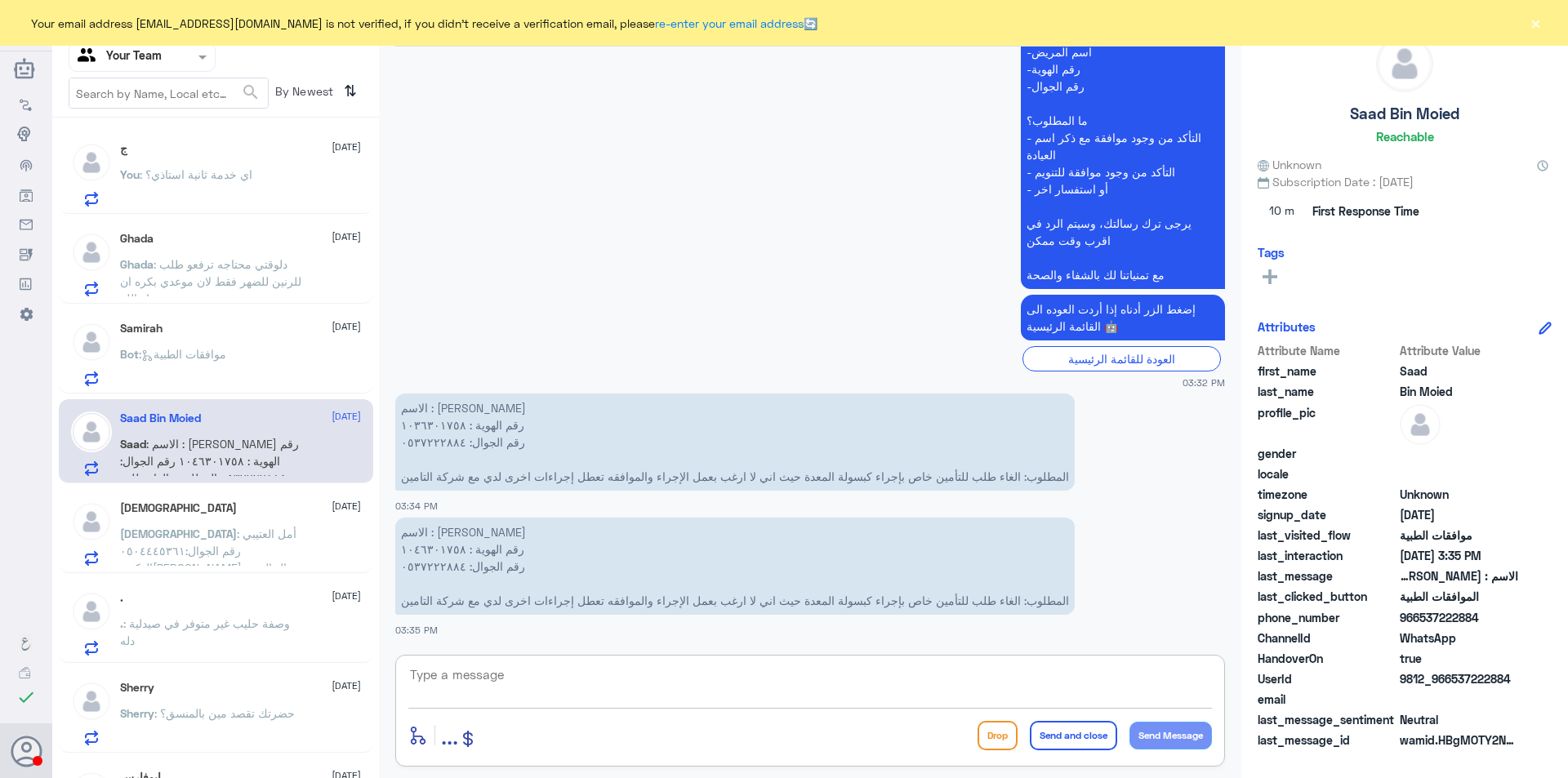
click at [657, 680] on textarea at bounding box center [809, 684] width 803 height 40
type textarea "h"
type textarea "السلام عليكم و رحمة"
click at [547, 672] on textarea "السلام عليكم و رحمة" at bounding box center [809, 684] width 803 height 40
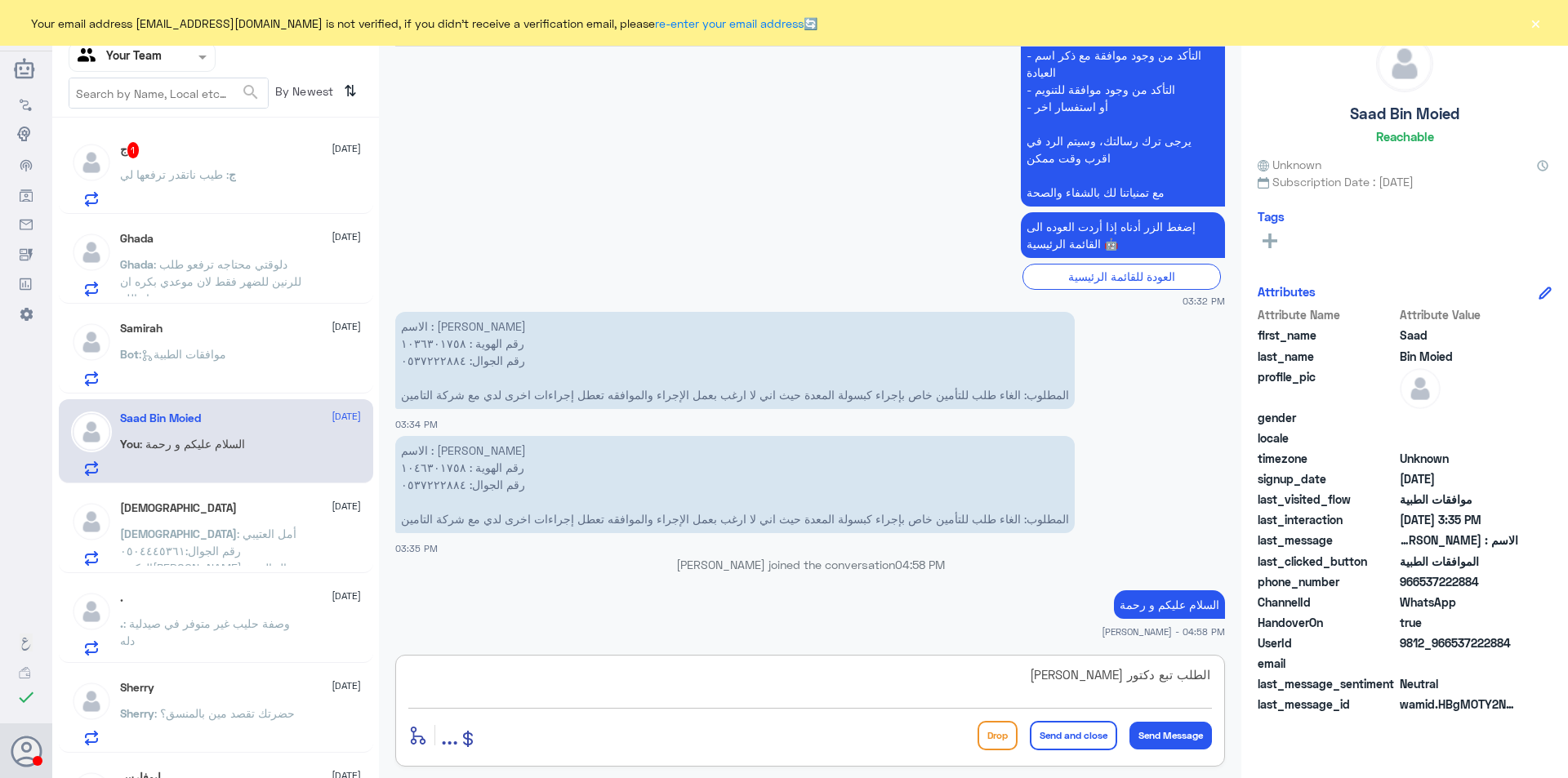
type textarea "الطلب تبع دكتور عبدالله الجبيري؟"
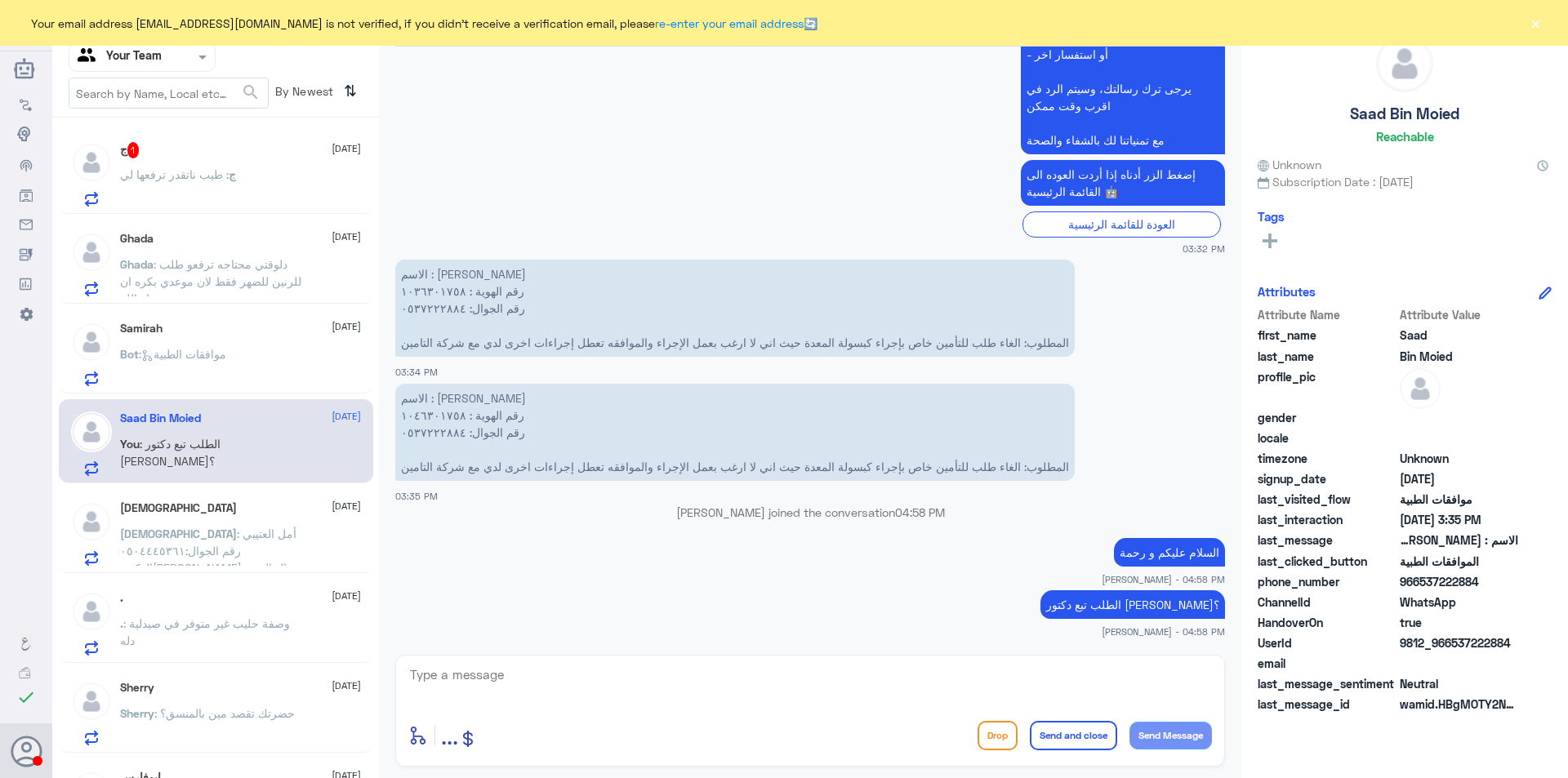
click at [165, 176] on span ": طيب ناتقدر ترفعها لي" at bounding box center [174, 174] width 109 height 13
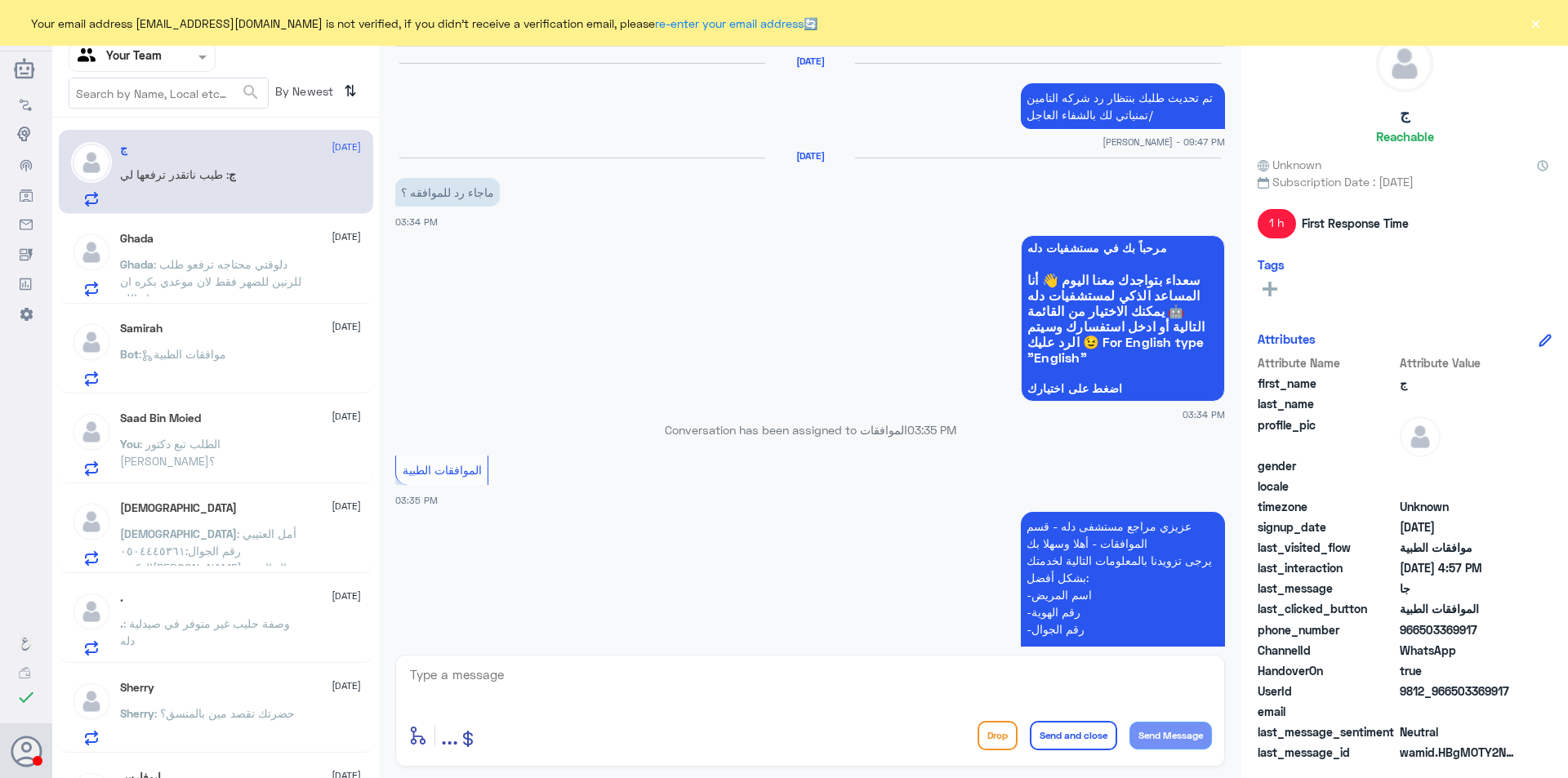
scroll to position [1096, 0]
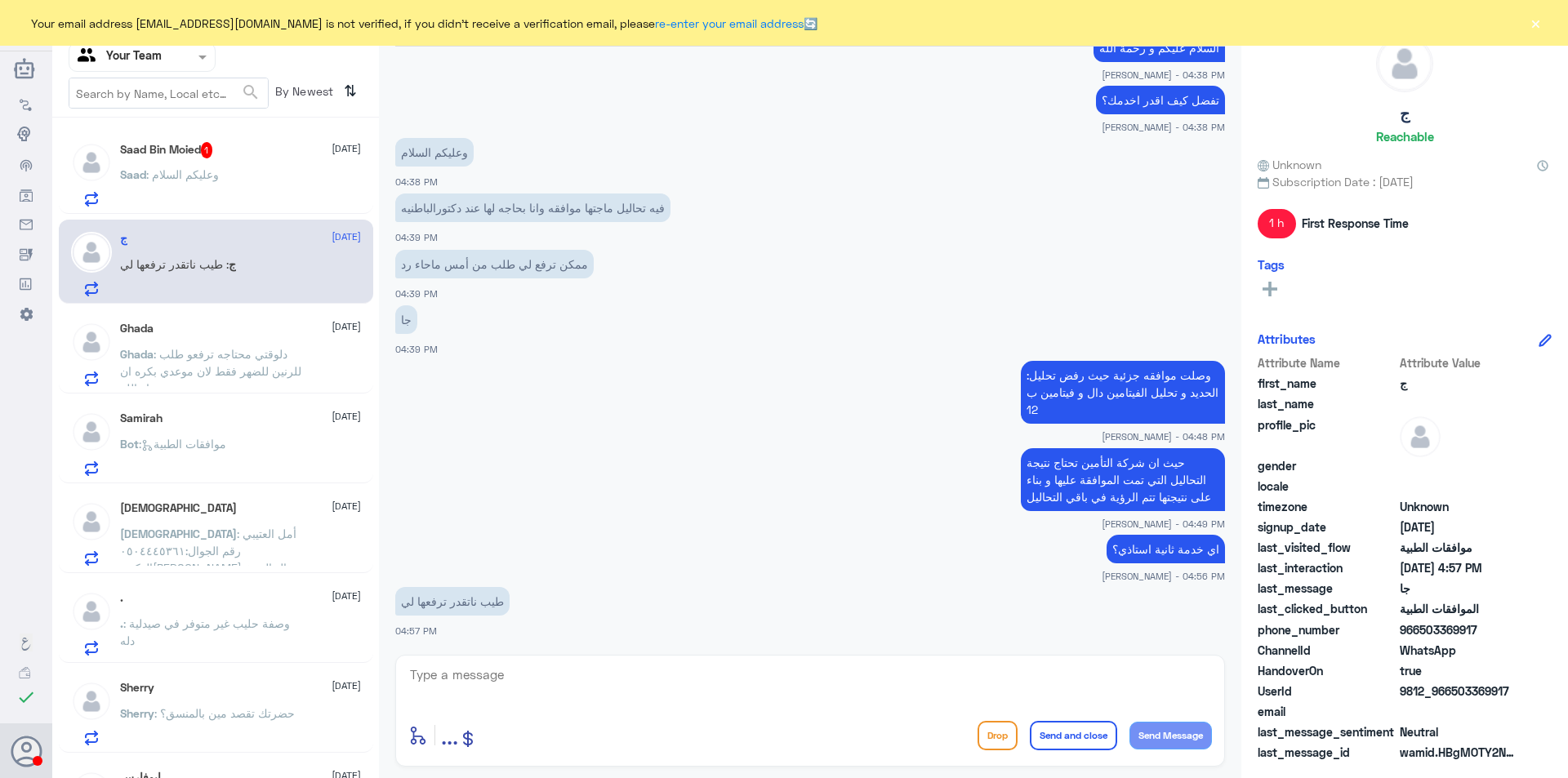
click at [587, 676] on textarea at bounding box center [809, 684] width 803 height 40
click at [268, 188] on div "Saad : نعم صحيح" at bounding box center [240, 188] width 240 height 37
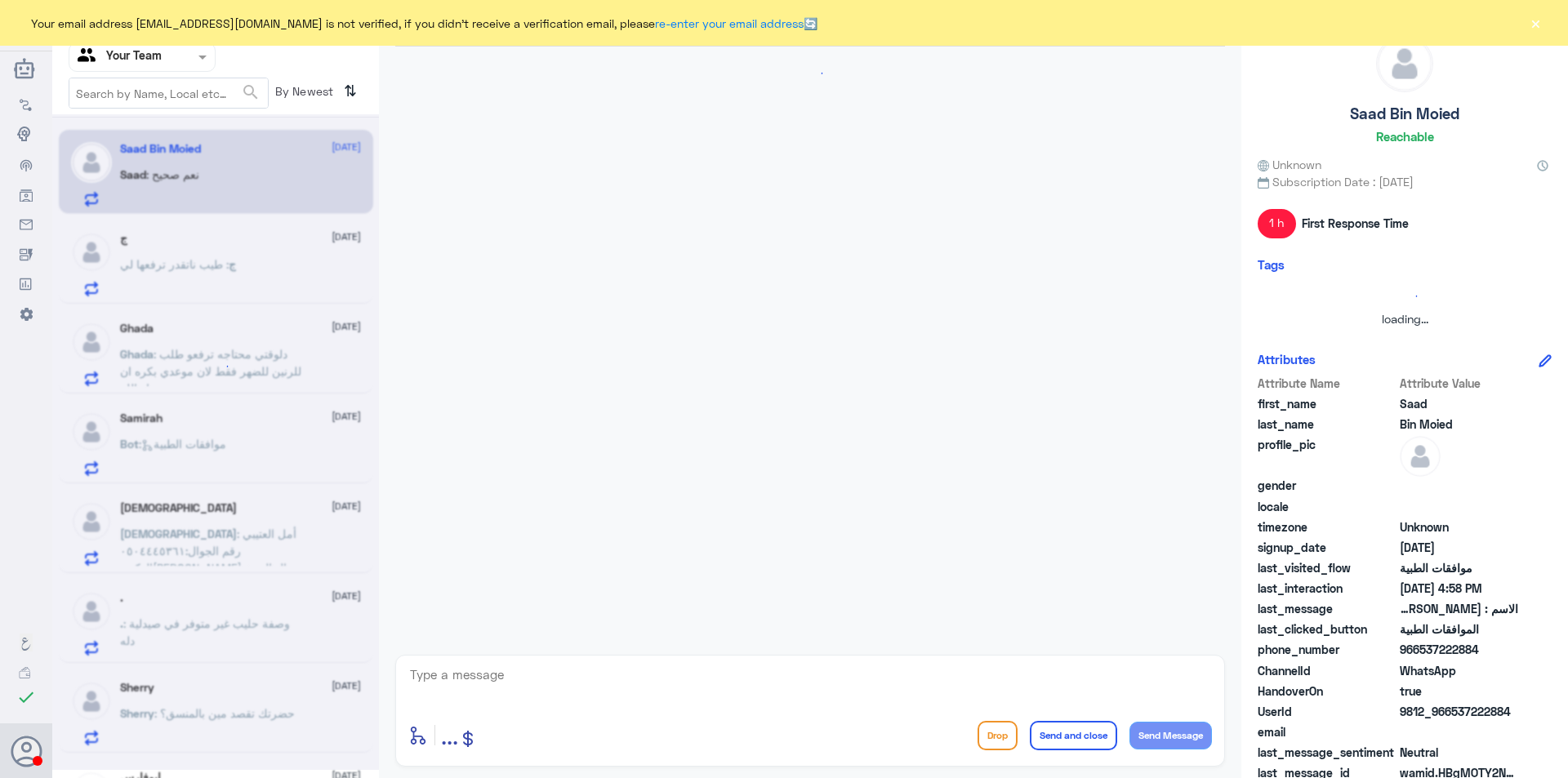
scroll to position [694, 0]
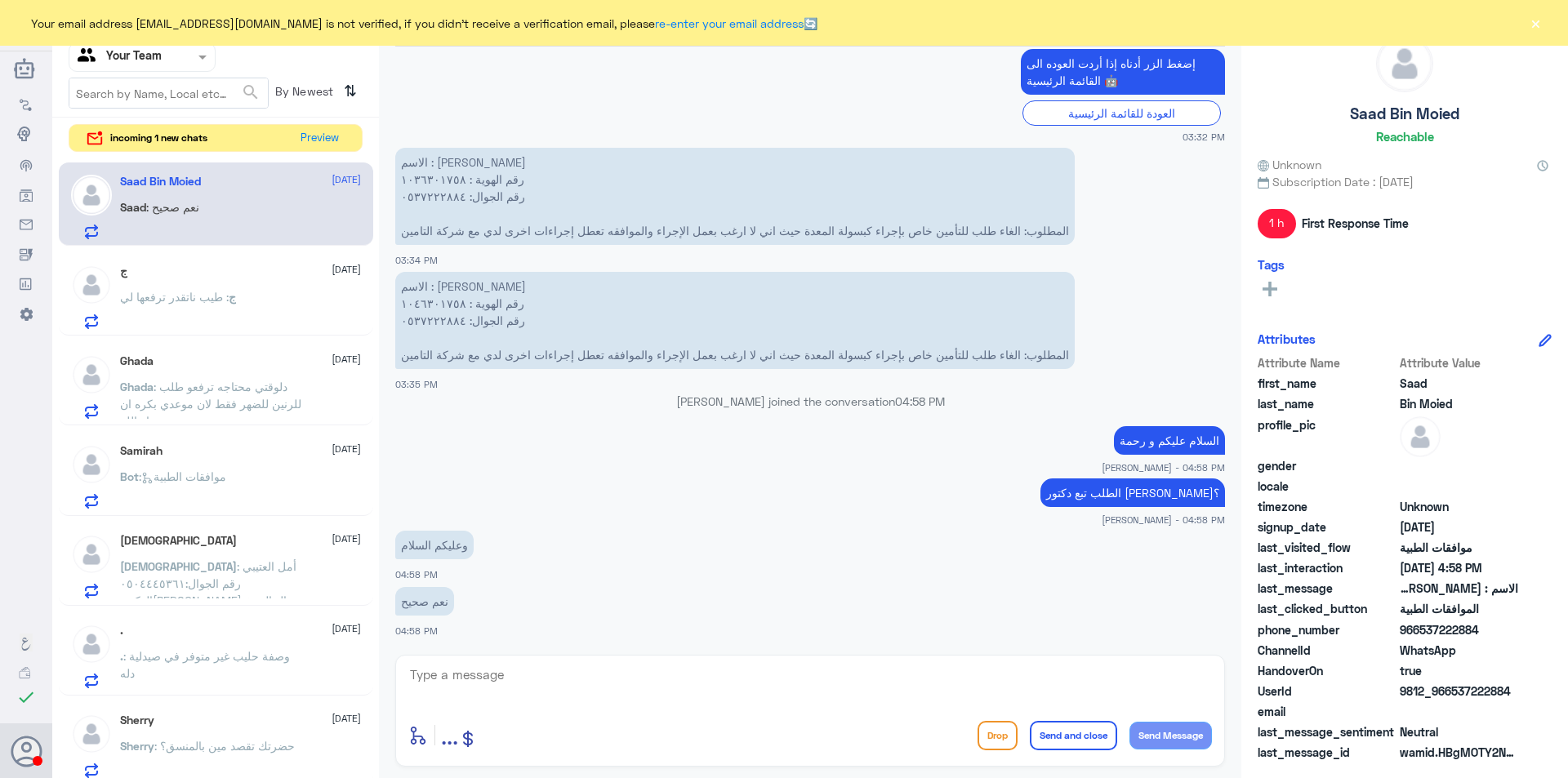
click at [579, 686] on textarea at bounding box center [809, 684] width 803 height 40
type textarea "j"
type textarea "تم الإلغاء استاذي"
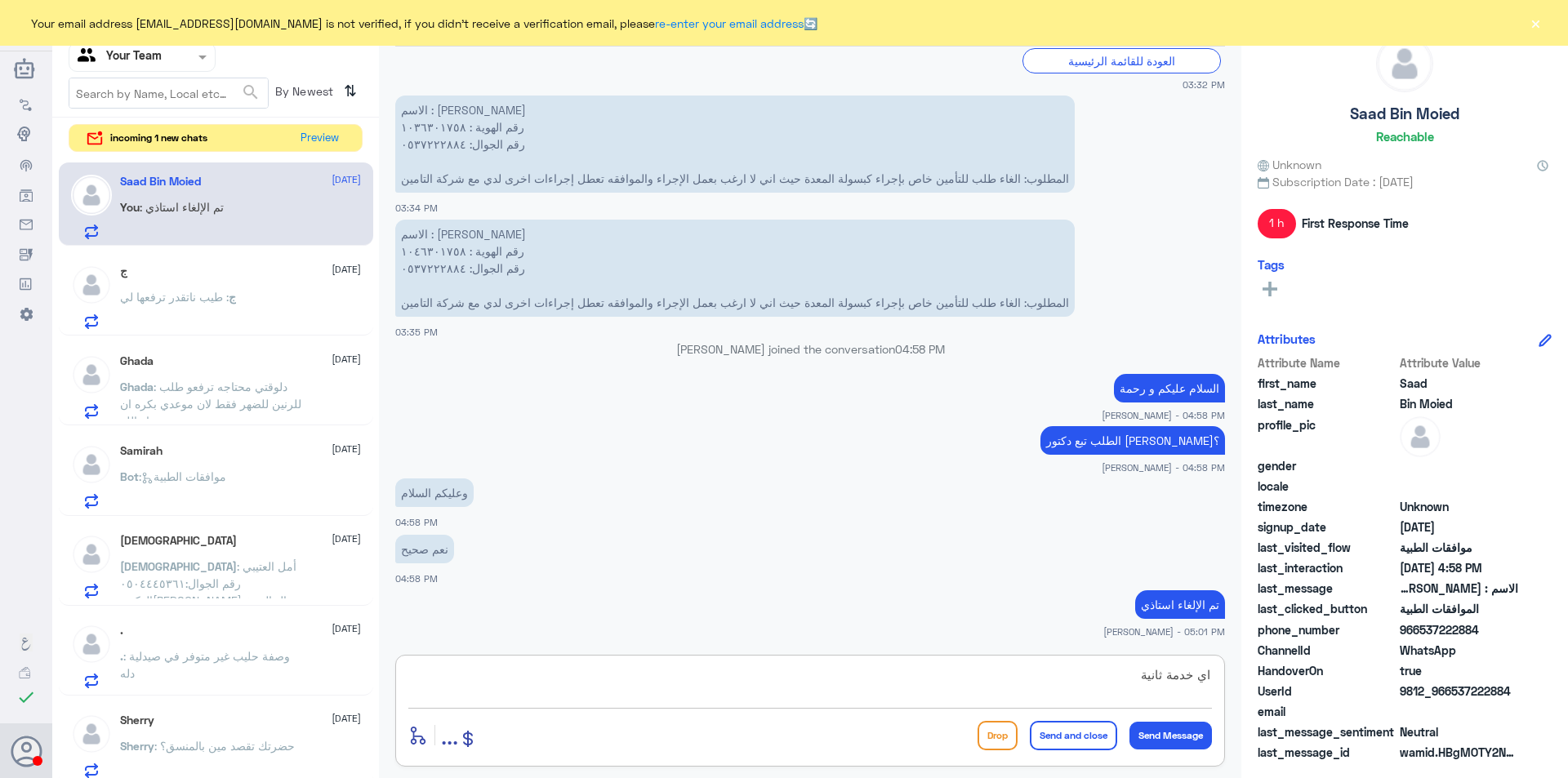
type textarea "اي خدمة ثانية؟"
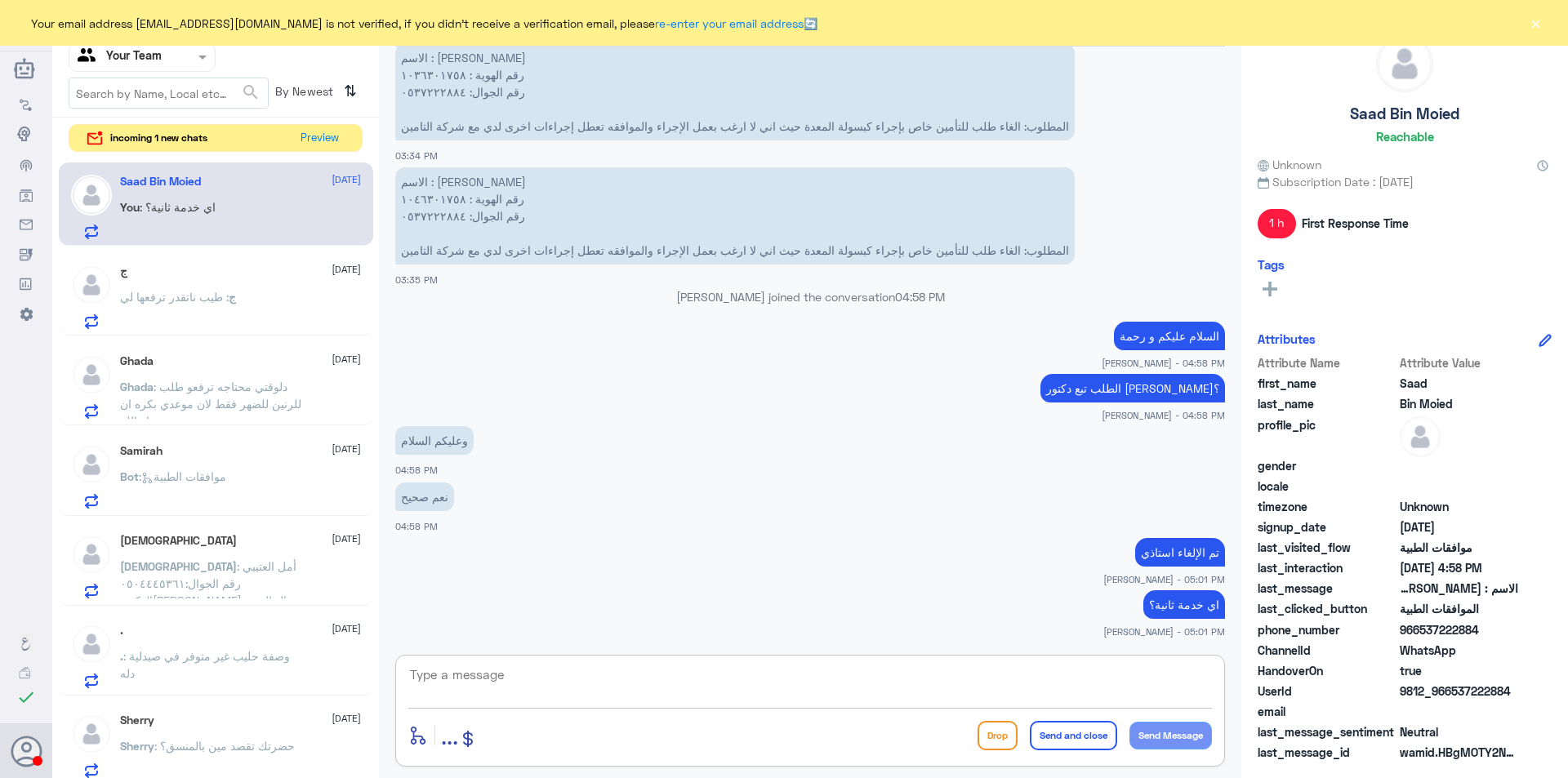
click at [285, 307] on div "ج : طيب ناتقدر ترفعها لي" at bounding box center [240, 311] width 240 height 37
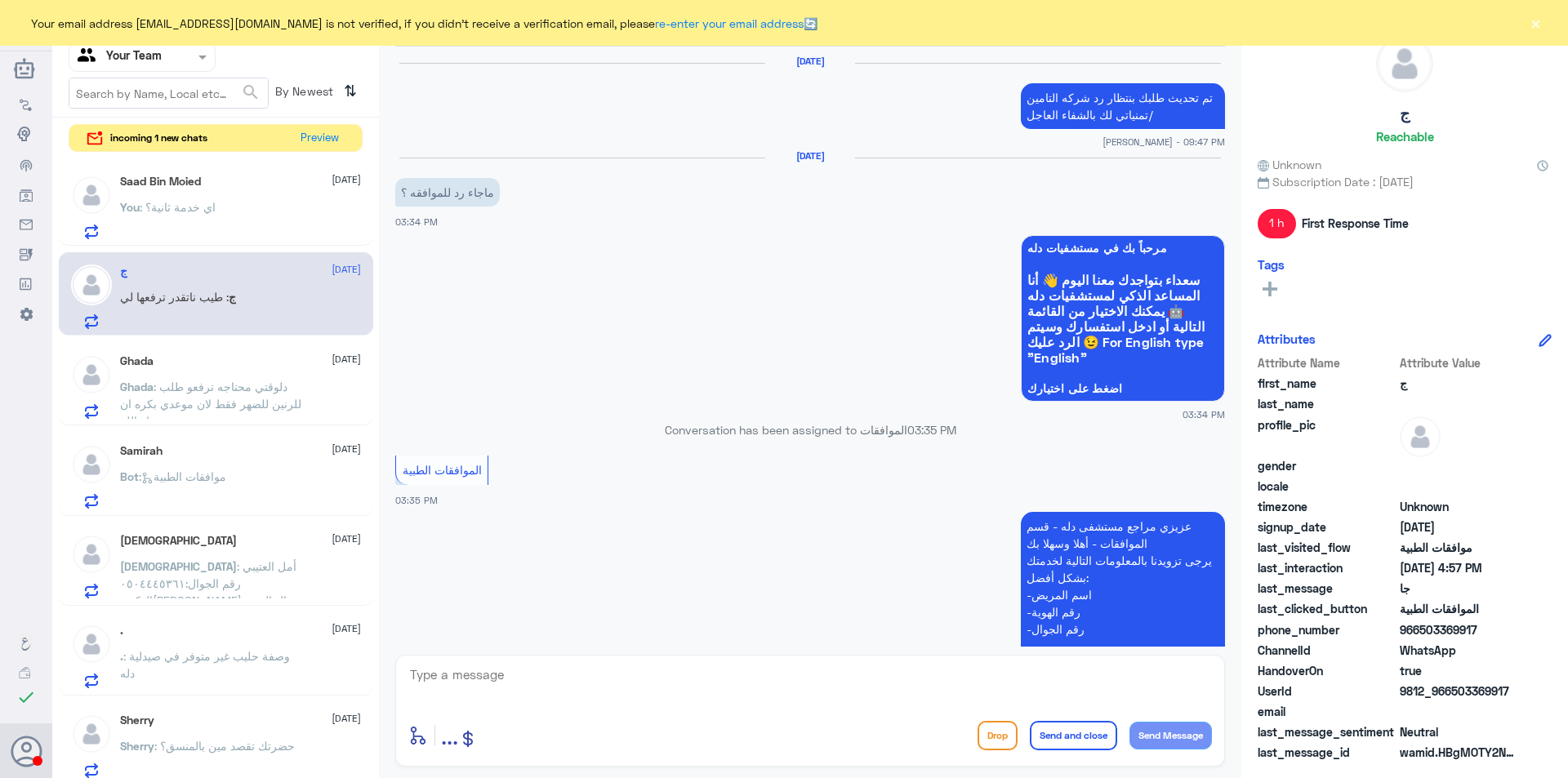
scroll to position [1096, 0]
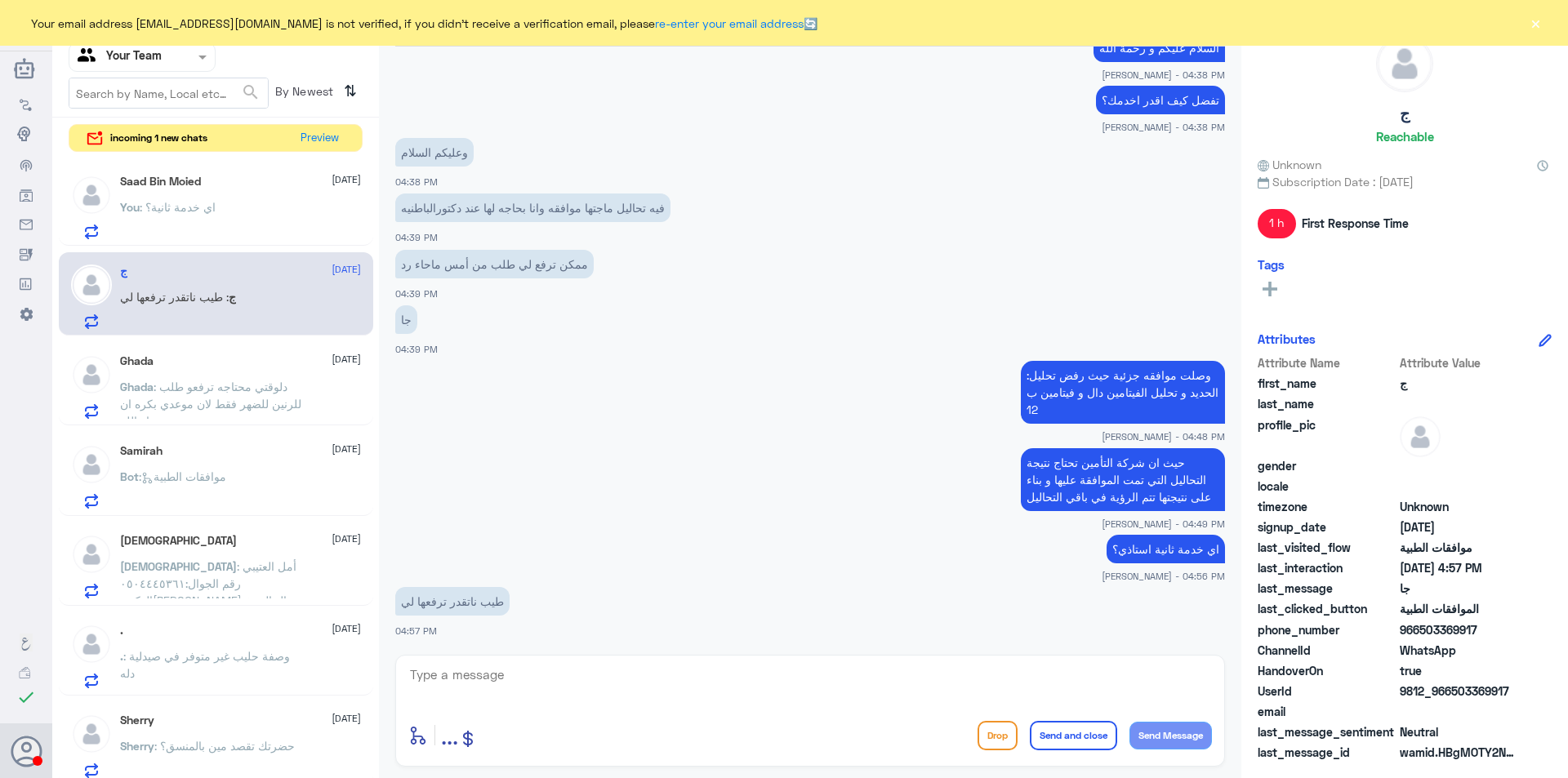
click at [495, 683] on textarea at bounding box center [809, 684] width 803 height 40
type textarea "س"
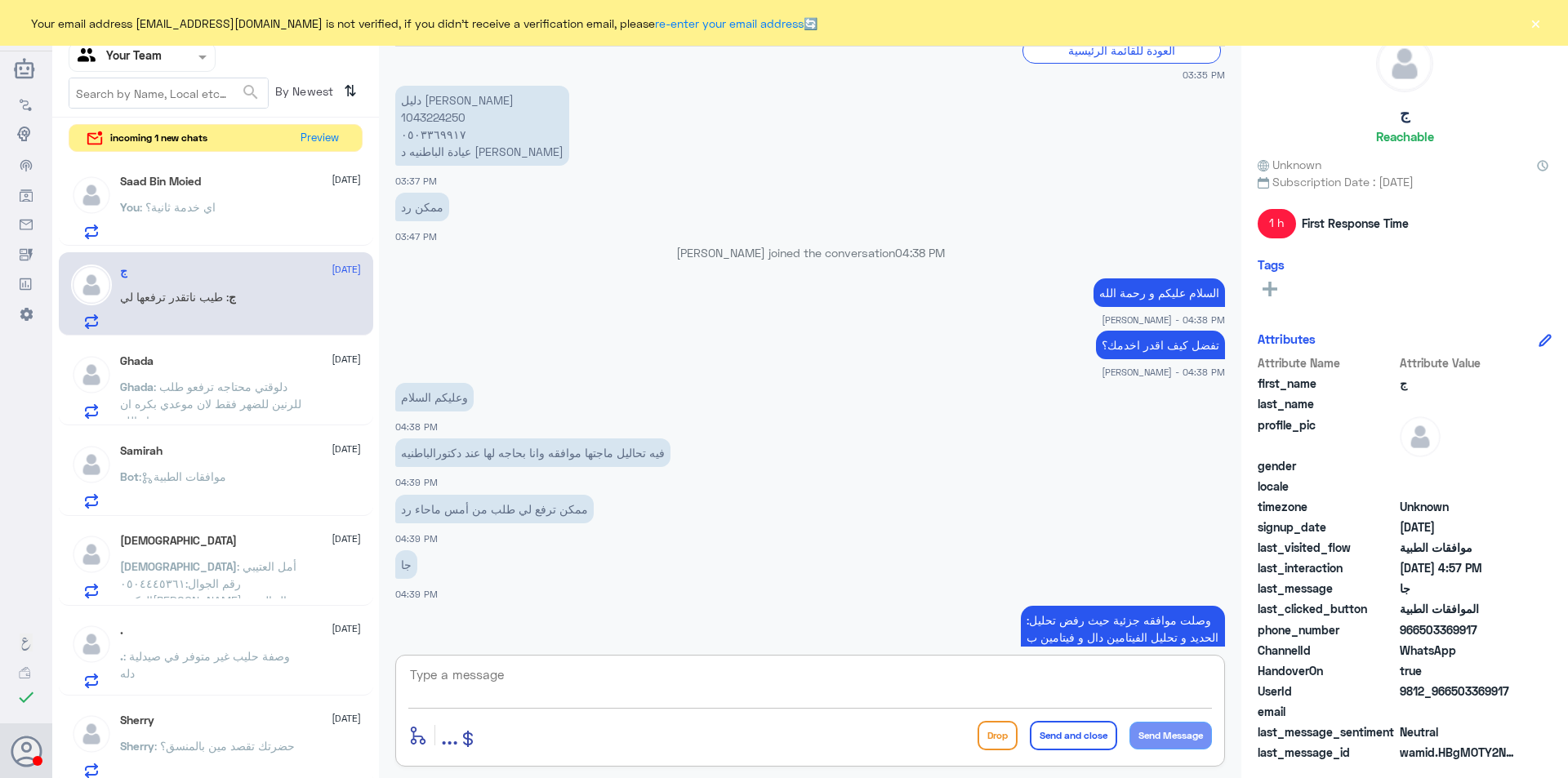
scroll to position [770, 0]
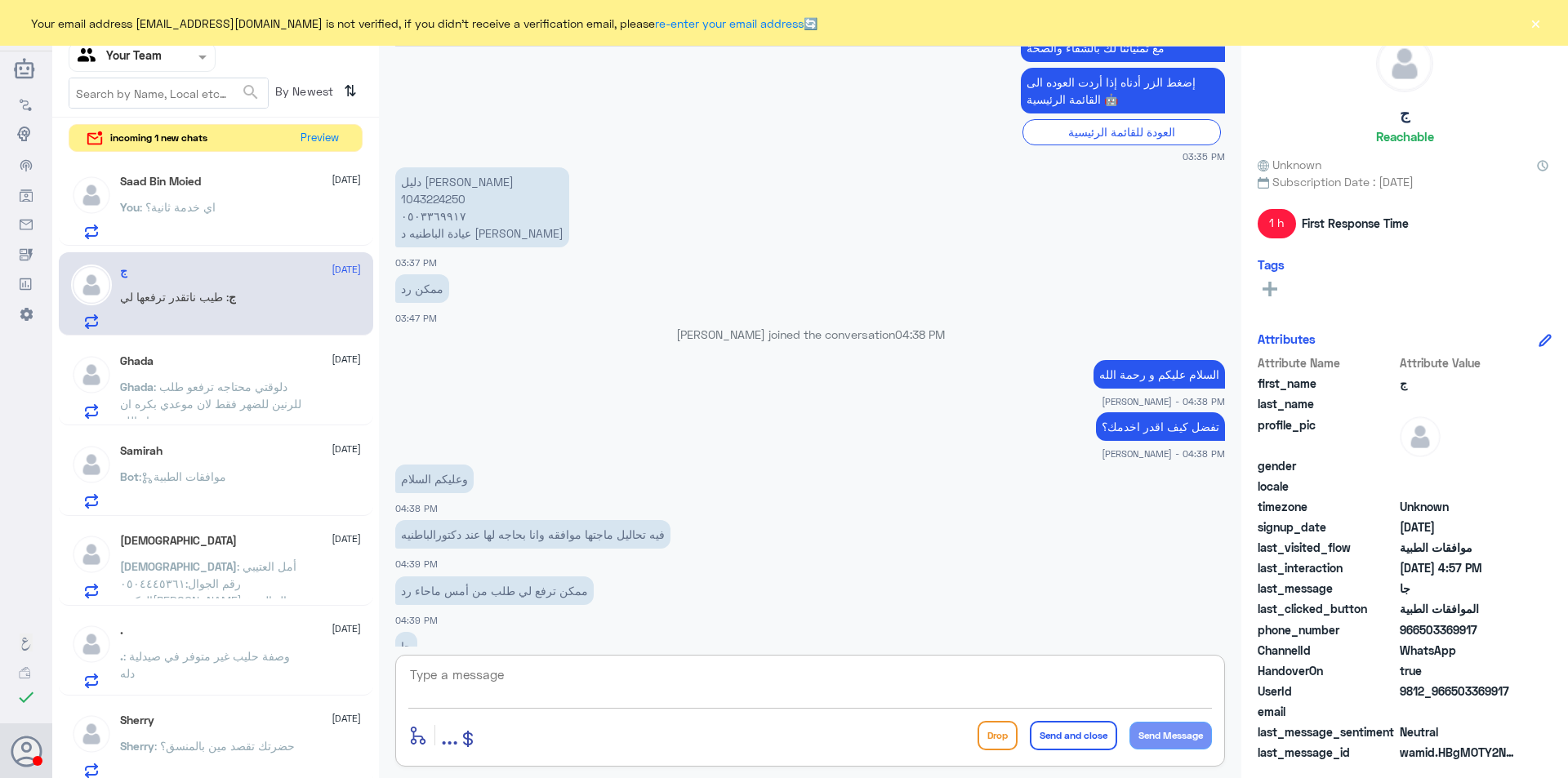
click at [424, 201] on p "دليل [PERSON_NAME] 1043224250 ٠٥٠٣٣٦٩٩١٧ عيادة الباطنيه د الباهلي" at bounding box center [482, 207] width 174 height 80
copy p "1043224250"
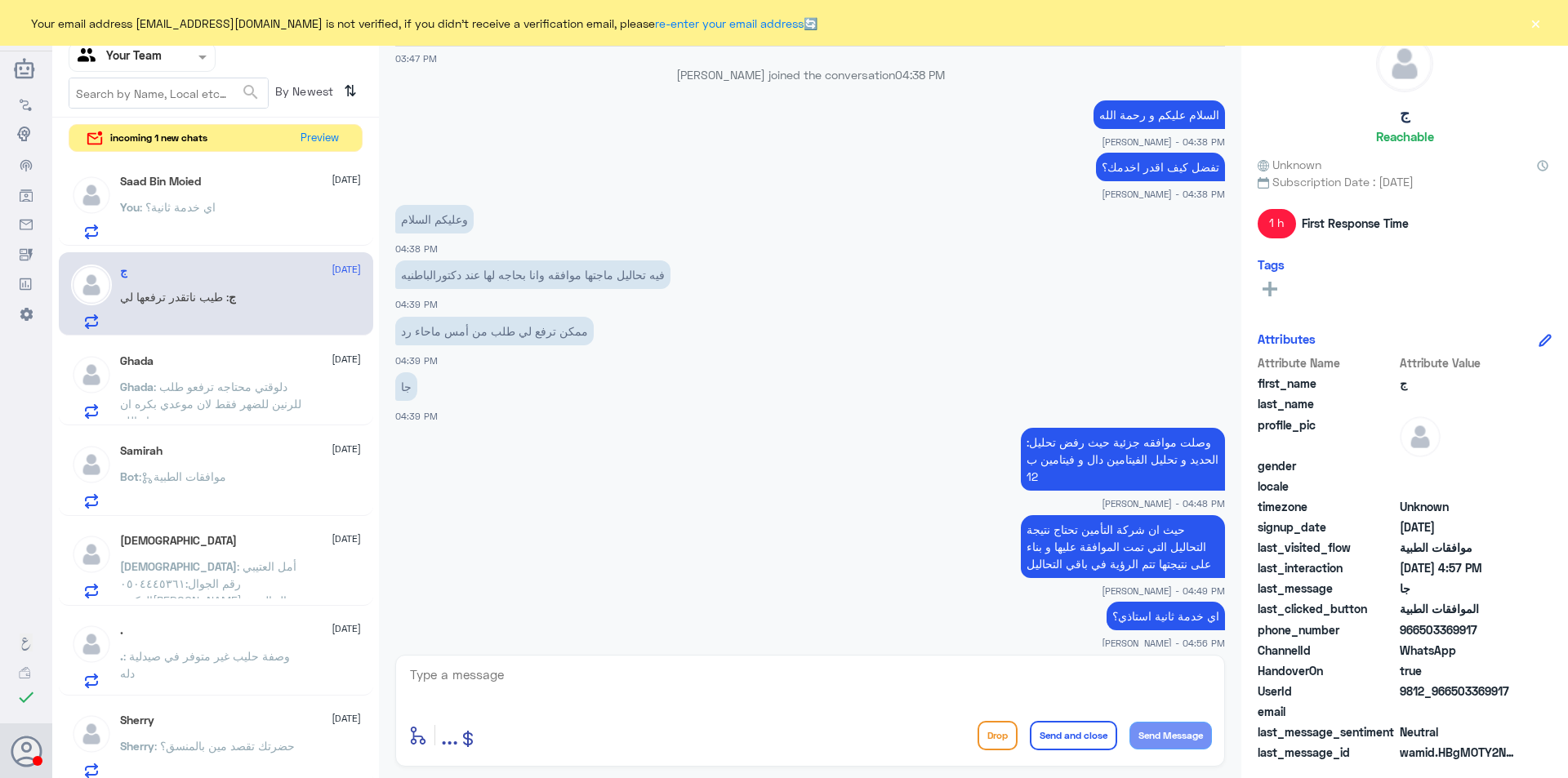
scroll to position [1096, 0]
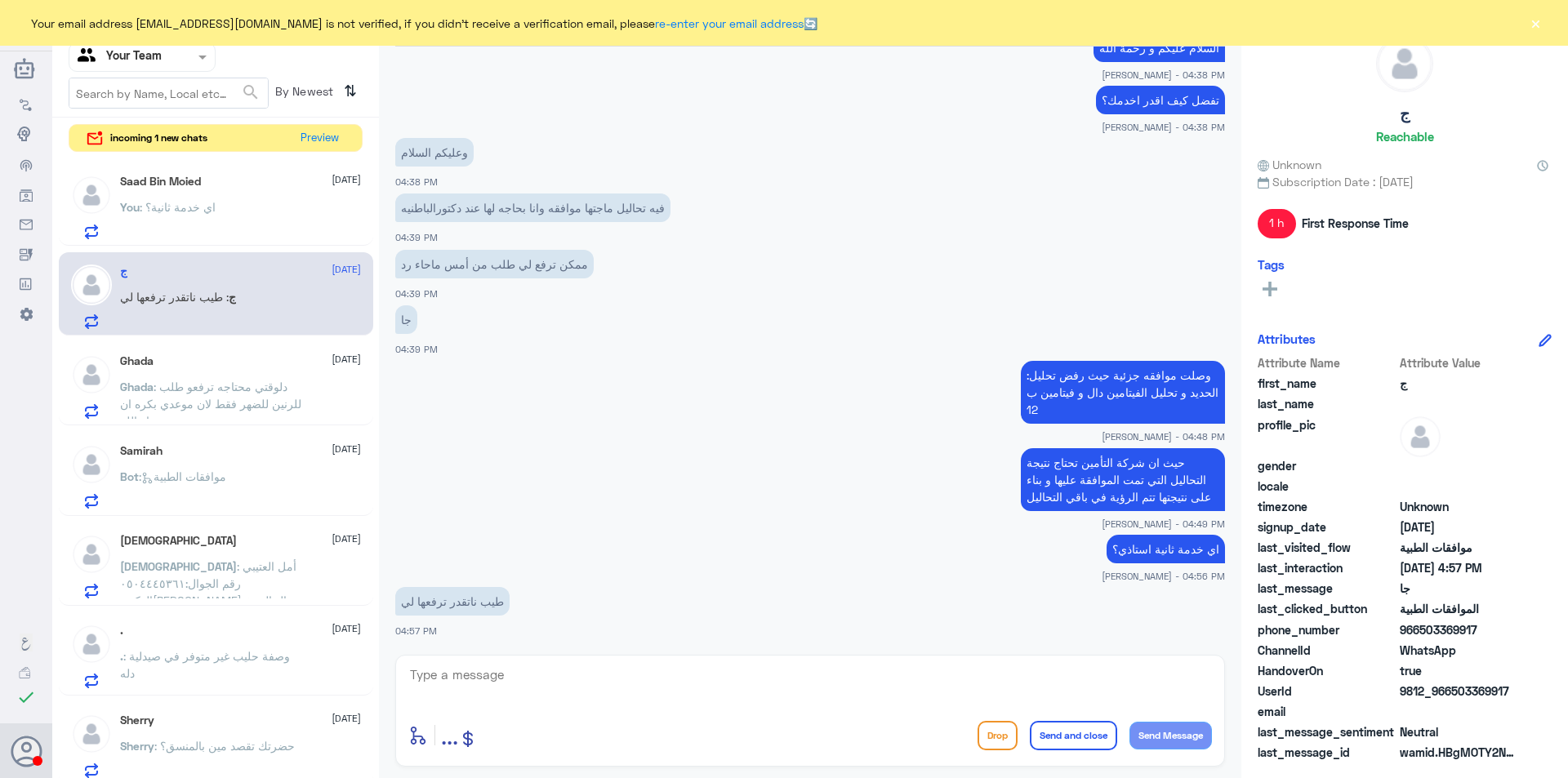
click at [565, 678] on textarea at bounding box center [809, 684] width 803 height 40
click at [502, 680] on textarea at bounding box center [809, 684] width 803 height 40
type textarea "j"
type textarea "تم رفعها مره اخرى"
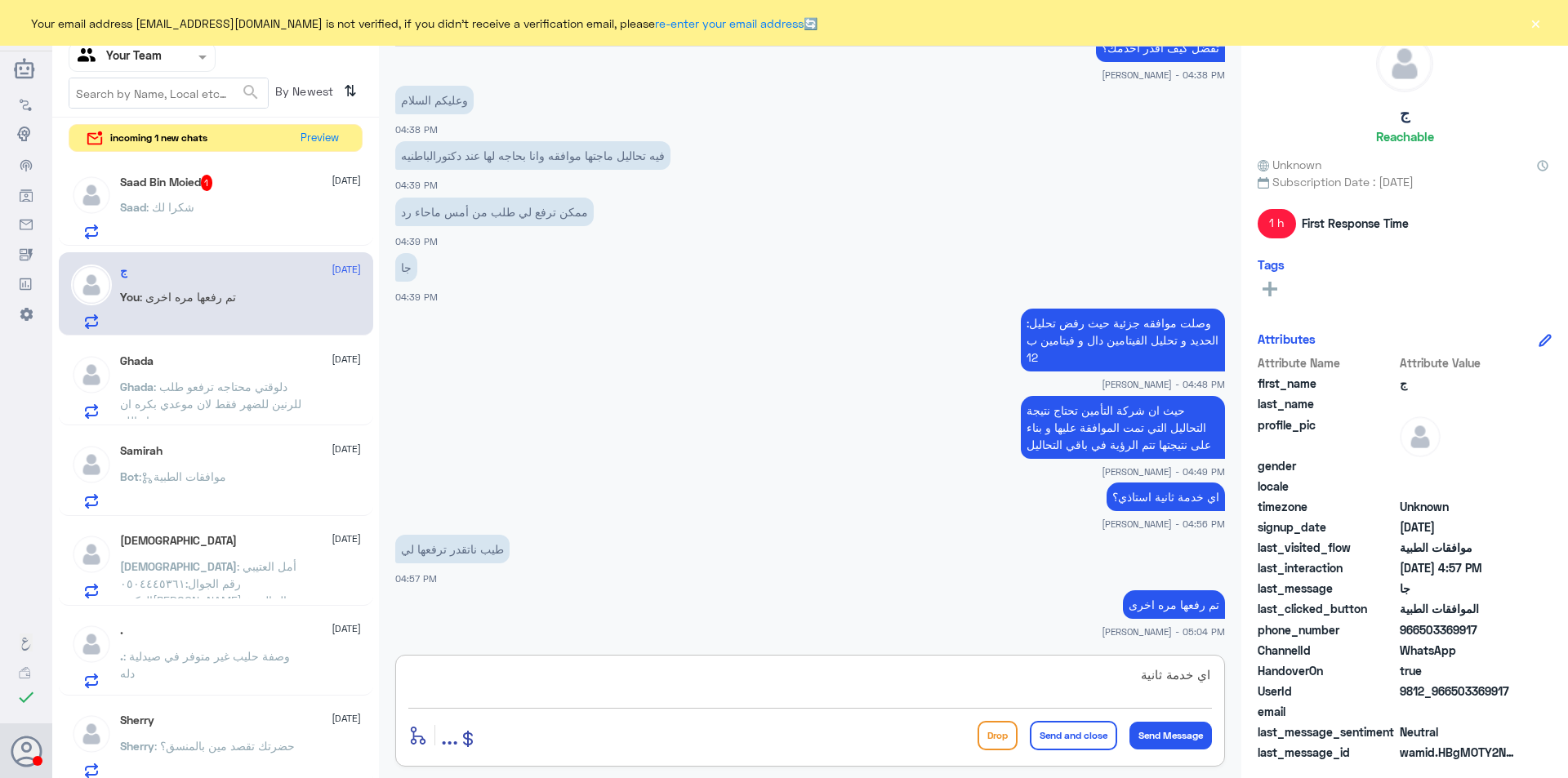
type textarea "اي خدمة ثانية؟"
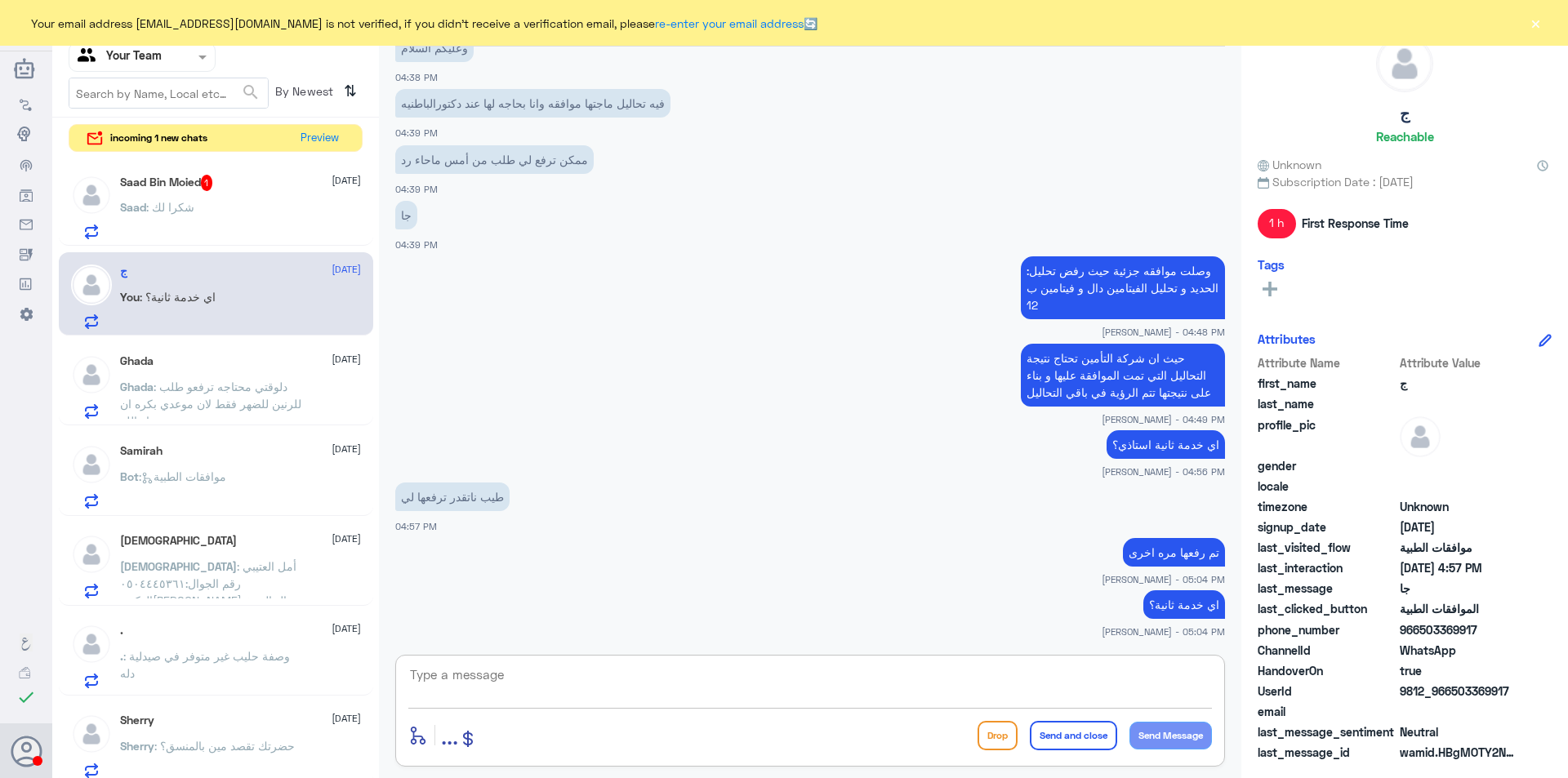
click at [176, 213] on p "Saad : شكرا لك" at bounding box center [157, 218] width 74 height 40
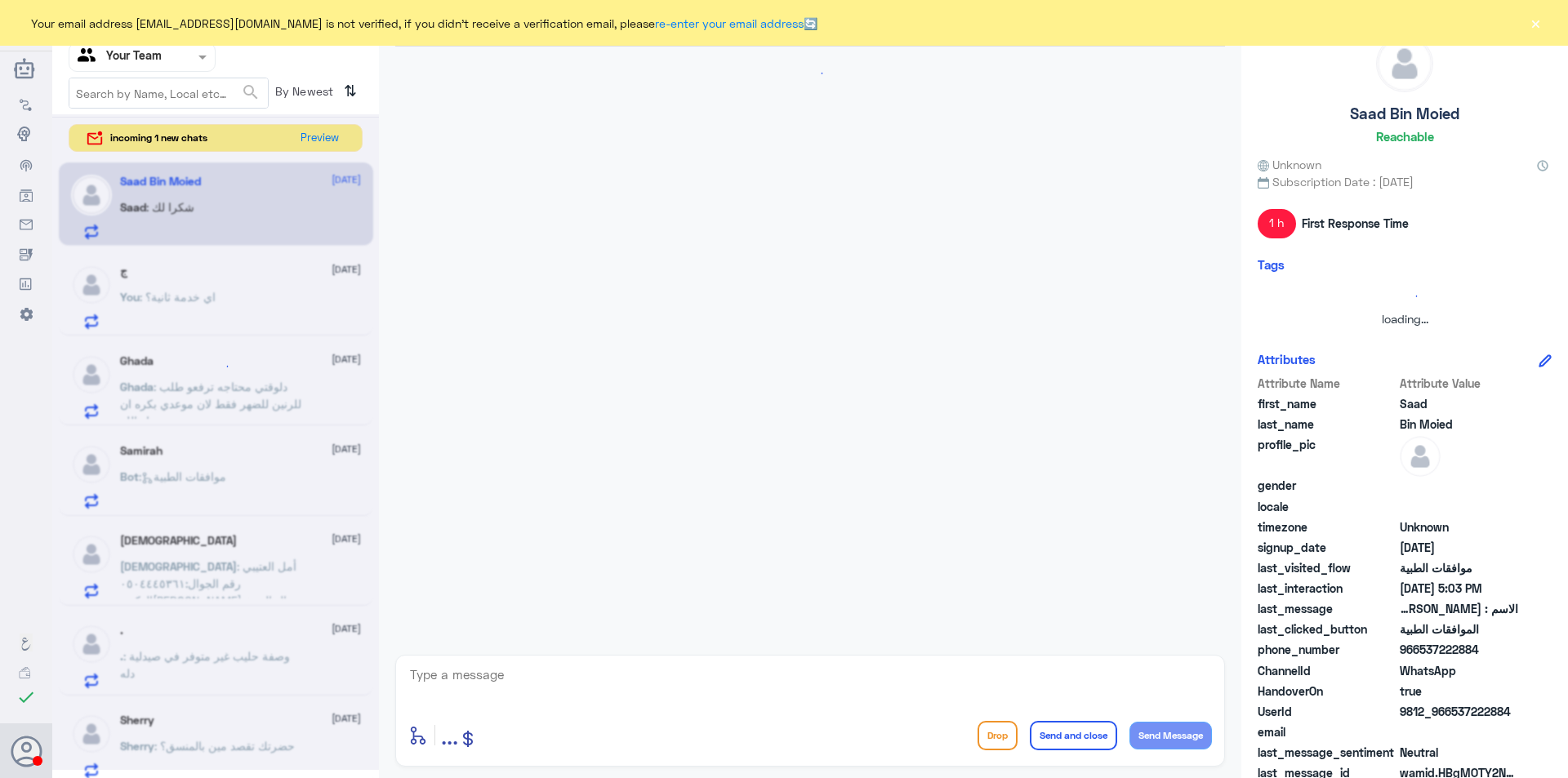
scroll to position [856, 0]
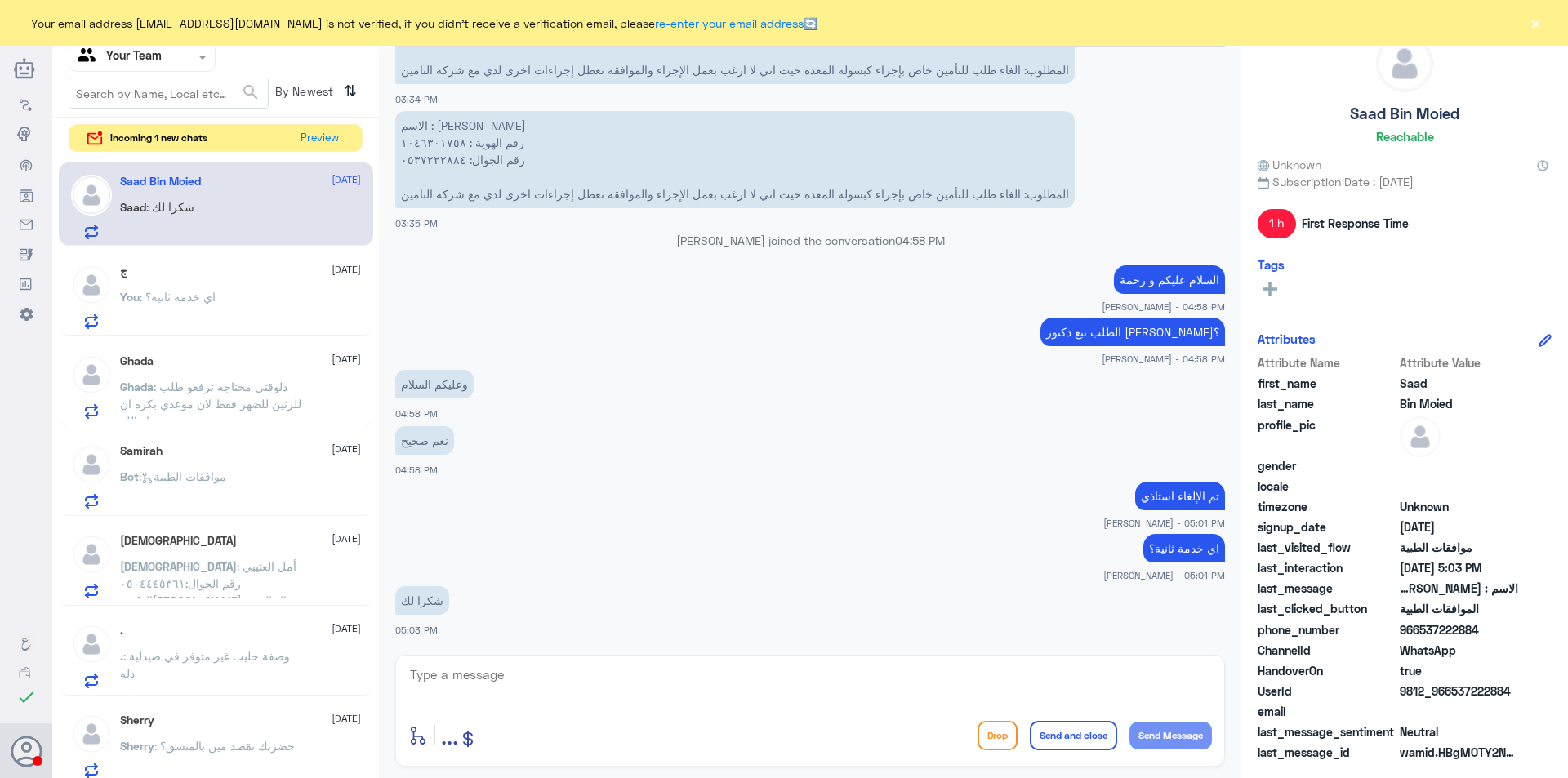
click at [546, 677] on textarea at bounding box center [809, 684] width 803 height 40
type textarea "قدامكم العافيه"
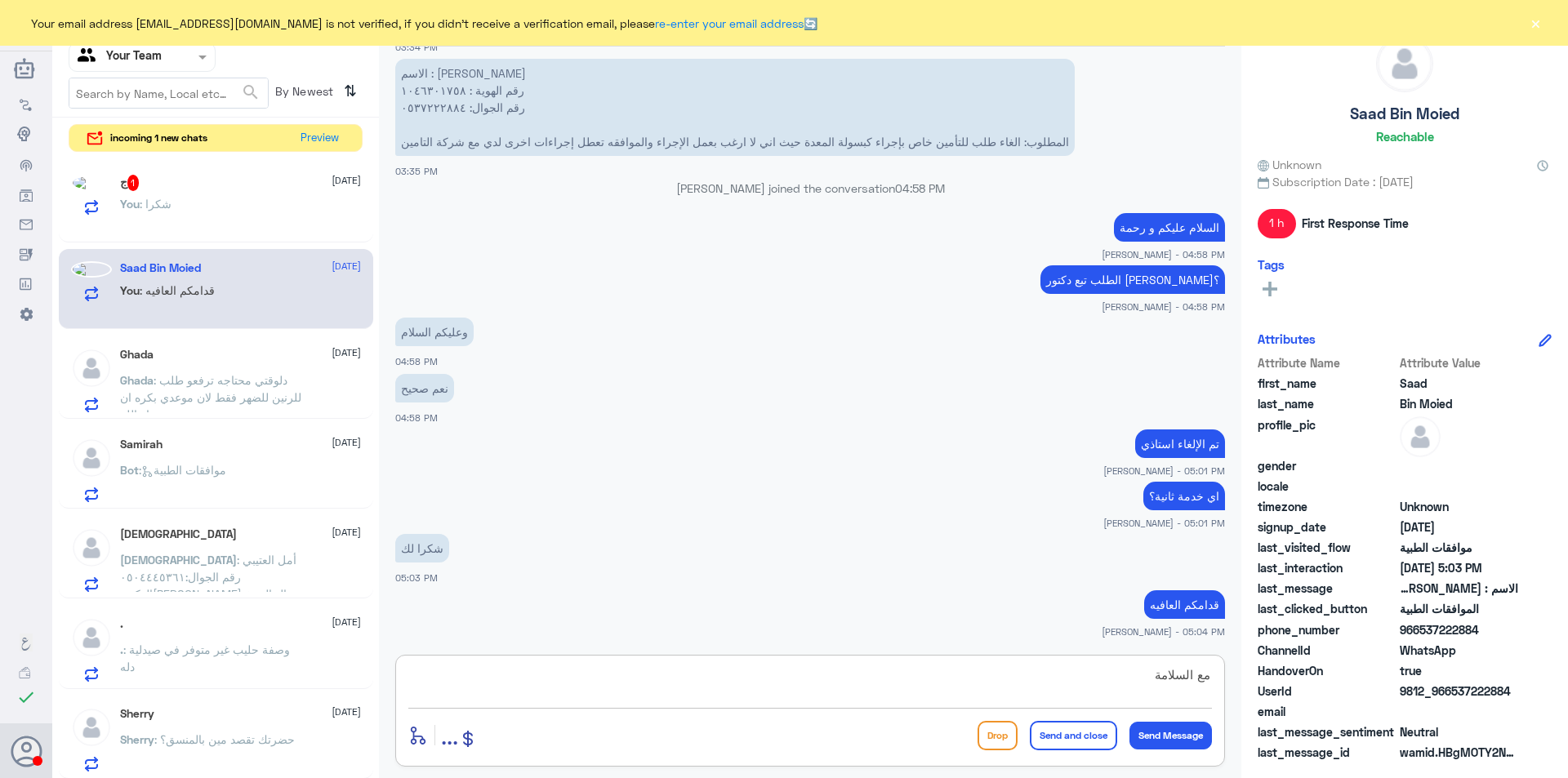
type textarea "مع السلامة"
click at [1052, 733] on button "Send and close" at bounding box center [1073, 736] width 88 height 30
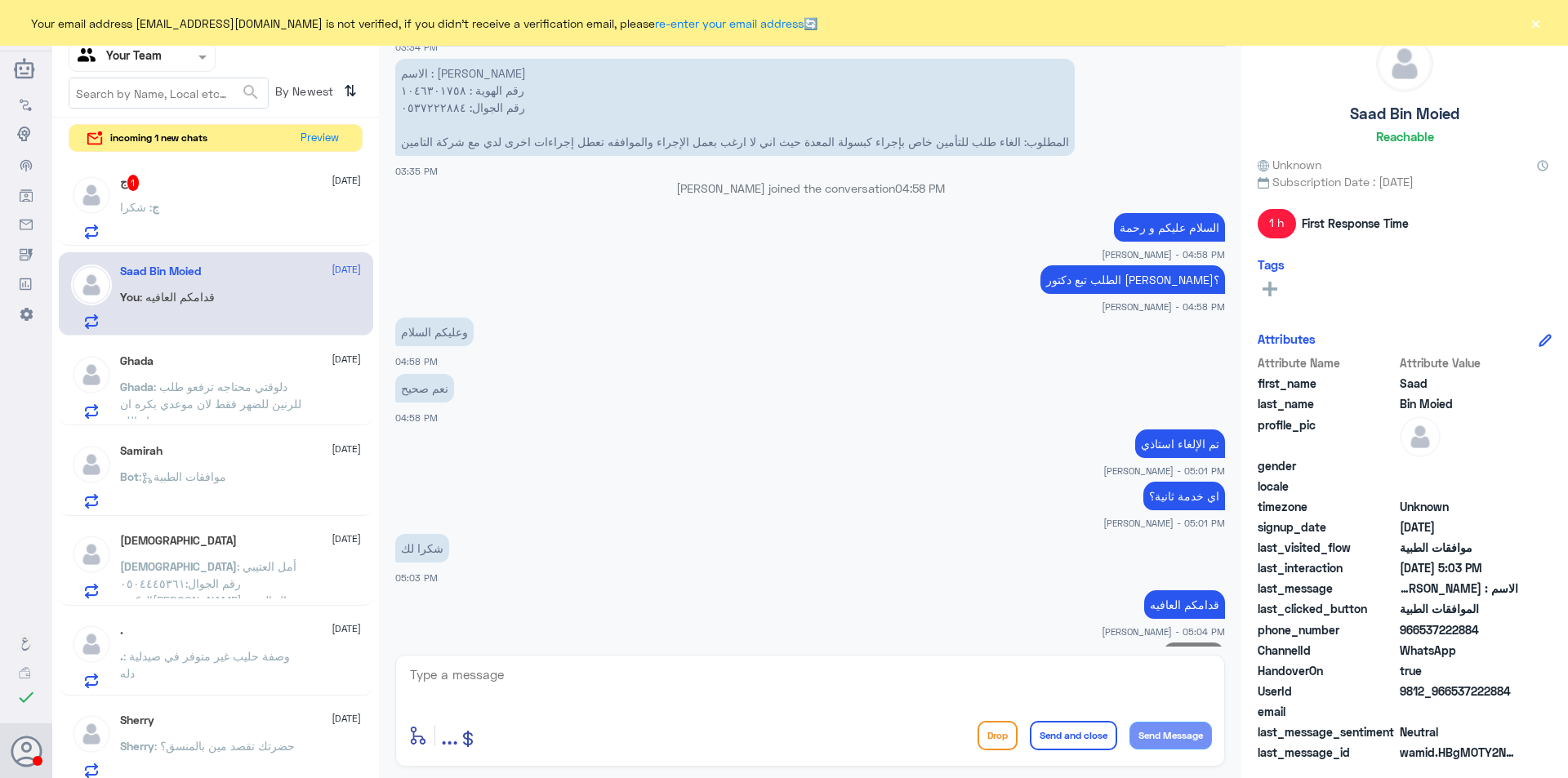
scroll to position [960, 0]
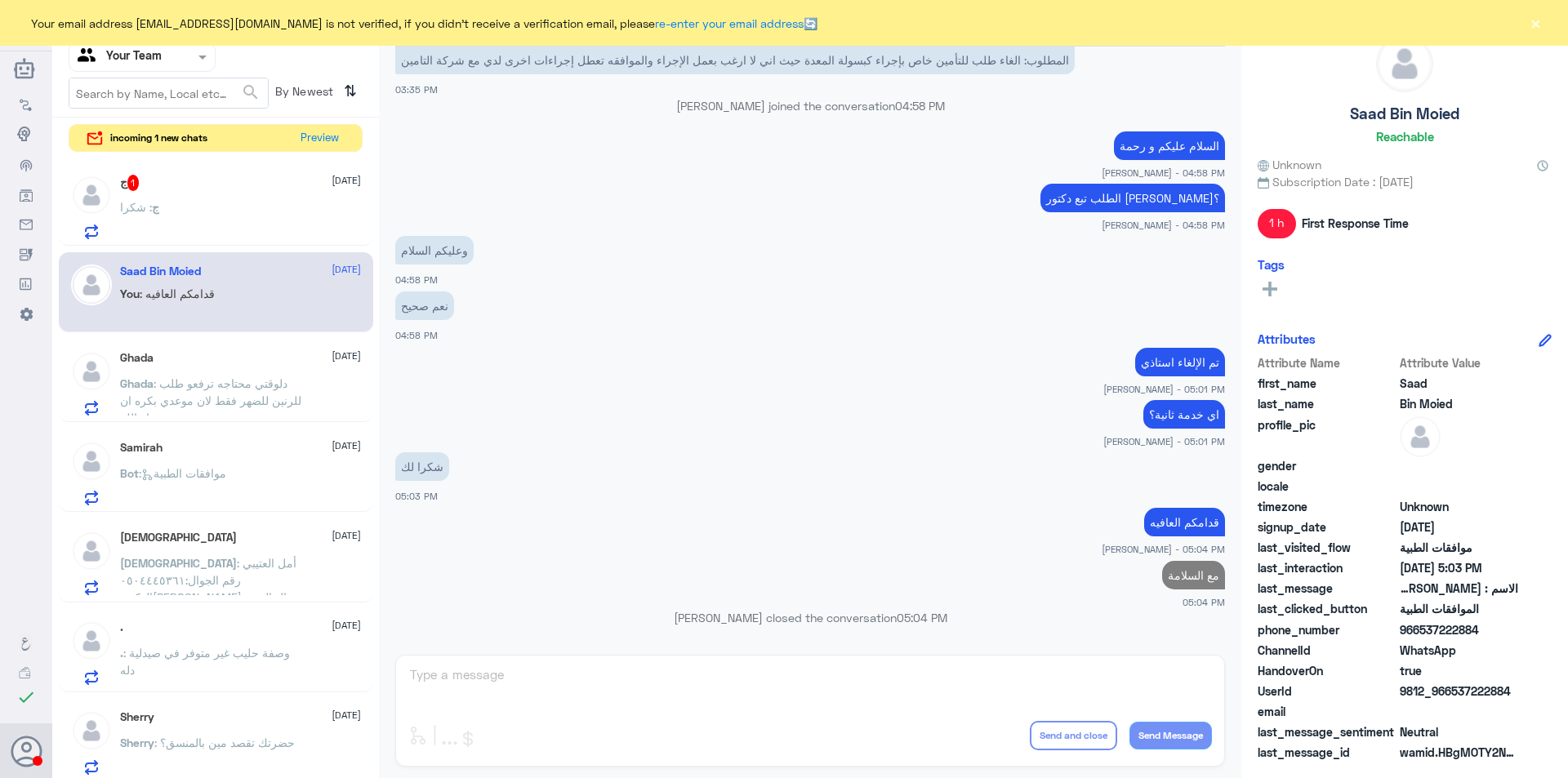
click at [173, 213] on div "ج : شكرا" at bounding box center [240, 221] width 240 height 37
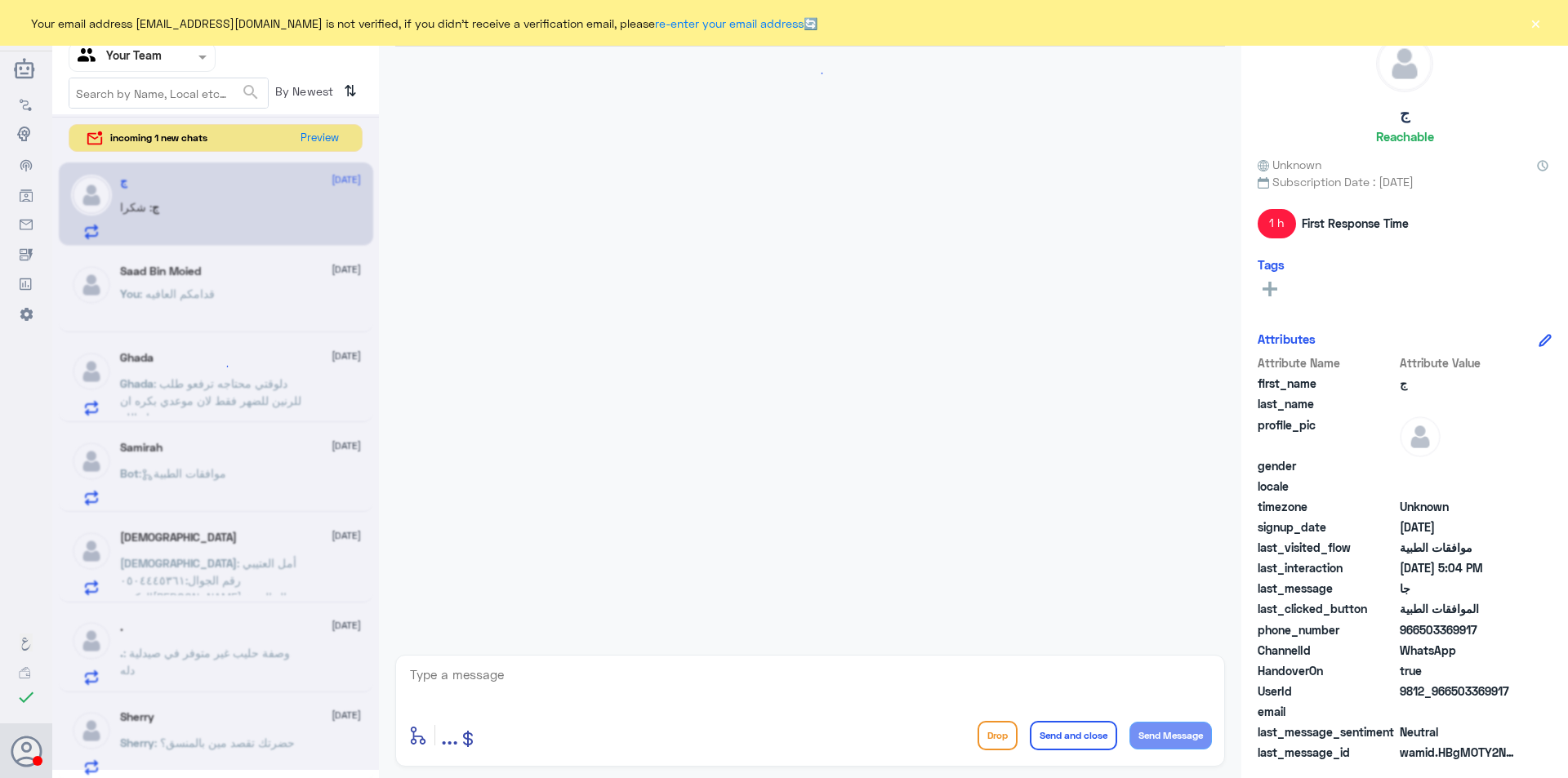
scroll to position [919, 0]
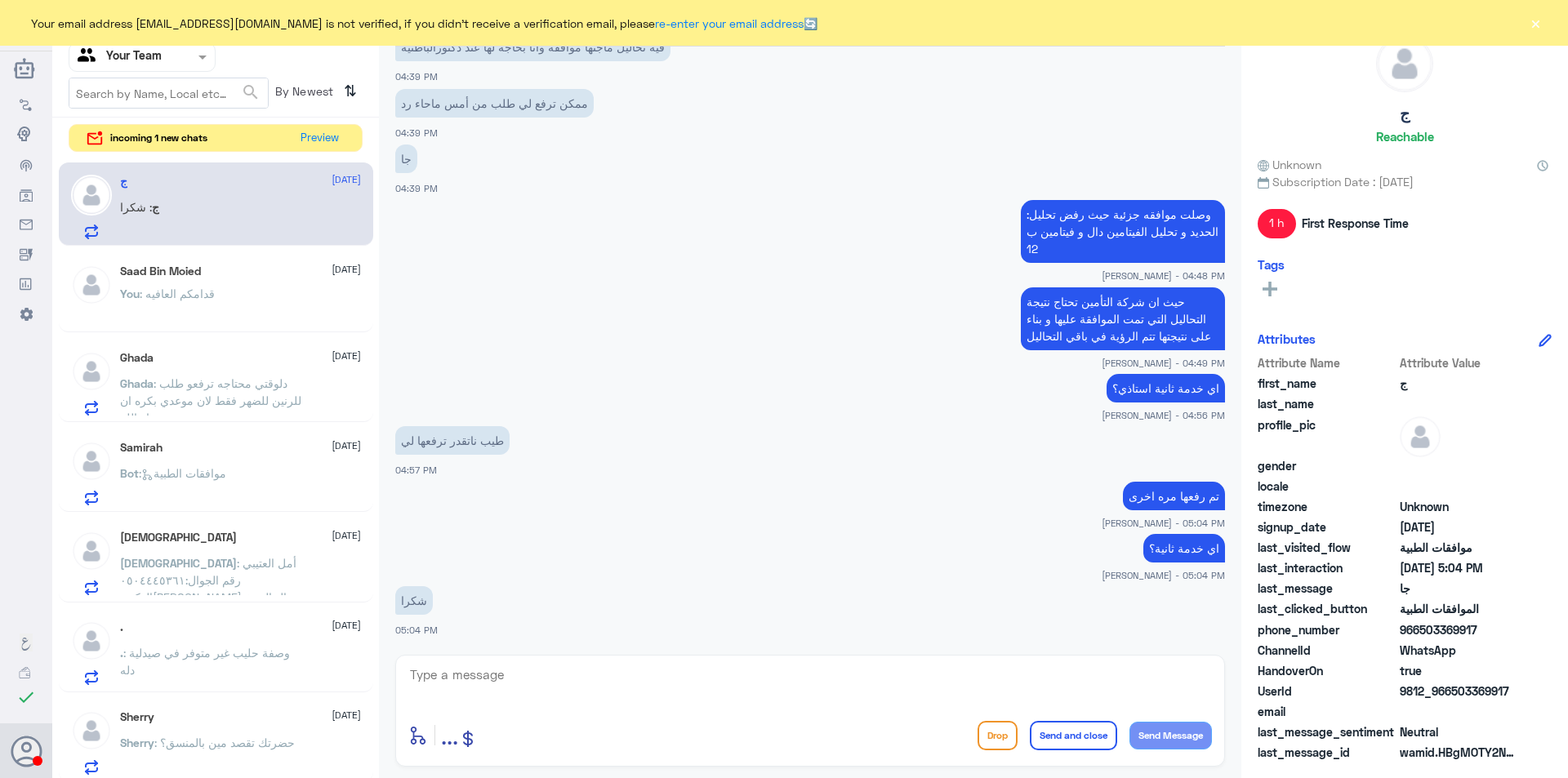
click at [572, 671] on textarea at bounding box center [809, 684] width 803 height 40
type textarea "ق"
type textarea "العفو"
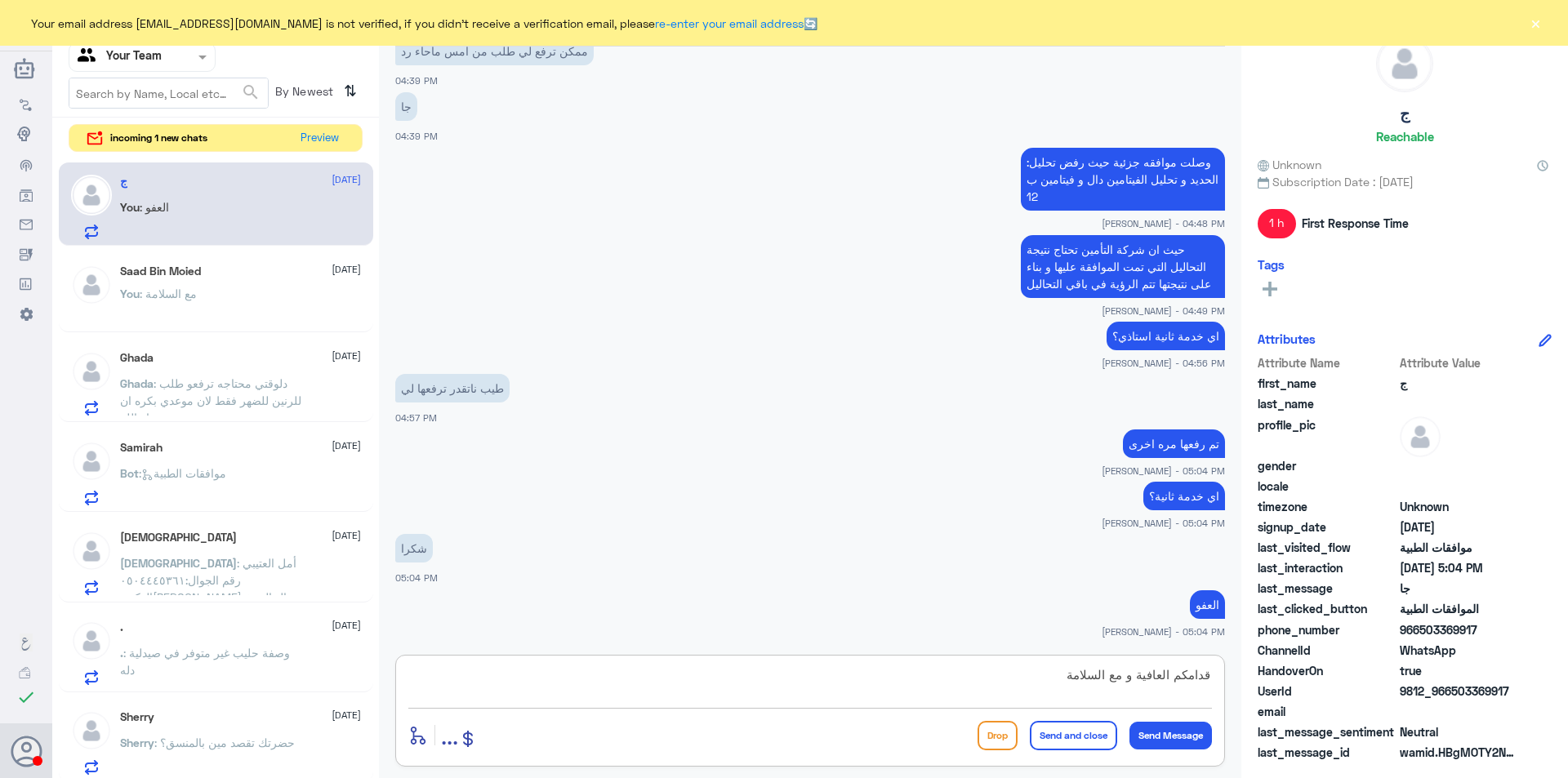
type textarea "قدامكم العافية و مع السلامة"
click at [1057, 738] on button "Send and close" at bounding box center [1073, 736] width 88 height 30
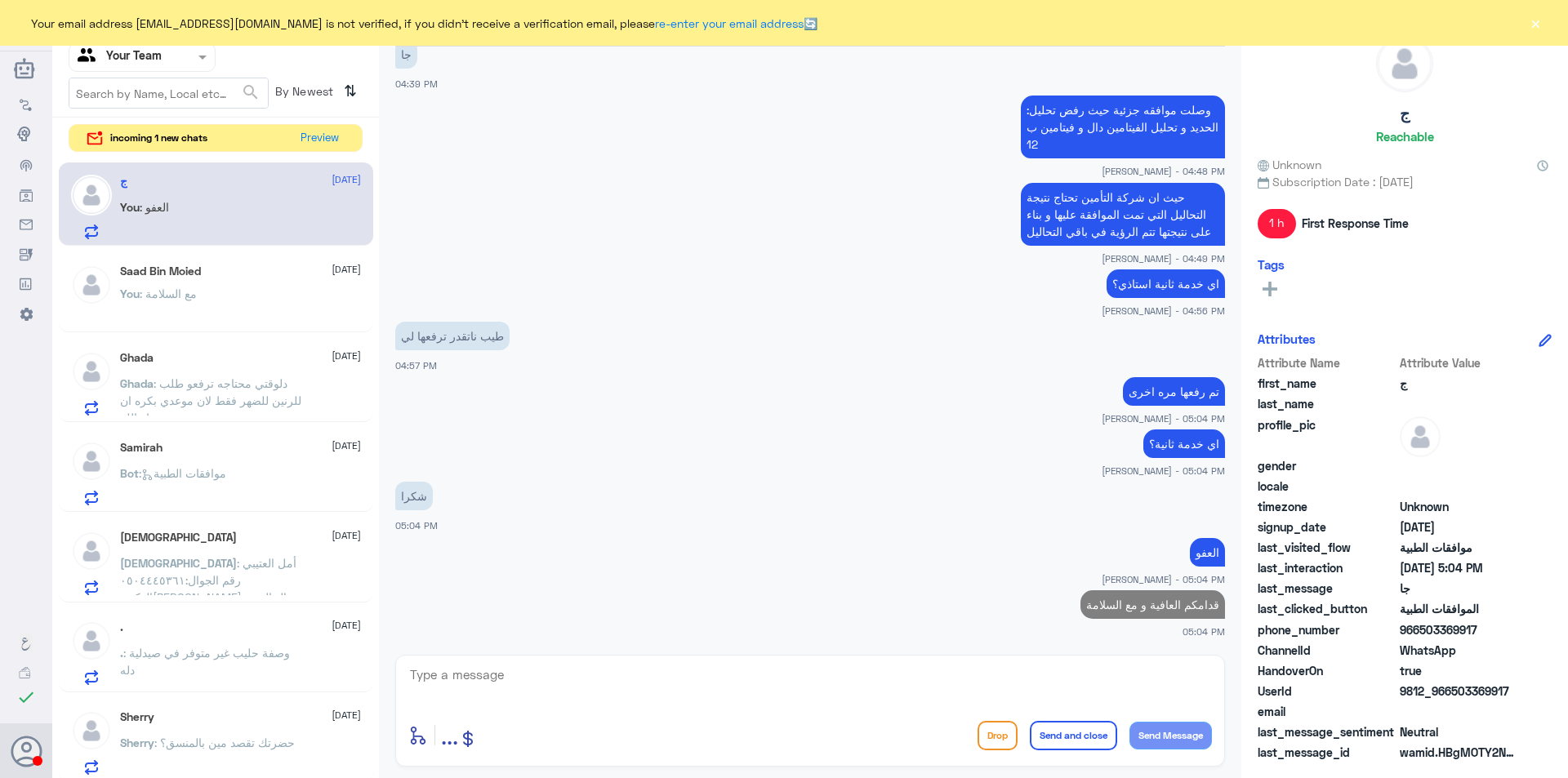
scroll to position [1019, 0]
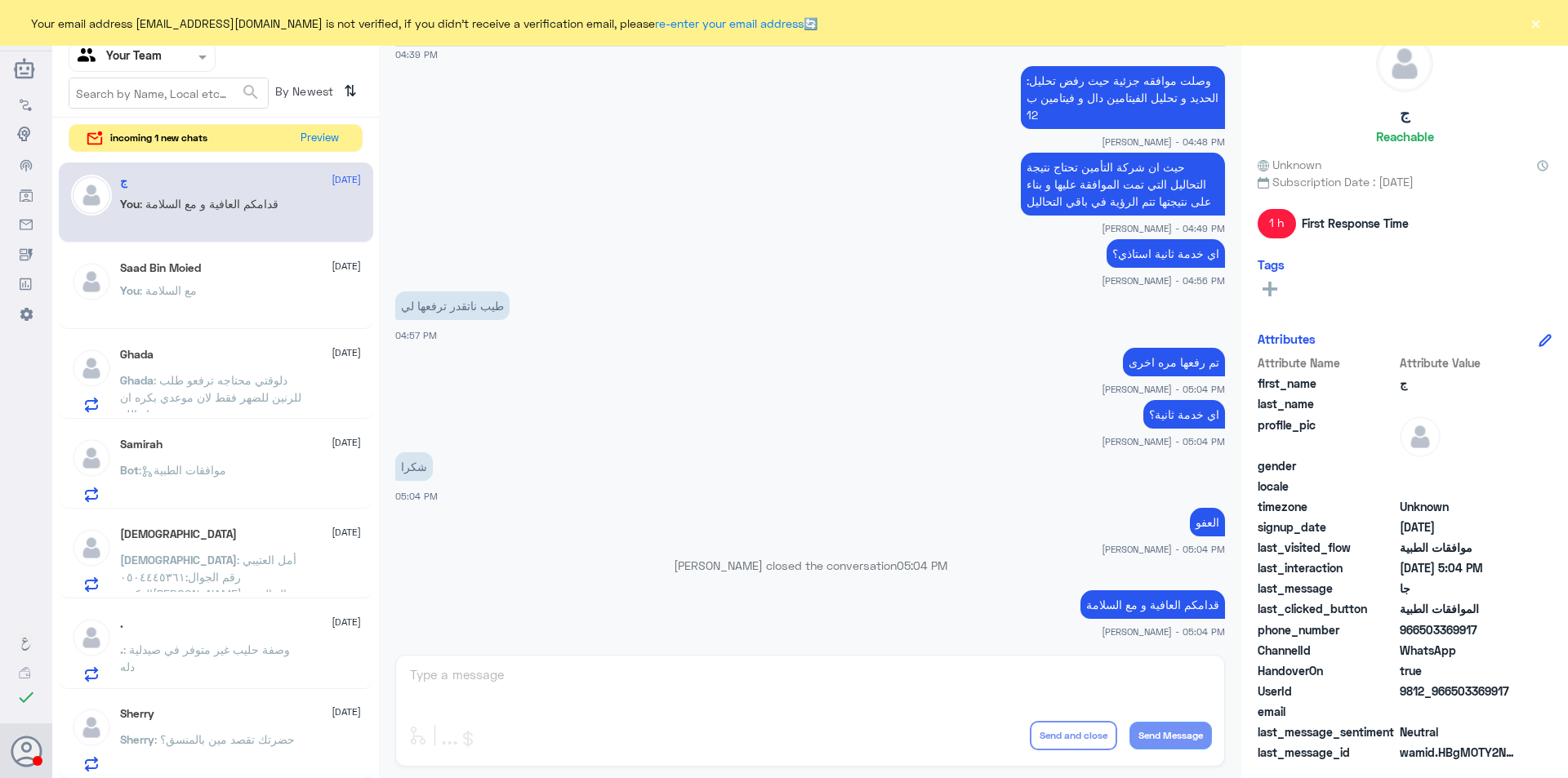
click at [199, 390] on span ": دلوقتي محتاجه ترفعو طلب للرنين للضهر فقط لان موعدي بكره ان شاء الله" at bounding box center [211, 397] width 181 height 48
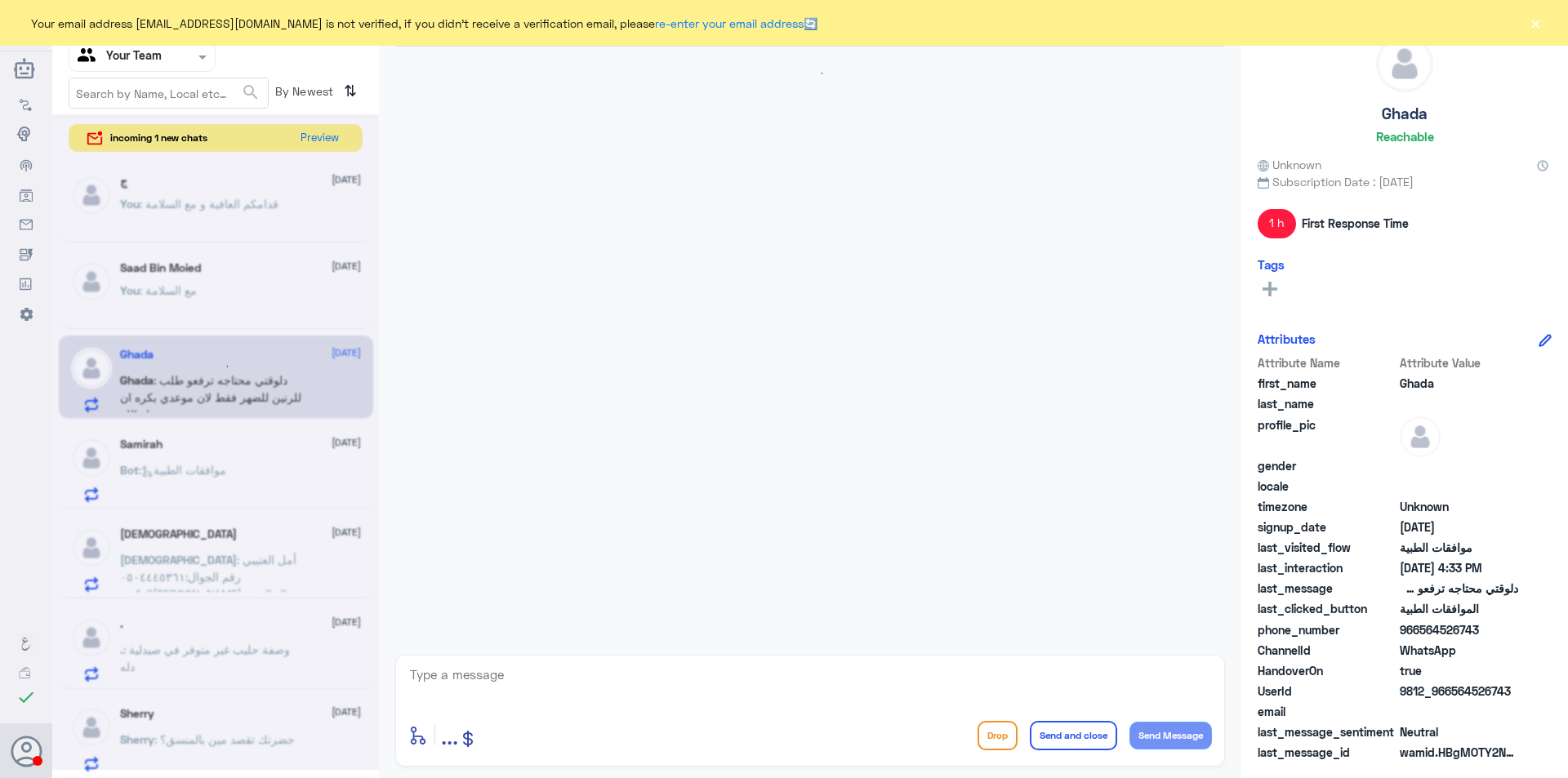
scroll to position [496, 0]
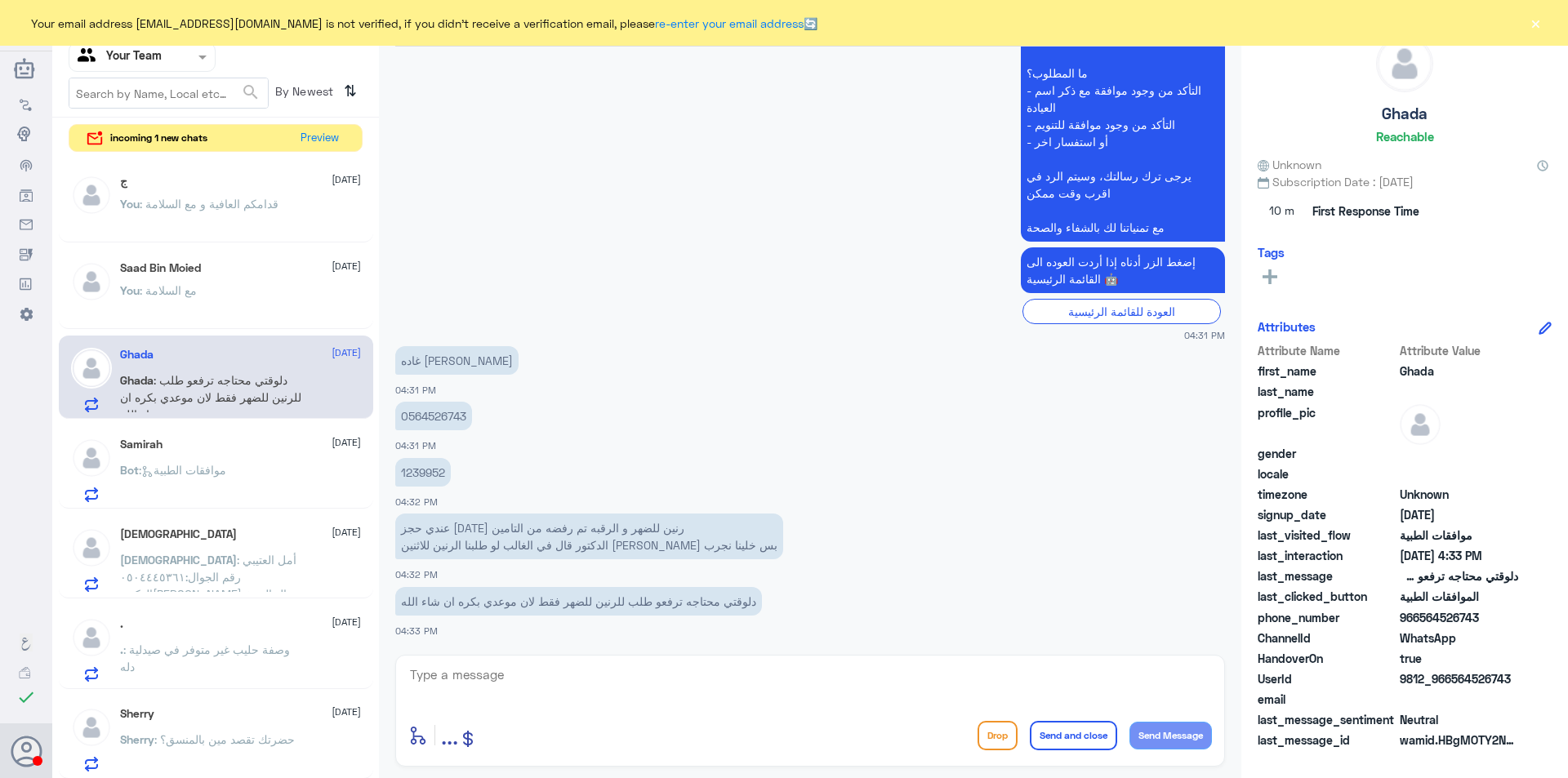
click at [191, 440] on div "Samirah 26 August" at bounding box center [240, 444] width 240 height 13
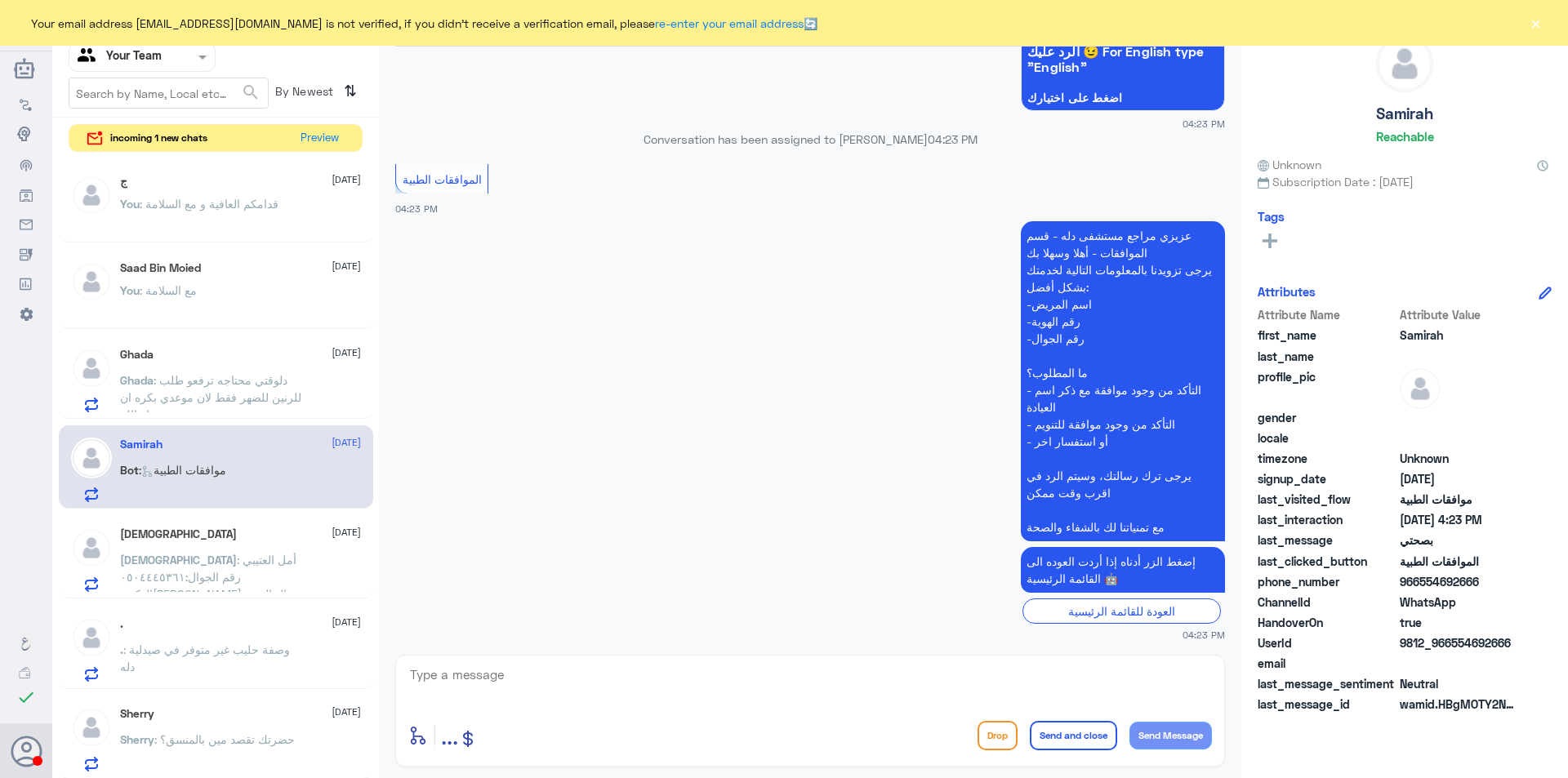
scroll to position [695, 0]
click at [177, 562] on span ": أمل العتيبي رقم الجوال:٠٥٠٤٤٤٥٣٦١ الدكتوره غدير ال الشيخ طلبت اجراء تنويم عمل…" at bounding box center [208, 594] width 176 height 83
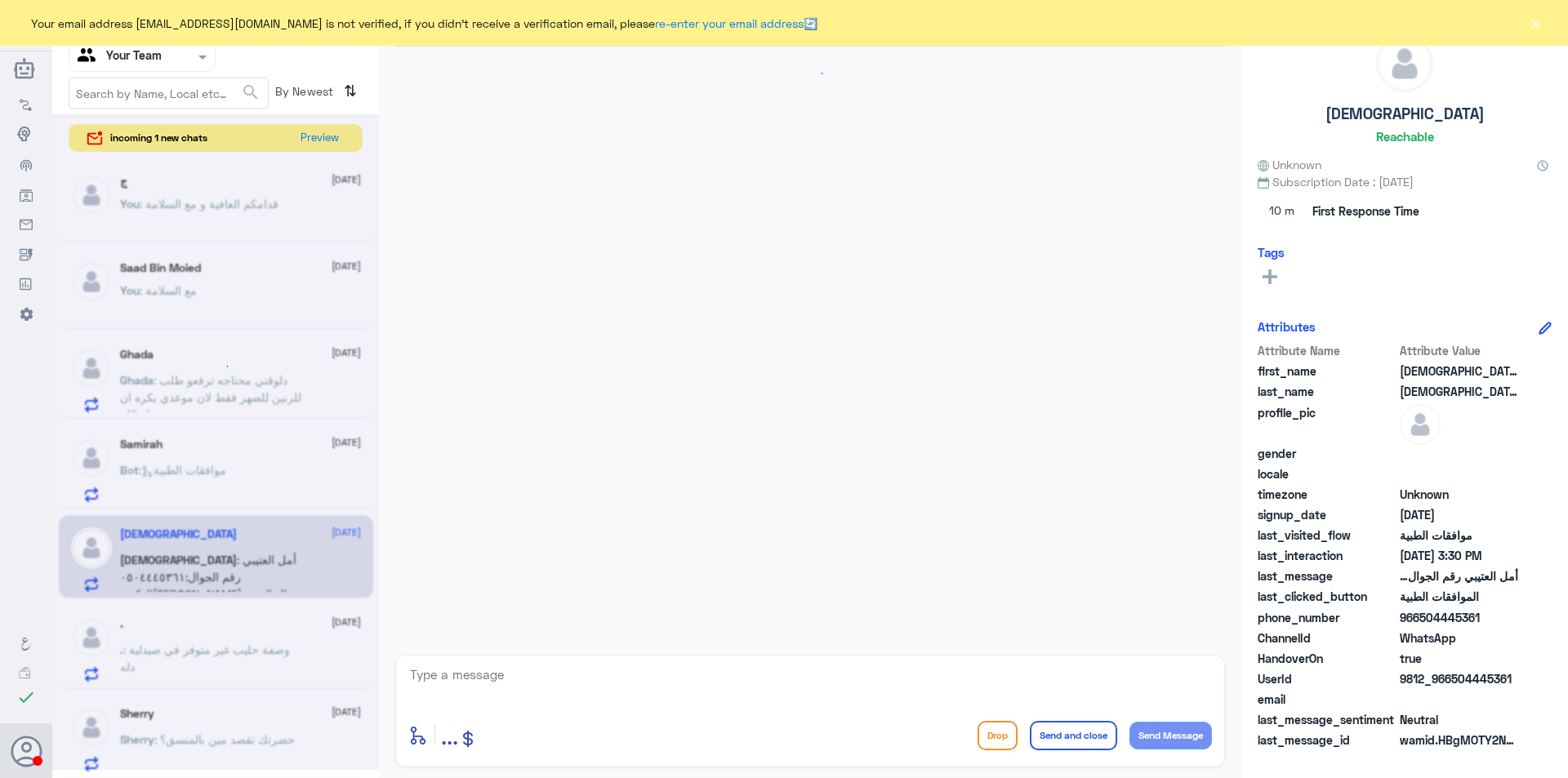
scroll to position [1153, 0]
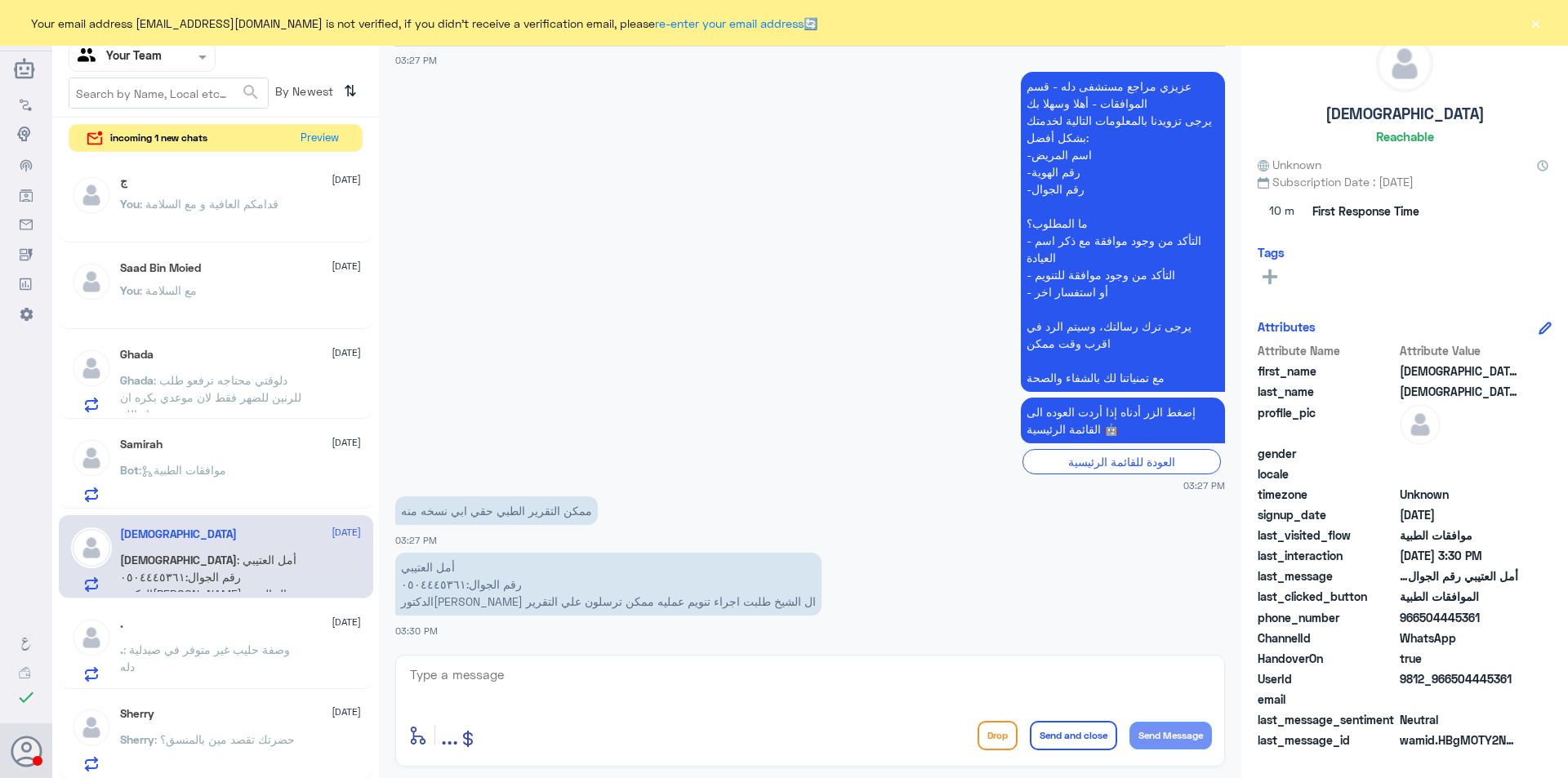
click at [210, 642] on span ": وصفة حليب غير متوفر في صيدلية دله" at bounding box center [205, 658] width 170 height 31
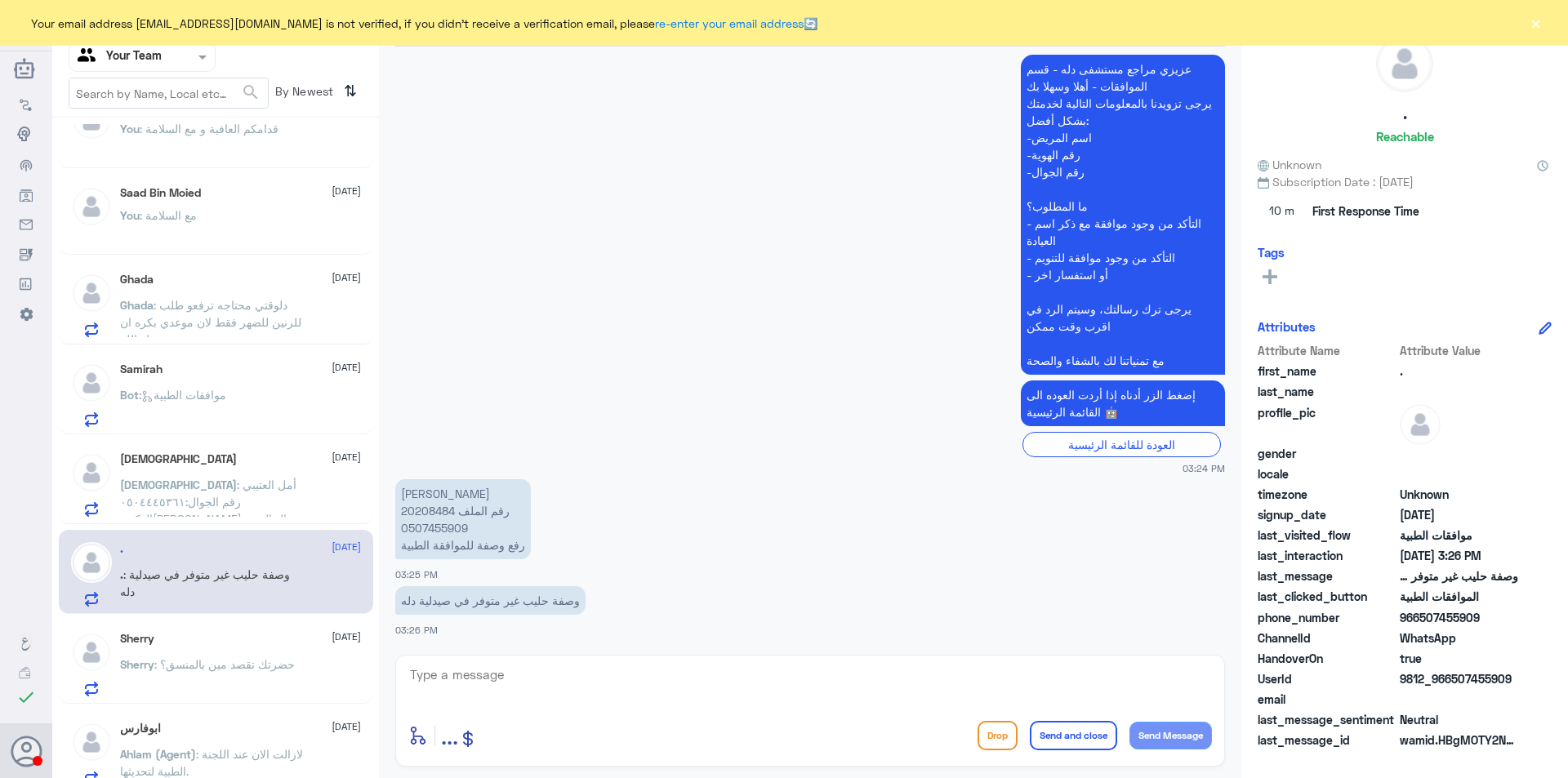
scroll to position [59, 0]
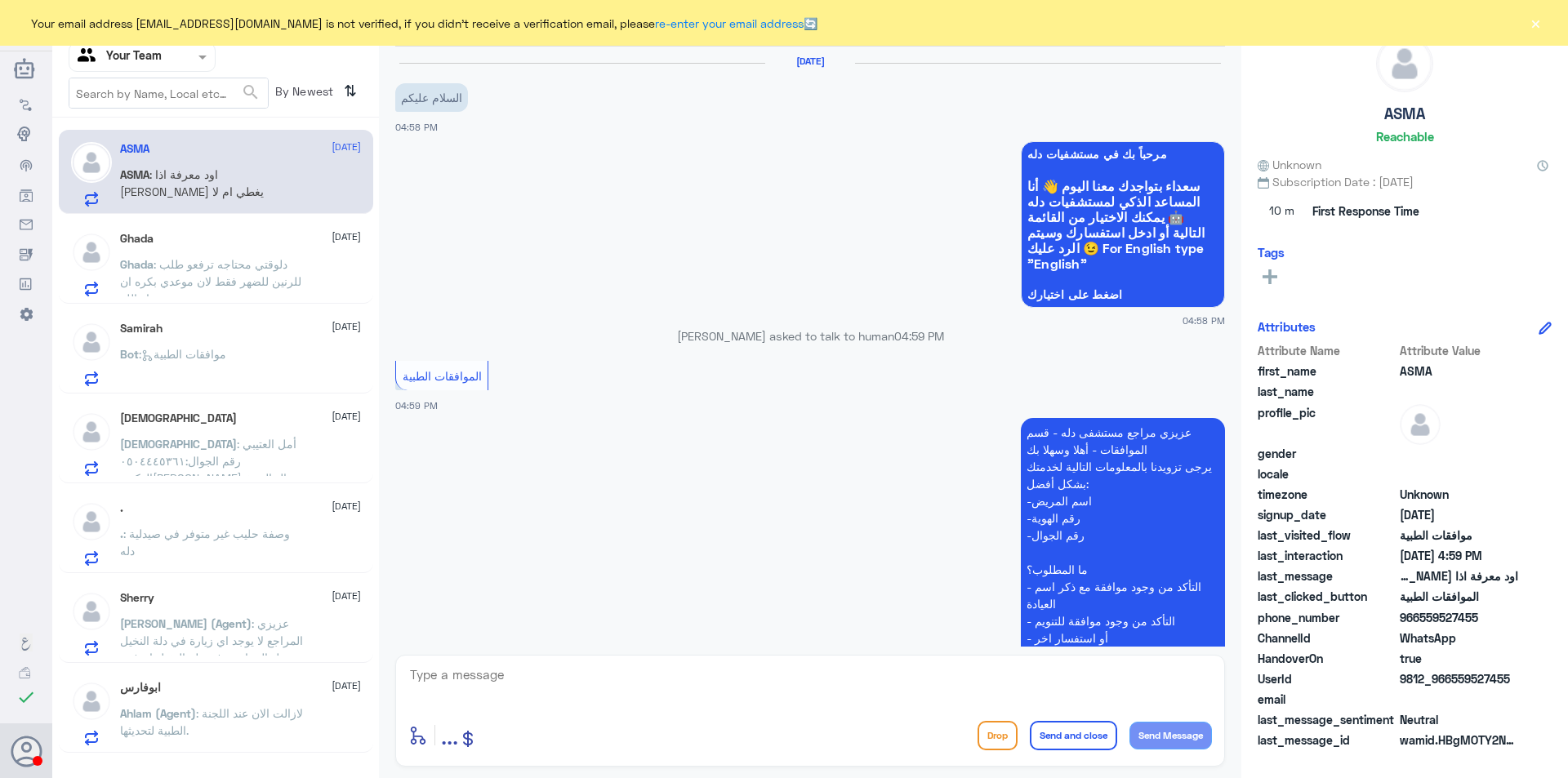
scroll to position [256, 0]
